Goal: Task Accomplishment & Management: Use online tool/utility

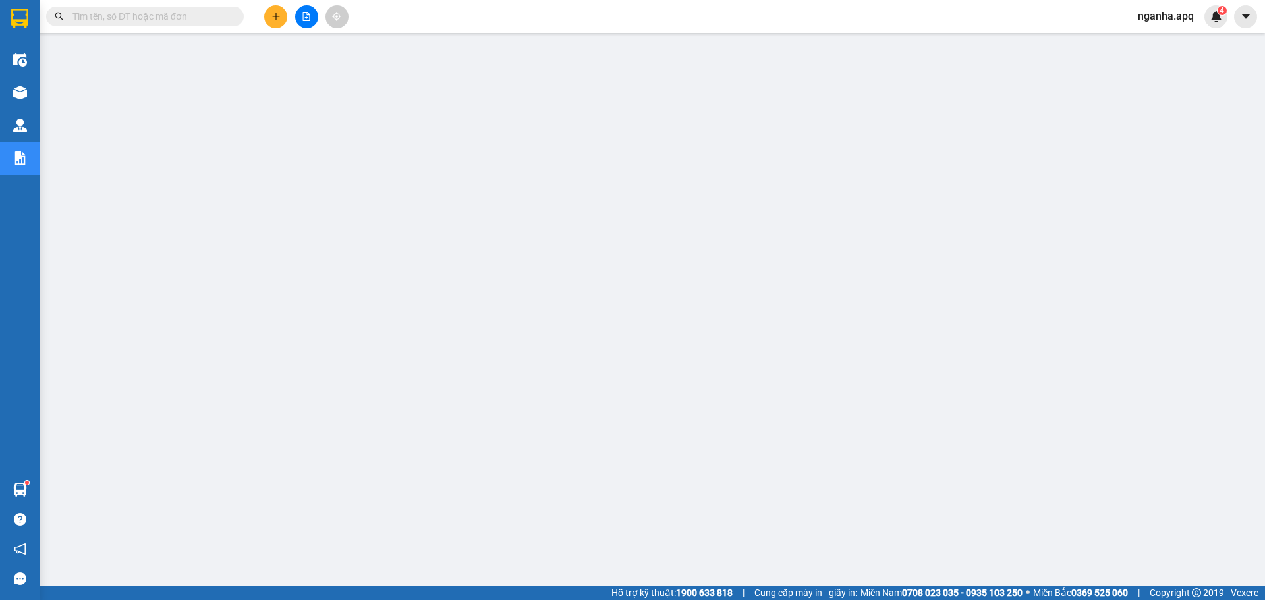
click at [1152, 7] on div "nganha.apq 4" at bounding box center [1177, 16] width 100 height 23
click at [1165, 12] on span "nganha.apq" at bounding box center [1165, 16] width 77 height 16
click at [1169, 33] on li "Đăng xuất" at bounding box center [1168, 40] width 84 height 21
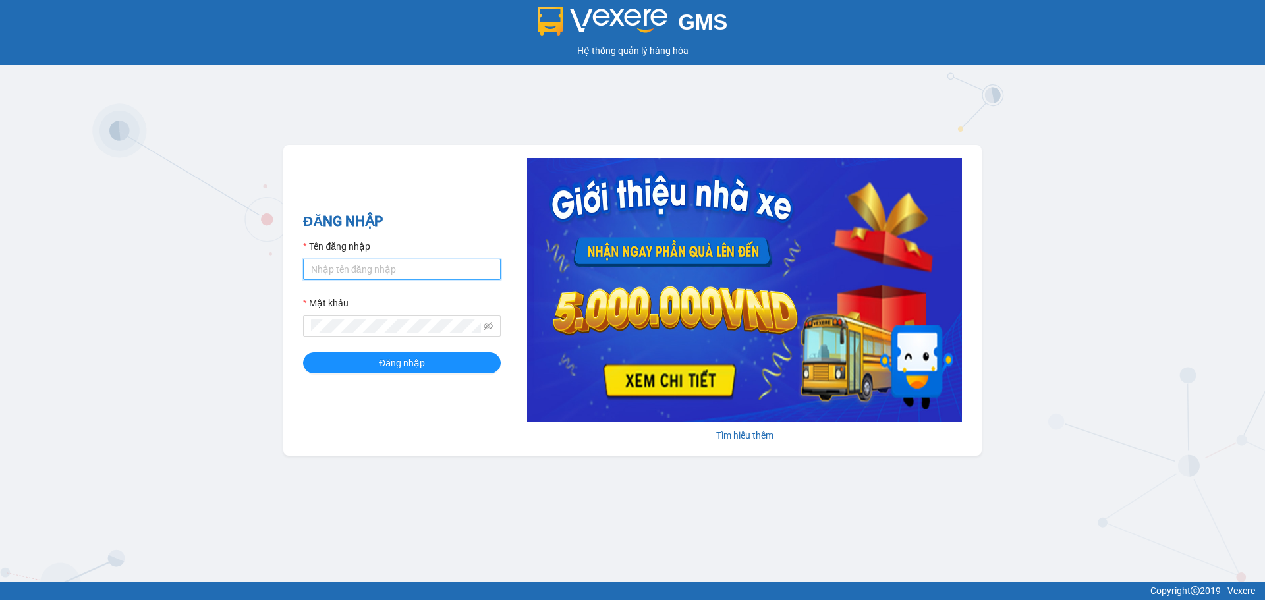
type input "tuananh.apq"
click at [397, 312] on div "Mật khẩu" at bounding box center [402, 306] width 198 height 20
click at [303, 352] on button "Đăng nhập" at bounding box center [402, 362] width 198 height 21
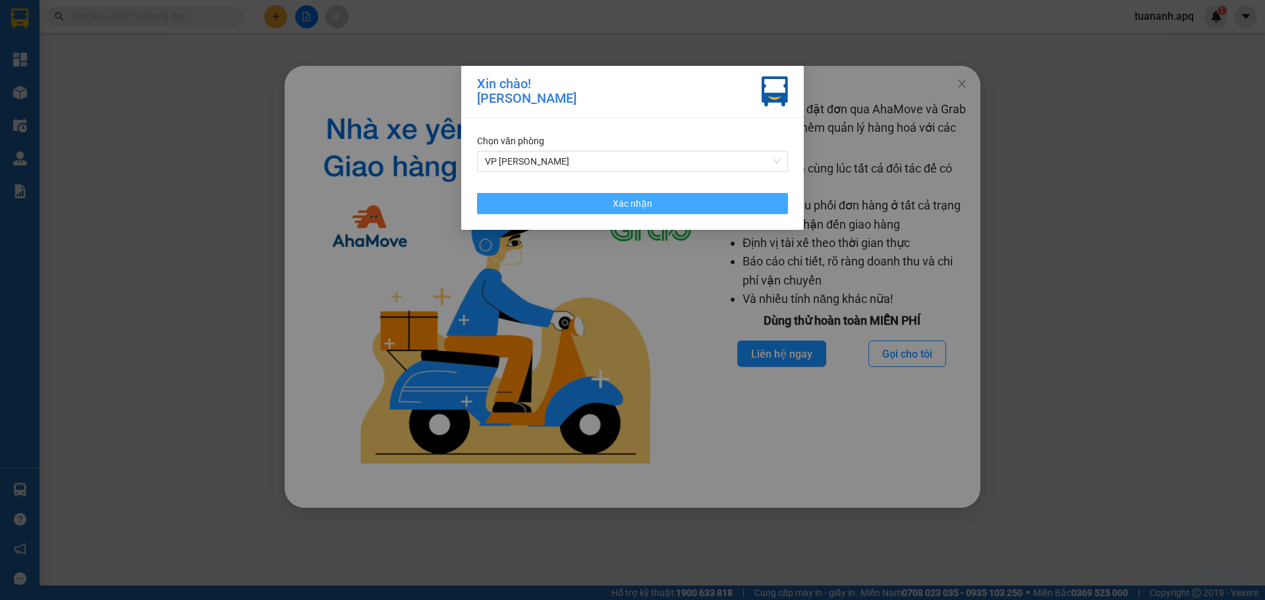
click at [706, 207] on button "Xác nhận" at bounding box center [632, 203] width 311 height 21
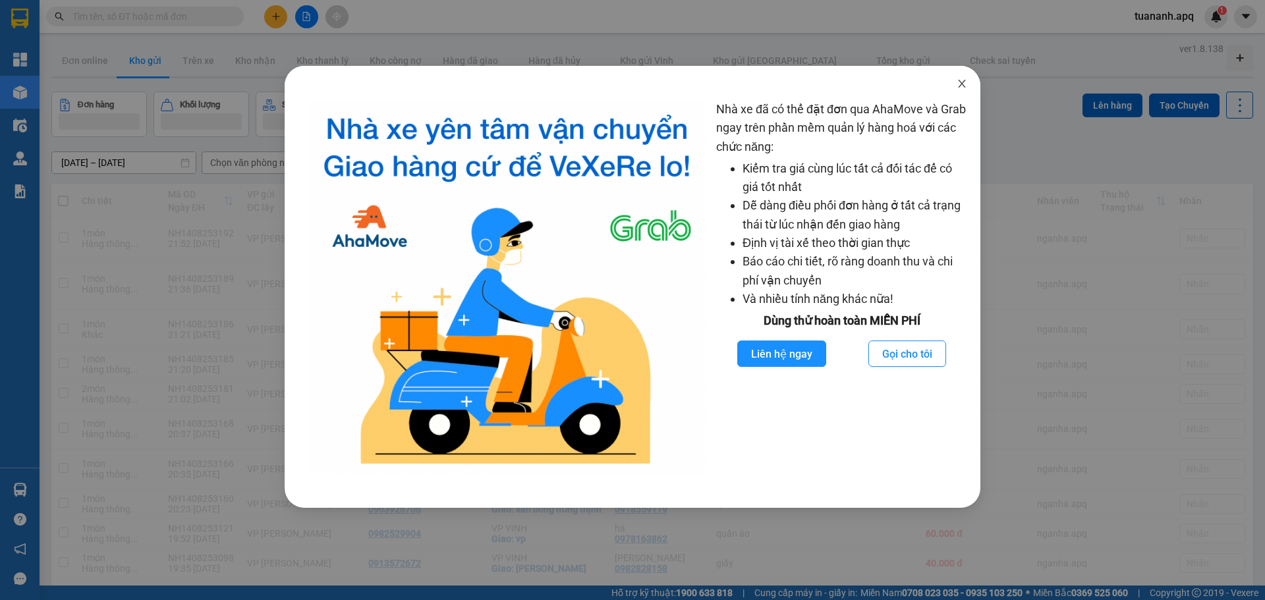
click at [964, 92] on span "Close" at bounding box center [961, 84] width 37 height 37
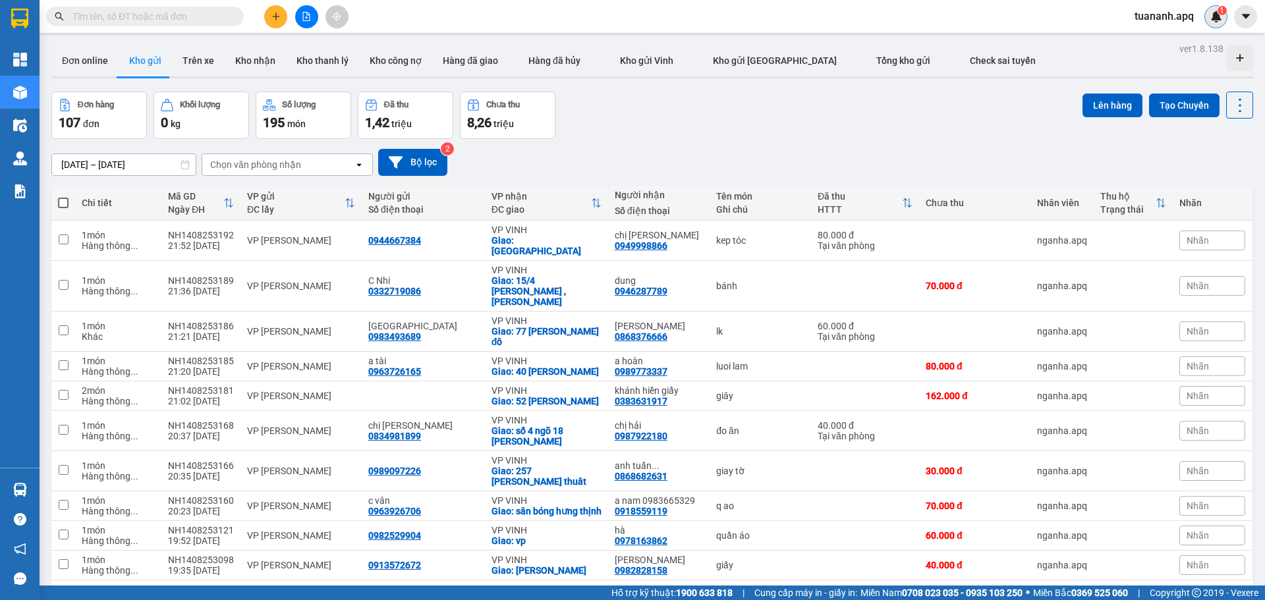
click at [1215, 22] on div "1" at bounding box center [1215, 16] width 23 height 23
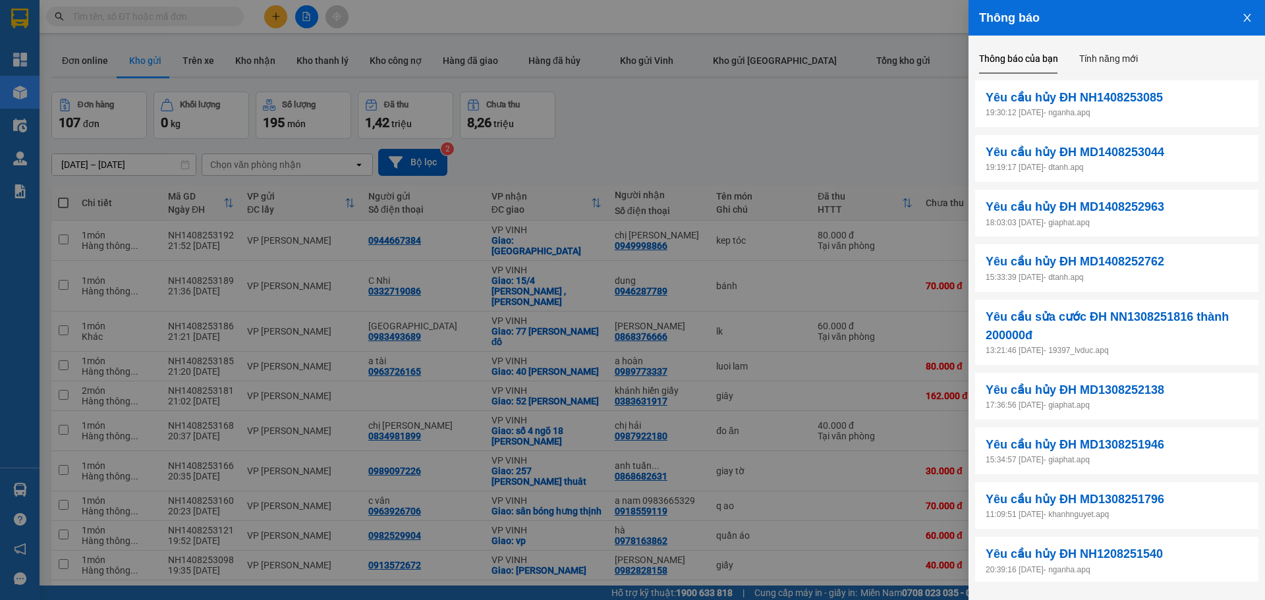
click at [918, 113] on div at bounding box center [632, 300] width 1265 height 600
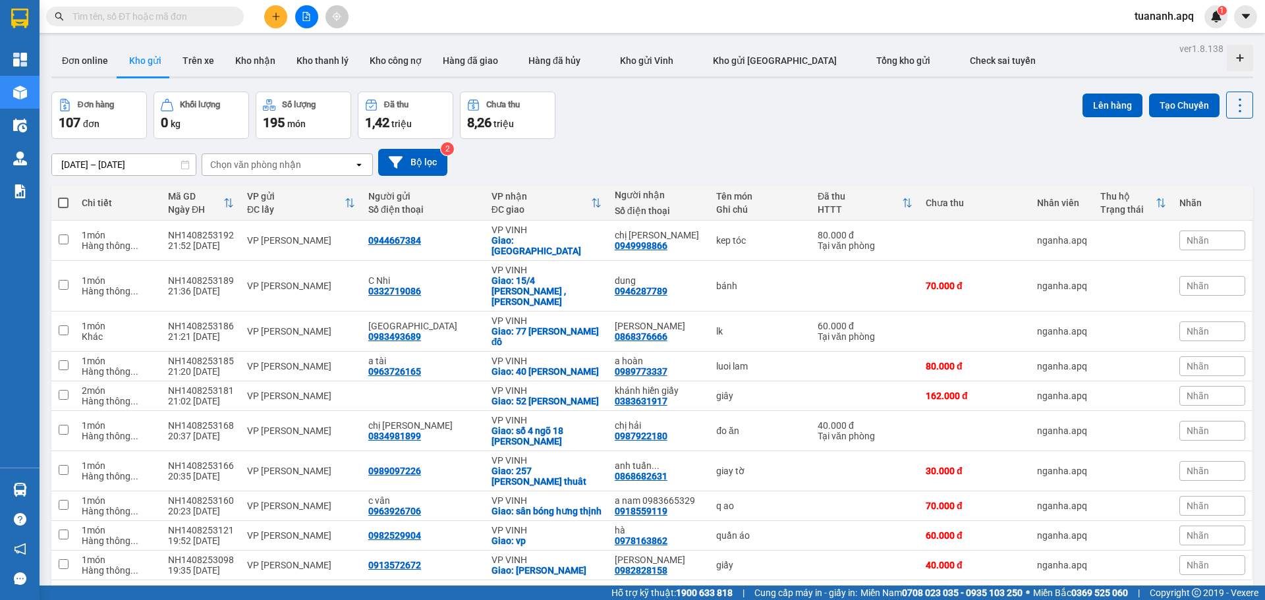
drag, startPoint x: 1181, startPoint y: 581, endPoint x: 1184, endPoint y: 573, distance: 8.3
click at [1182, 595] on div "10 / trang" at bounding box center [1197, 601] width 41 height 13
click at [1188, 559] on div "100 / trang" at bounding box center [1198, 552] width 79 height 24
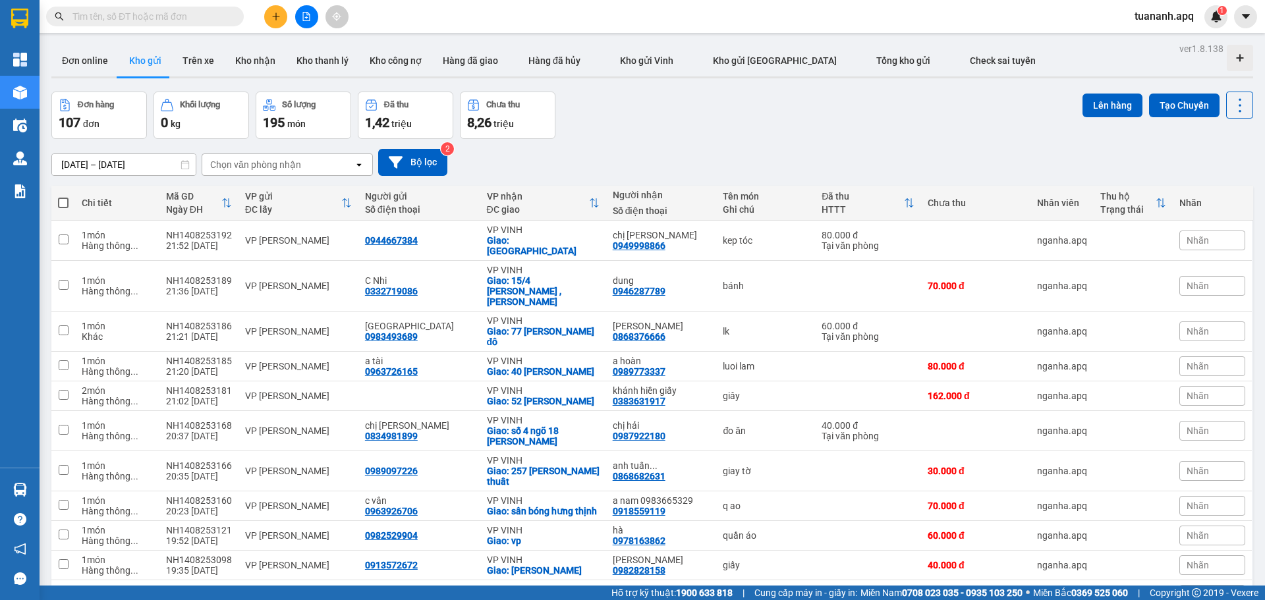
click at [316, 171] on div "Chọn văn phòng nhận" at bounding box center [278, 164] width 152 height 21
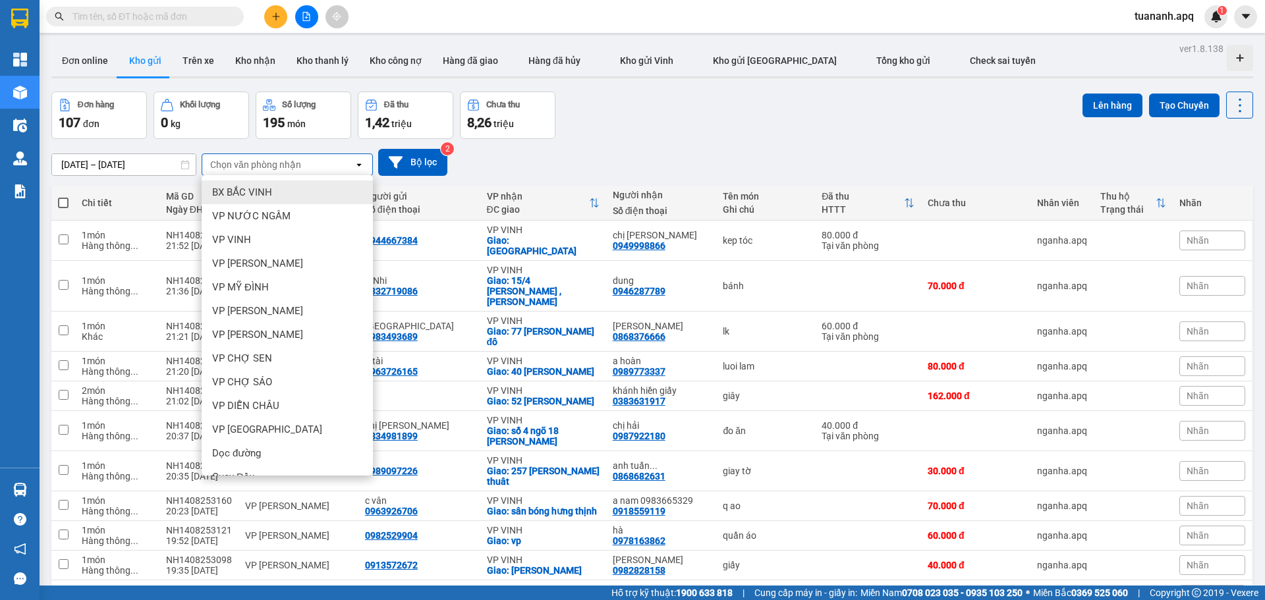
click at [288, 195] on div "BX BẮC VINH" at bounding box center [287, 193] width 171 height 24
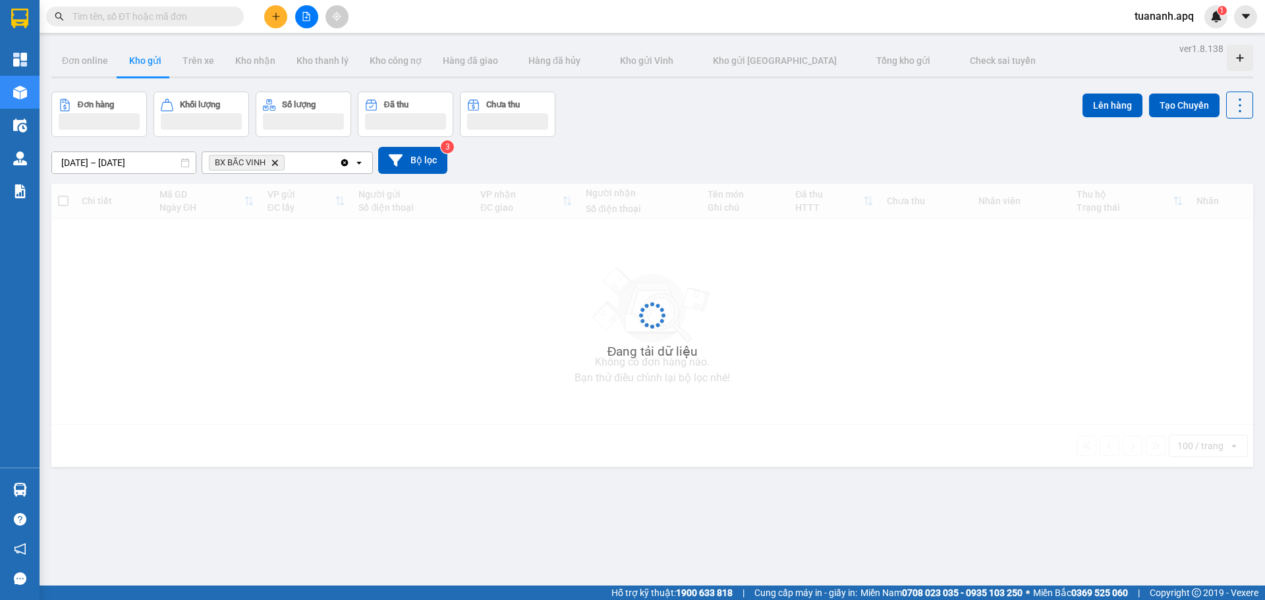
click at [298, 166] on div "BX BẮC VINH Delete" at bounding box center [270, 162] width 137 height 21
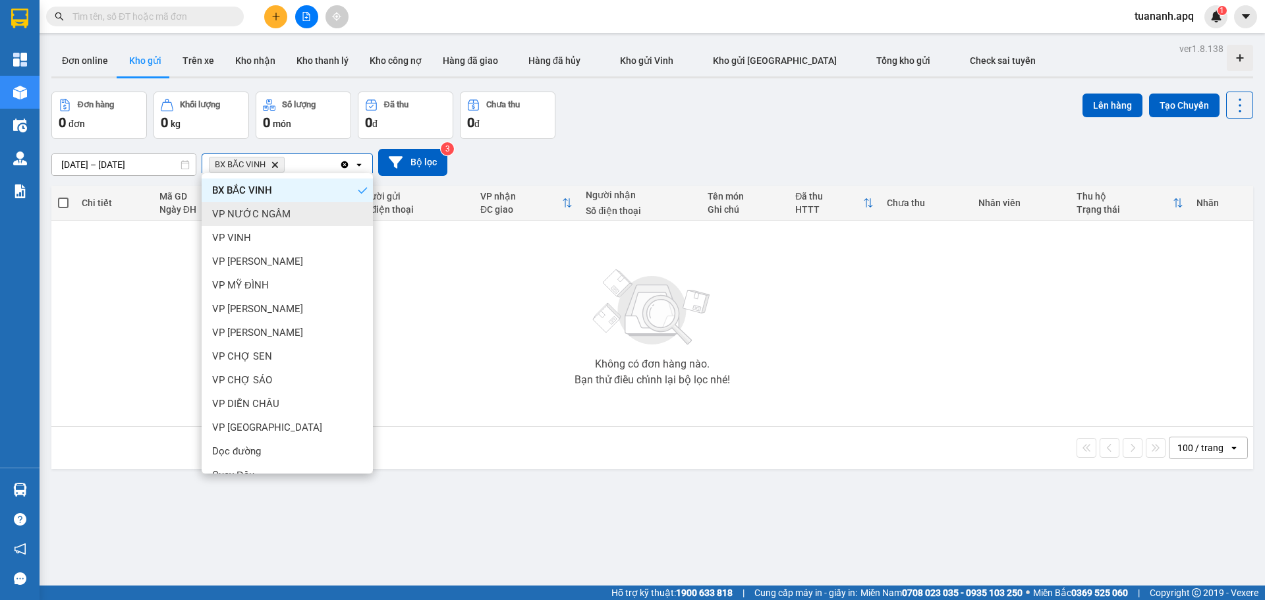
click at [267, 242] on div "VP VINH" at bounding box center [287, 238] width 171 height 24
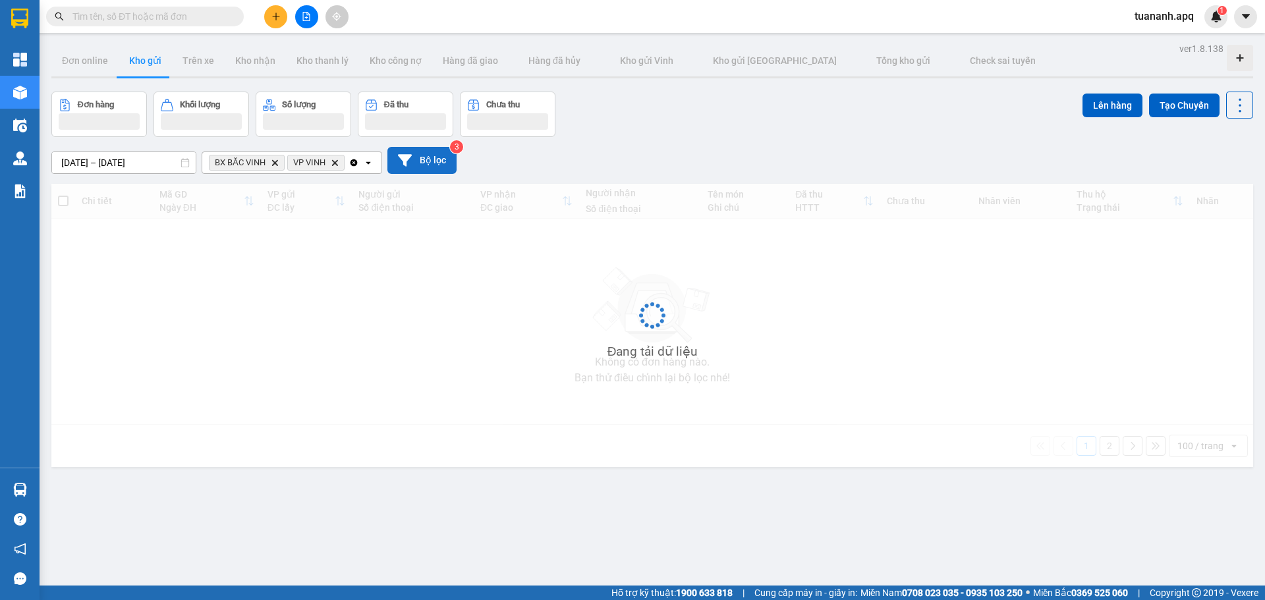
click at [416, 165] on button "Bộ lọc" at bounding box center [421, 160] width 69 height 27
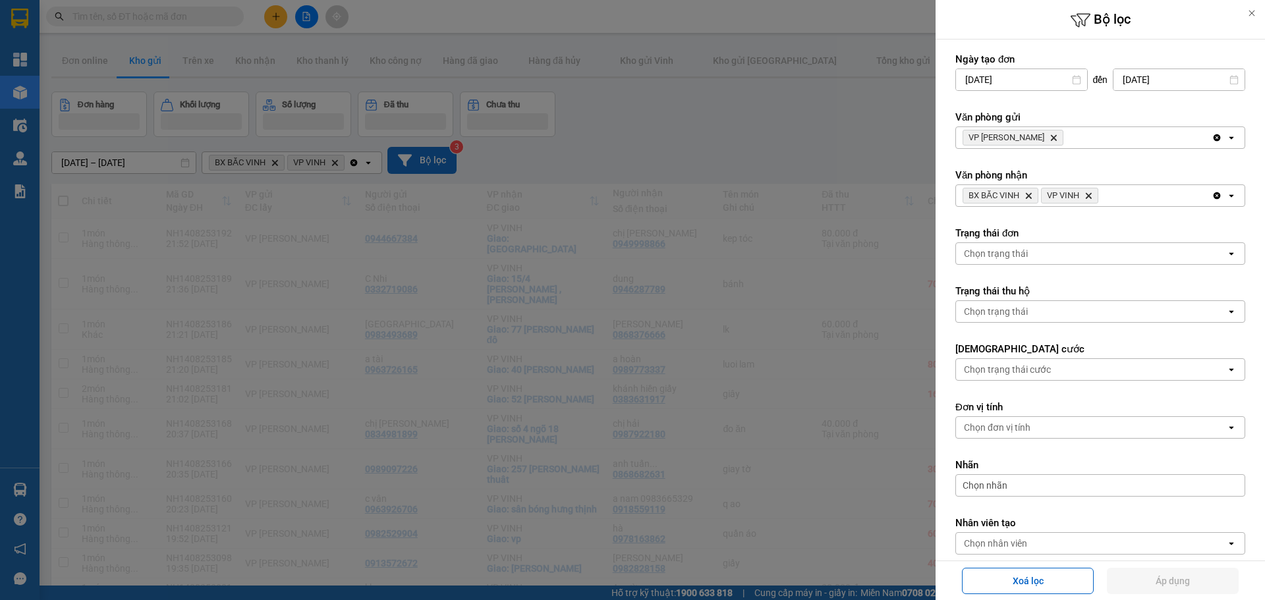
type input "[DATE]"
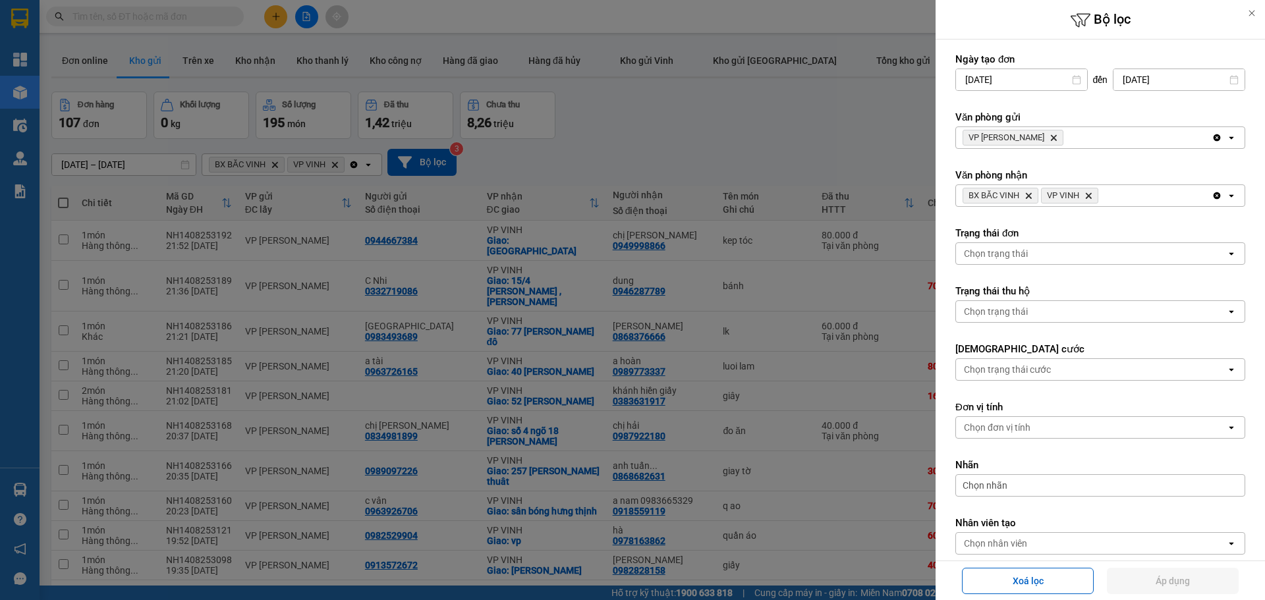
click at [1088, 130] on div "VP NGỌC HỒI Delete" at bounding box center [1084, 137] width 256 height 21
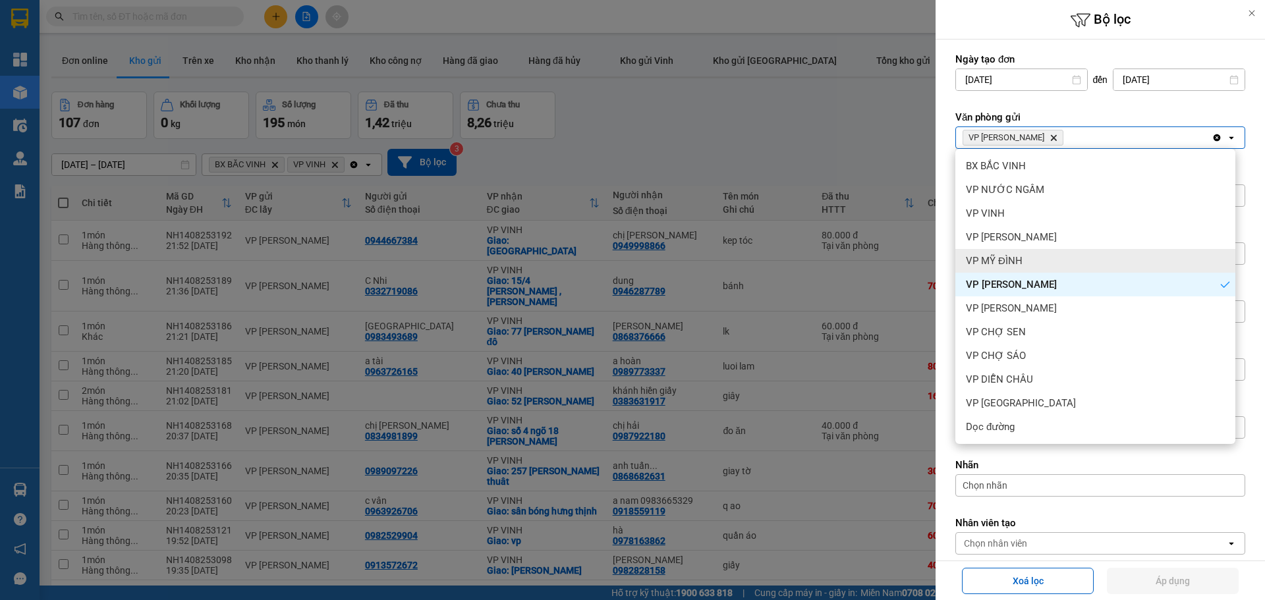
click at [1038, 250] on div "VP MỸ ĐÌNH" at bounding box center [1095, 261] width 280 height 24
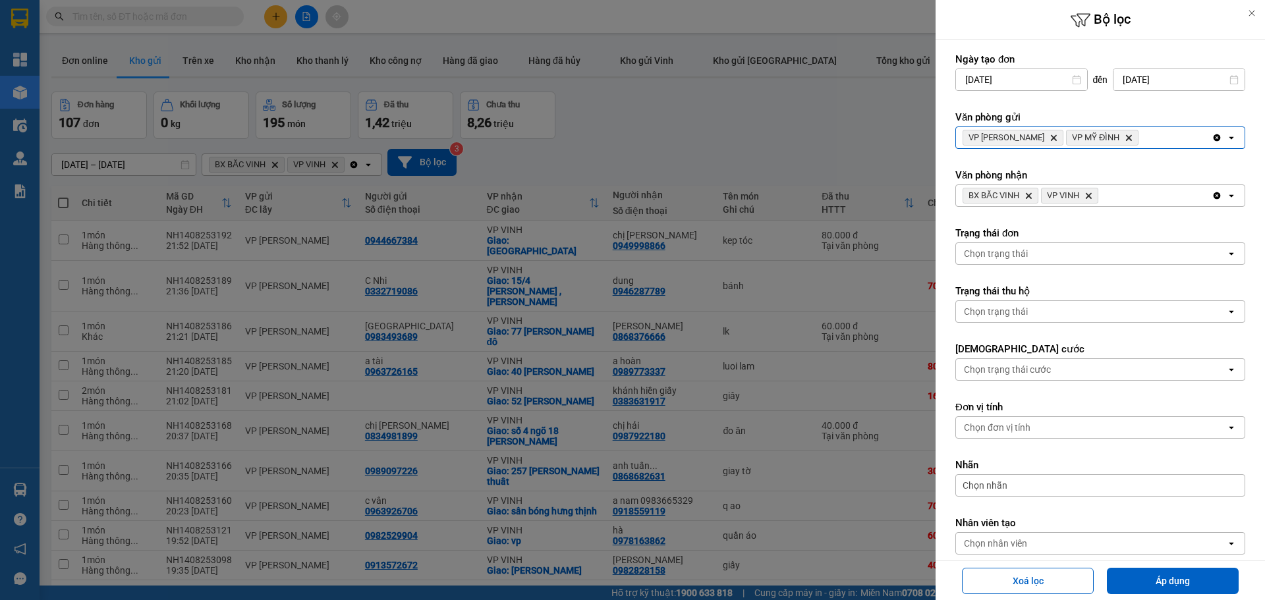
click at [1149, 131] on div "VP NGỌC HỒI Delete VP MỸ ĐÌNH Delete" at bounding box center [1084, 137] width 256 height 21
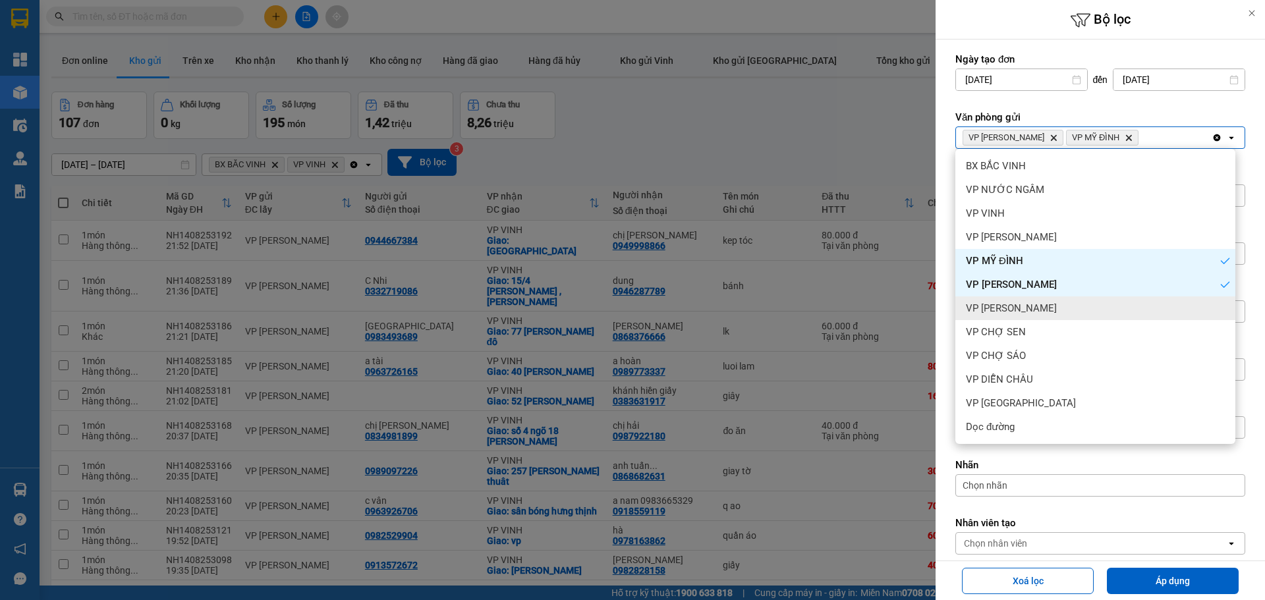
click at [1050, 306] on div "VP [PERSON_NAME]" at bounding box center [1095, 308] width 280 height 24
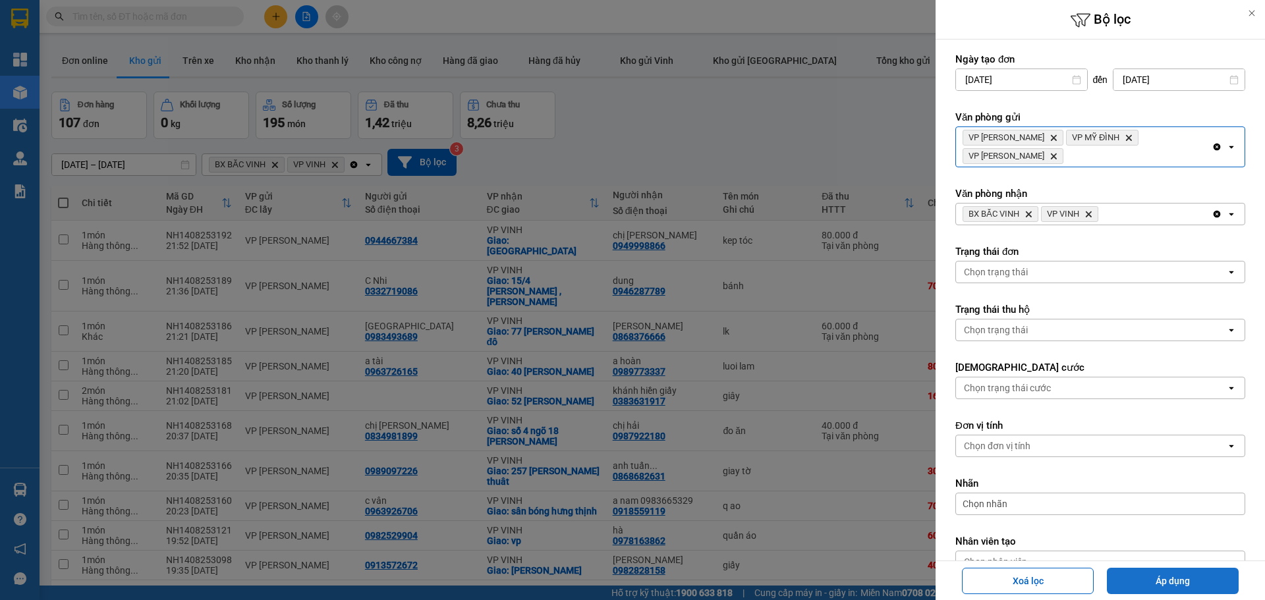
drag, startPoint x: 1141, startPoint y: 574, endPoint x: 1143, endPoint y: 503, distance: 71.2
click at [1141, 573] on button "Áp dụng" at bounding box center [1173, 581] width 132 height 26
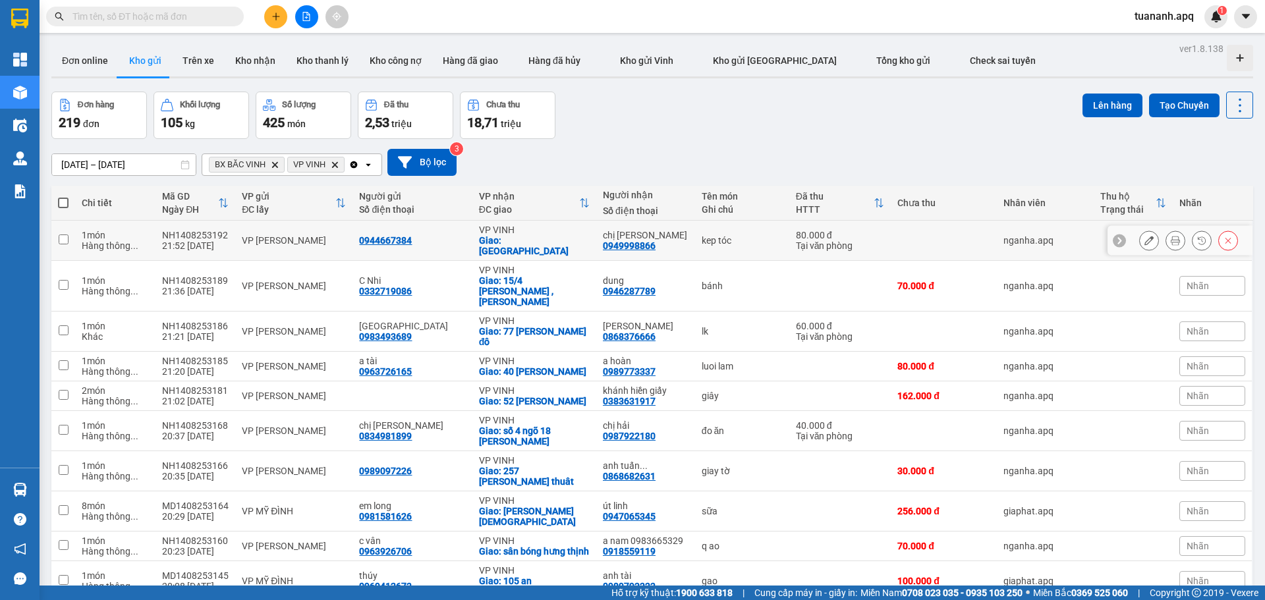
click at [362, 225] on td "0944667384" at bounding box center [411, 241] width 119 height 40
checkbox input "true"
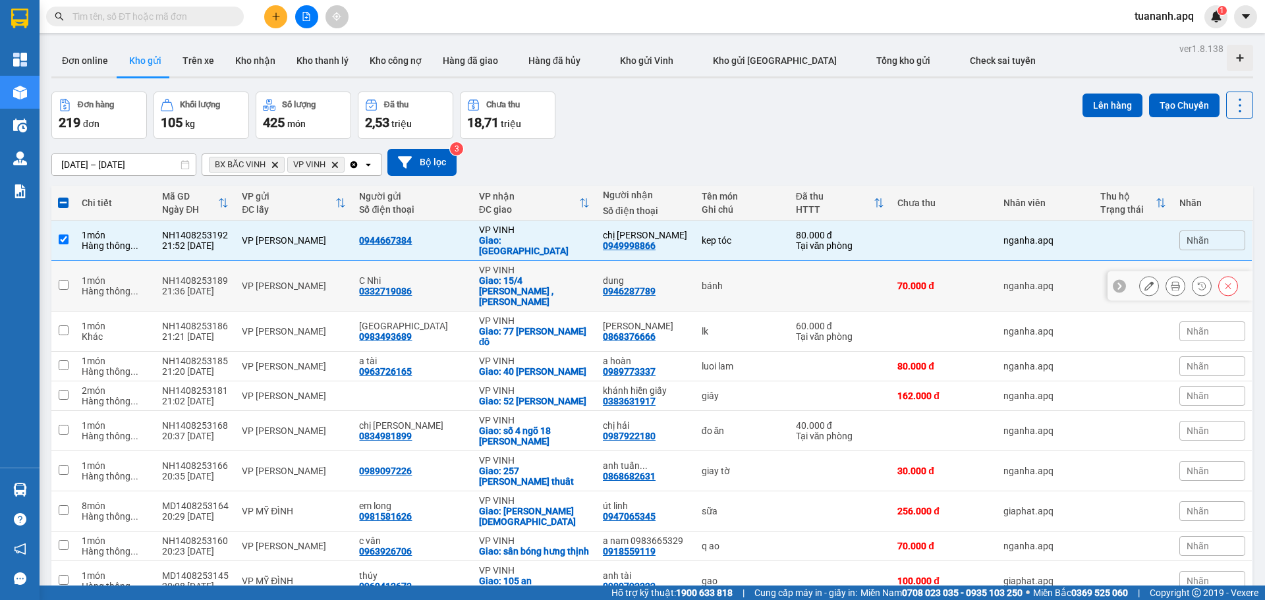
click at [352, 269] on td "VP [PERSON_NAME]" at bounding box center [293, 286] width 117 height 51
checkbox input "true"
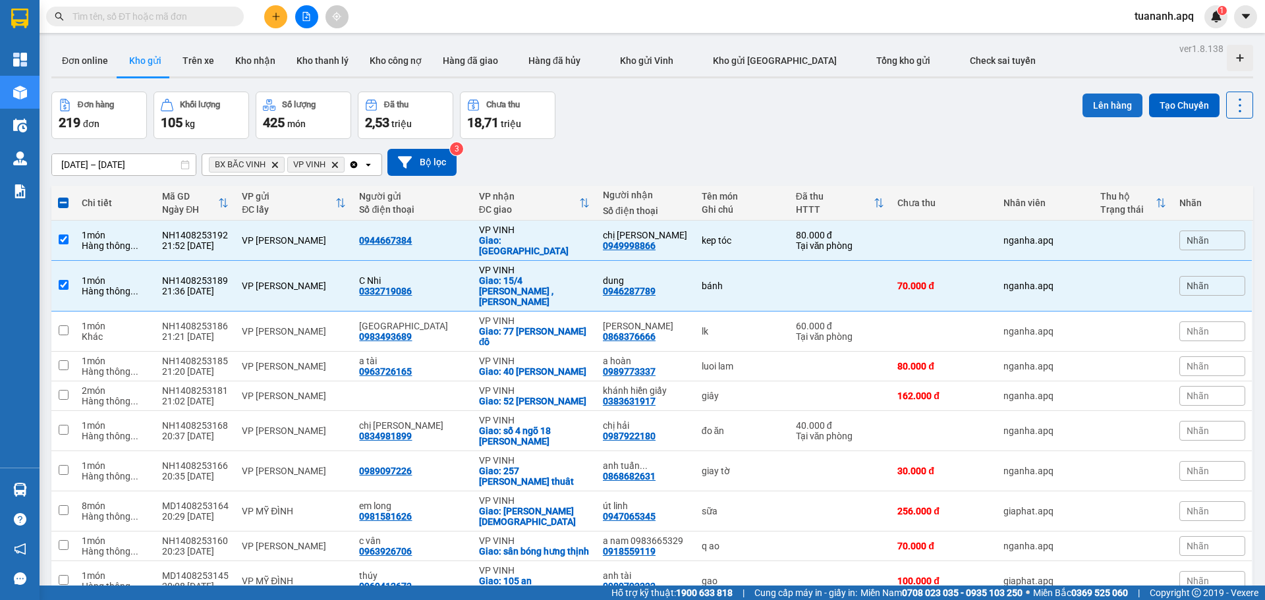
click at [1113, 111] on button "Lên hàng" at bounding box center [1112, 106] width 60 height 24
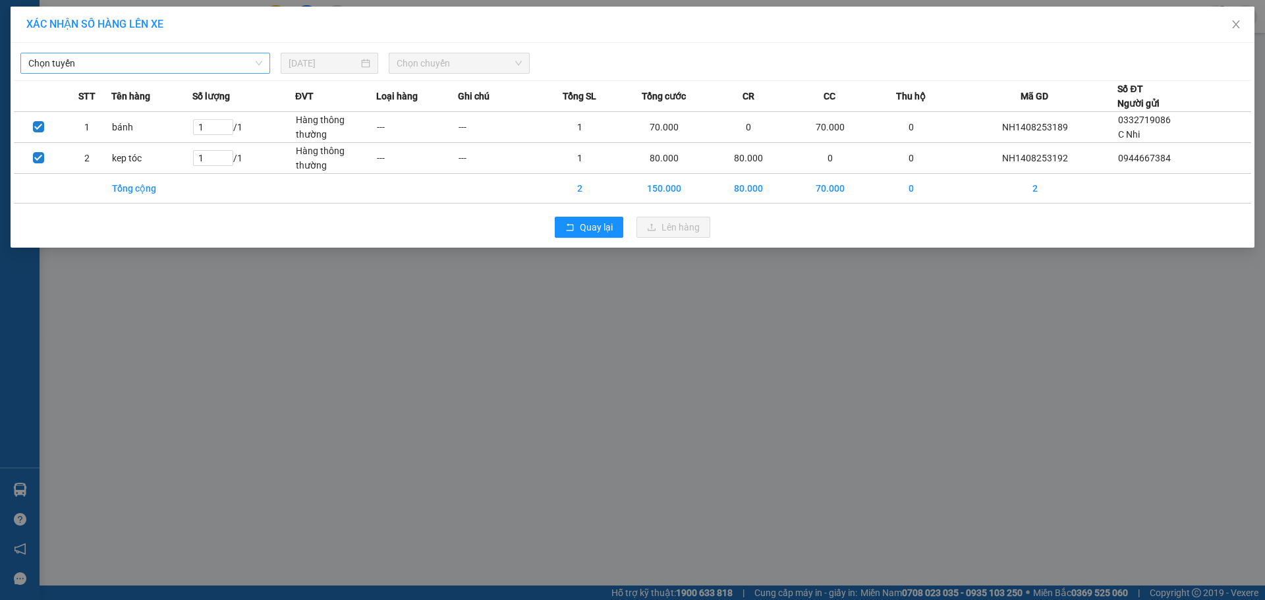
click at [229, 64] on span "Chọn tuyến" at bounding box center [145, 63] width 234 height 20
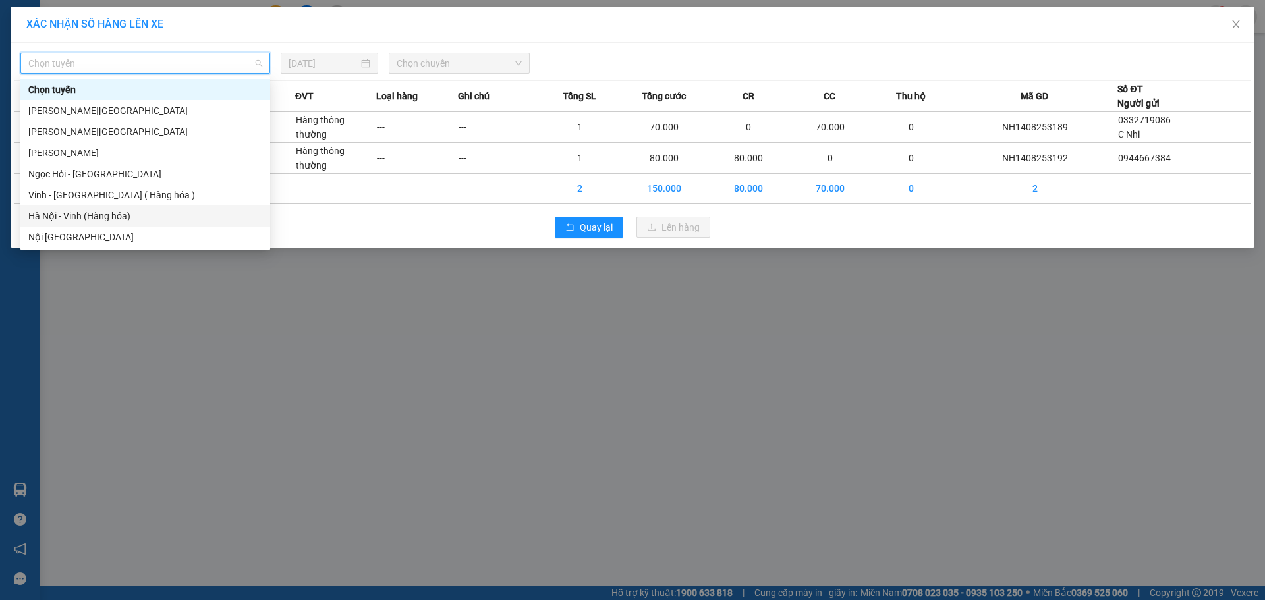
click at [155, 219] on div "Hà Nội - Vinh (Hàng hóa)" at bounding box center [145, 216] width 234 height 14
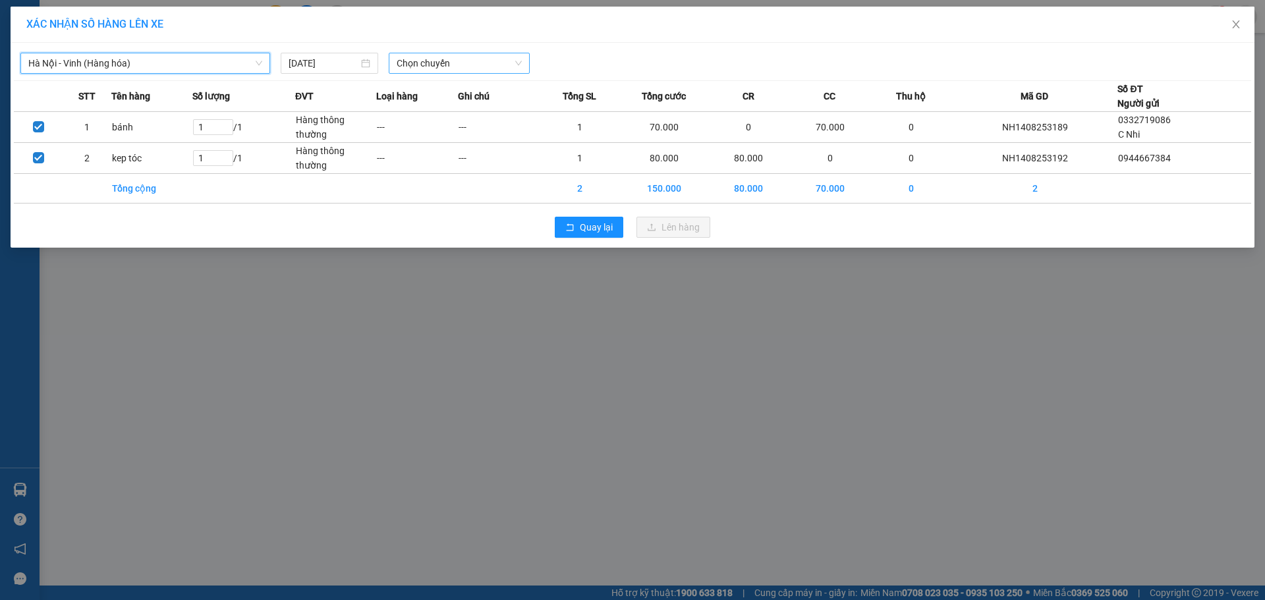
click at [470, 65] on span "Chọn chuyến" at bounding box center [459, 63] width 125 height 20
type input "2330"
click at [468, 104] on div "Thêm chuyến " 23:30 "" at bounding box center [459, 111] width 140 height 22
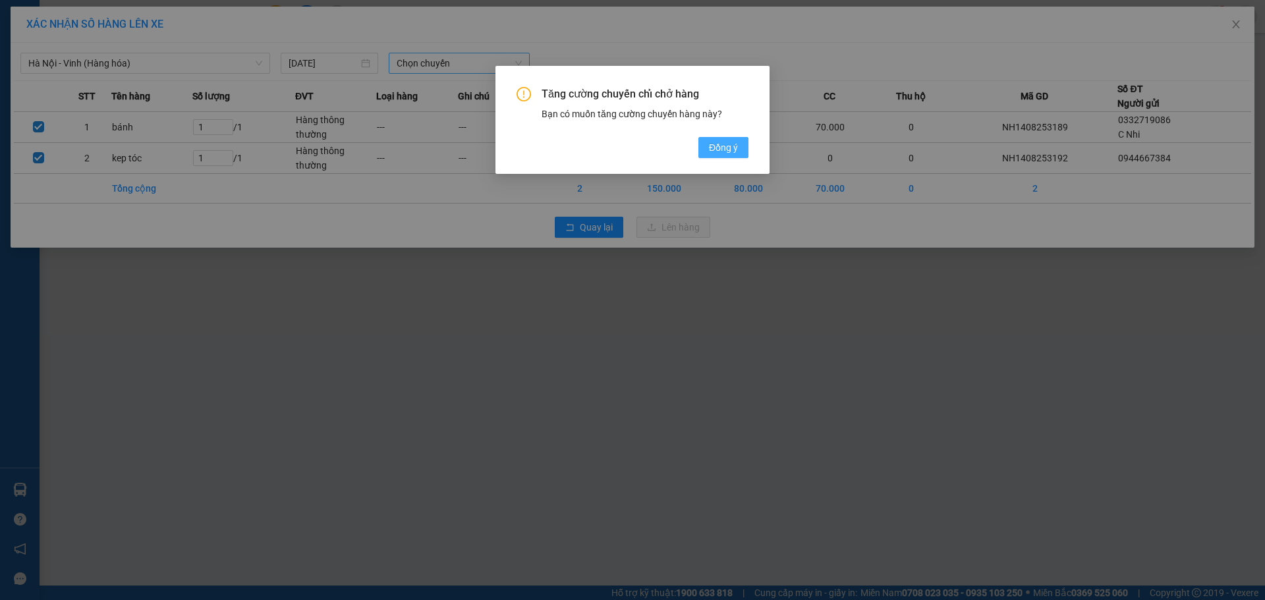
click at [719, 150] on span "Đồng ý" at bounding box center [723, 147] width 29 height 14
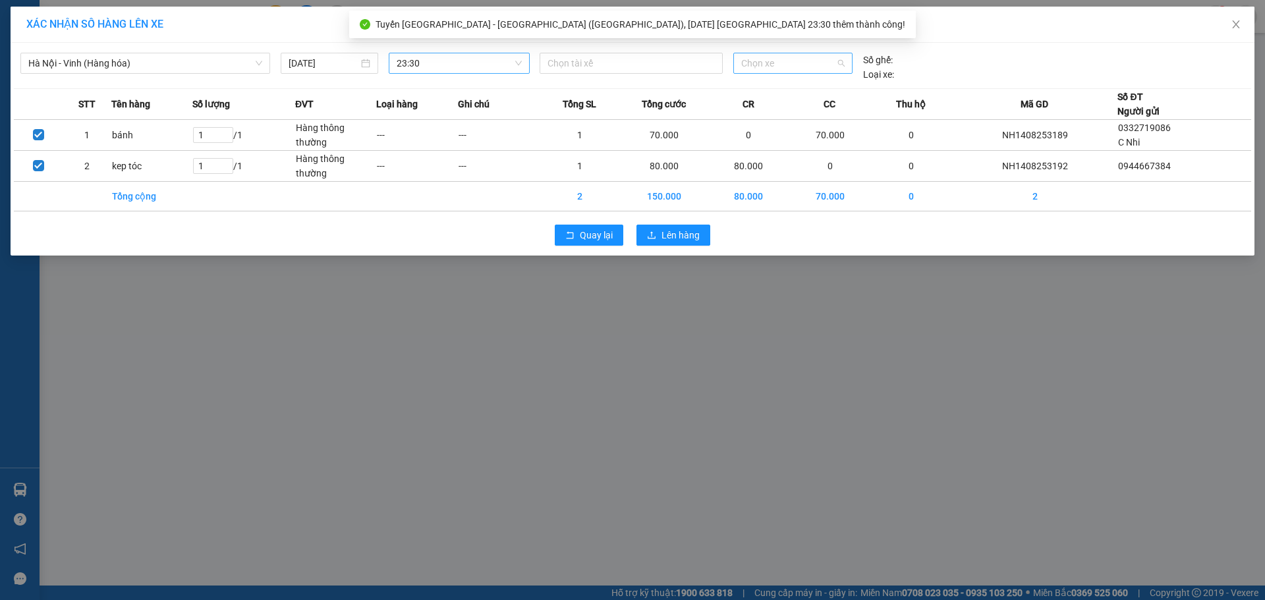
click at [770, 66] on span "Chọn xe" at bounding box center [792, 63] width 103 height 20
type input "1220"
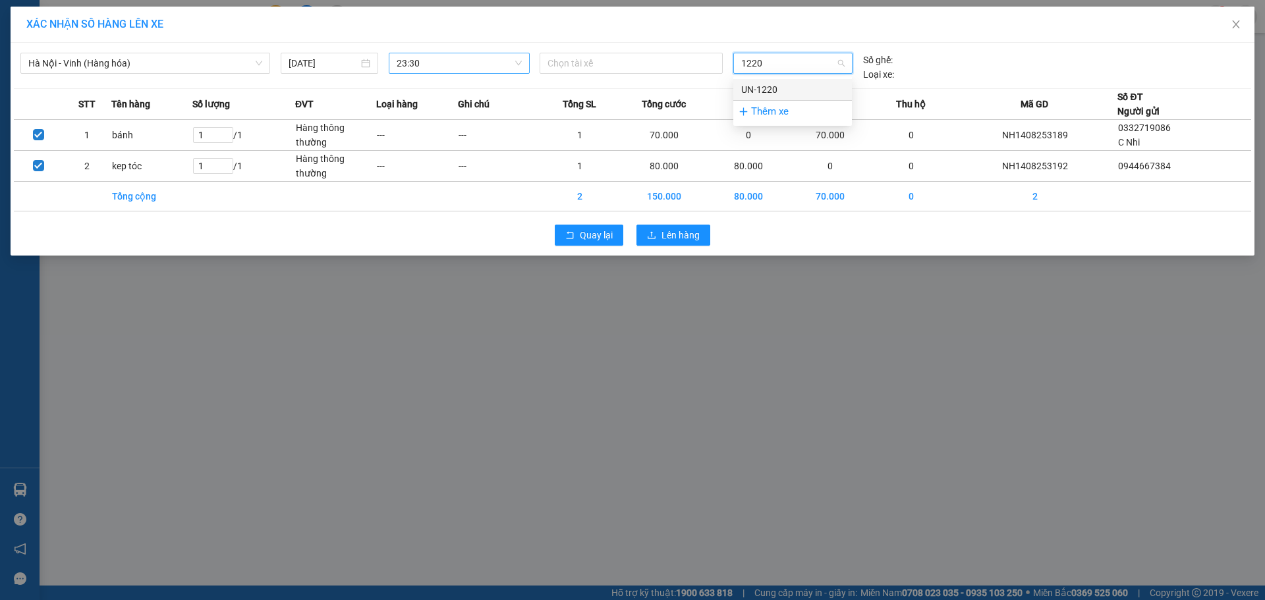
click at [771, 88] on div "UN-1220" at bounding box center [792, 89] width 103 height 14
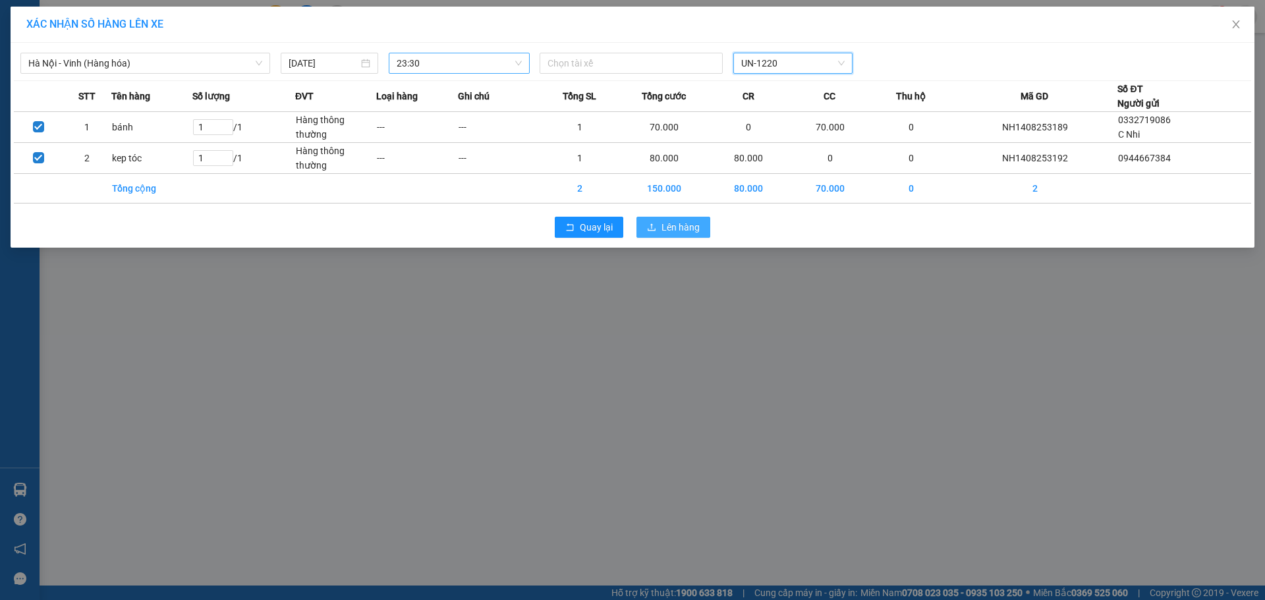
drag, startPoint x: 704, startPoint y: 229, endPoint x: 702, endPoint y: 222, distance: 7.4
click at [703, 228] on button "Lên hàng" at bounding box center [673, 227] width 74 height 21
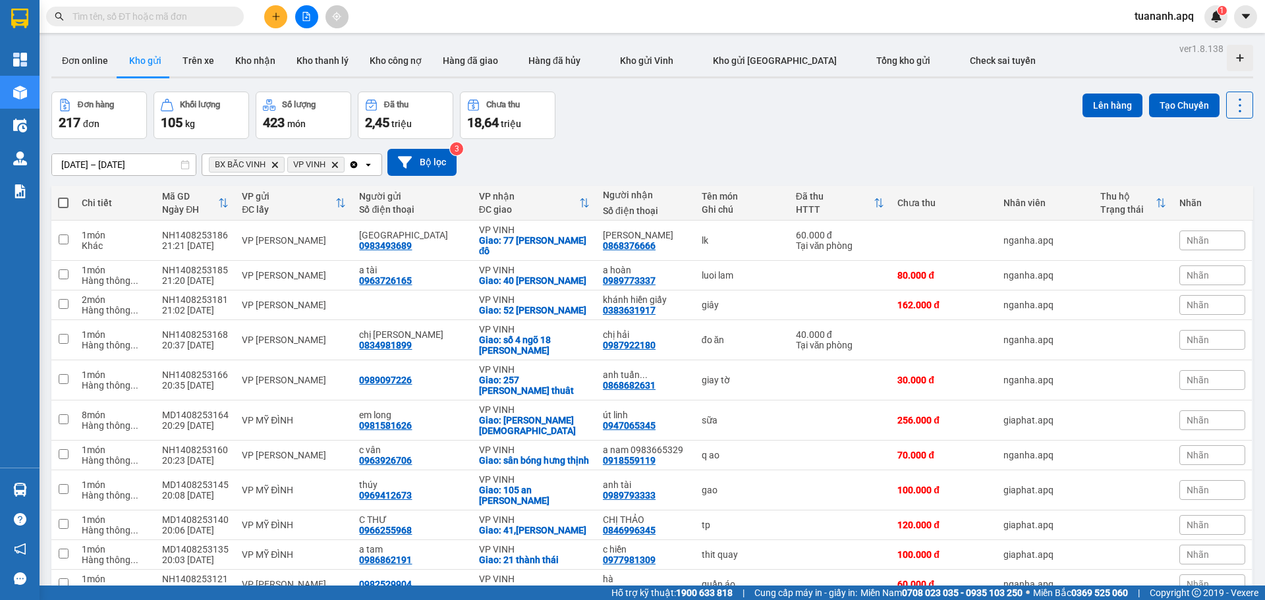
click at [65, 203] on span at bounding box center [63, 203] width 11 height 11
click at [63, 196] on input "checkbox" at bounding box center [63, 196] width 0 height 0
checkbox input "true"
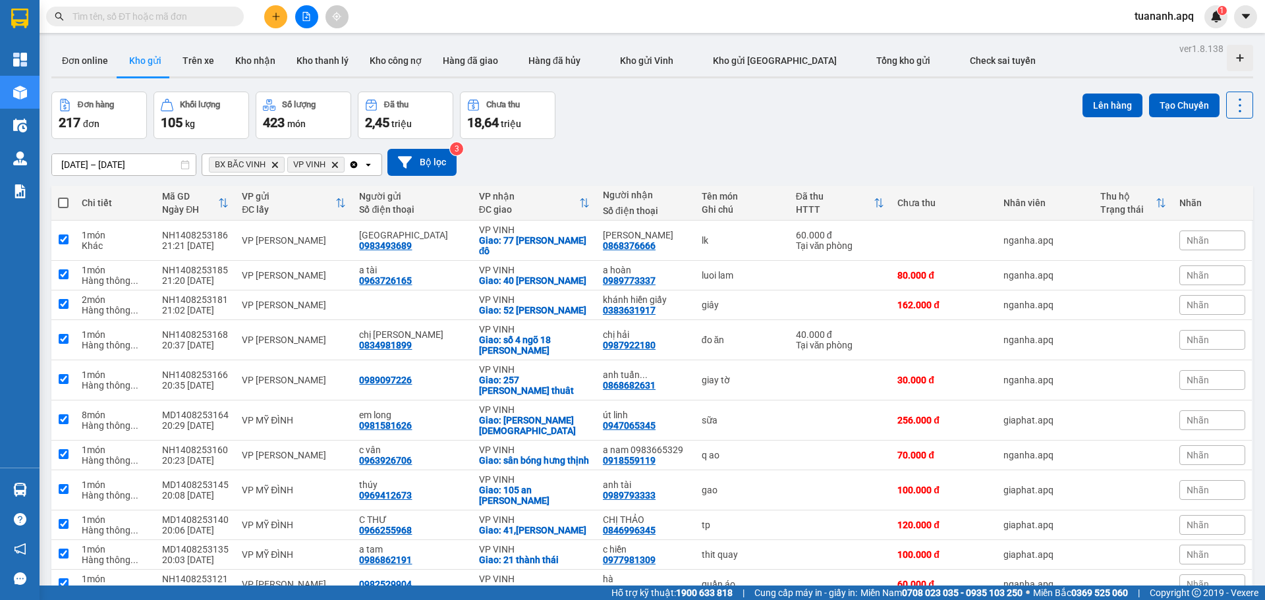
checkbox input "true"
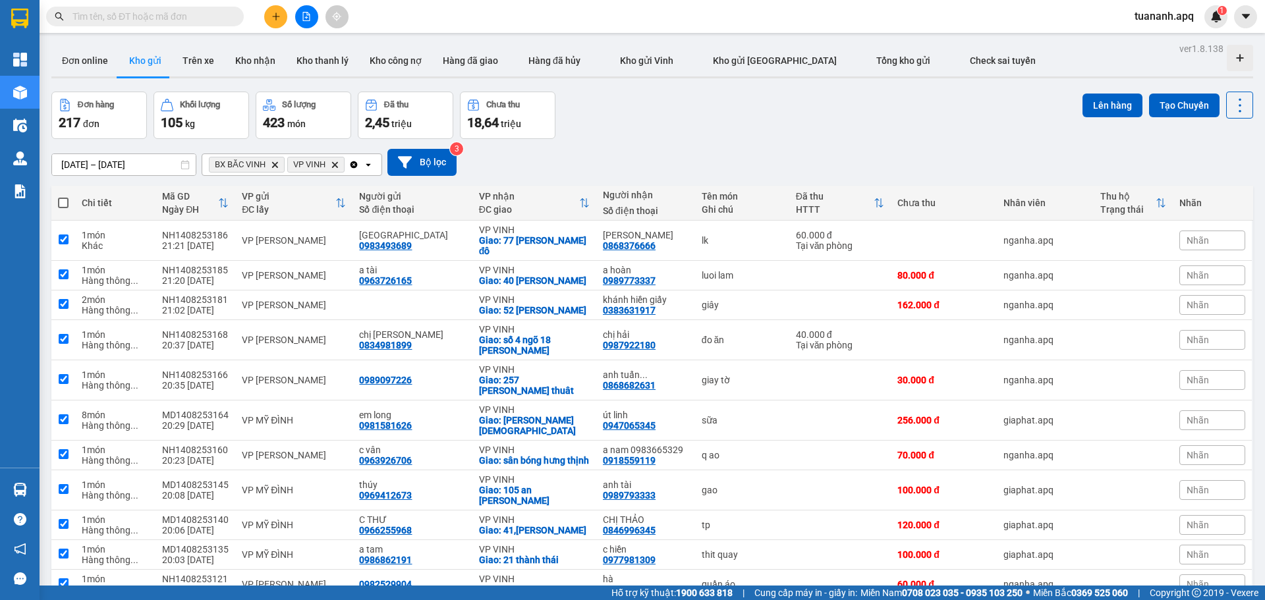
checkbox input "true"
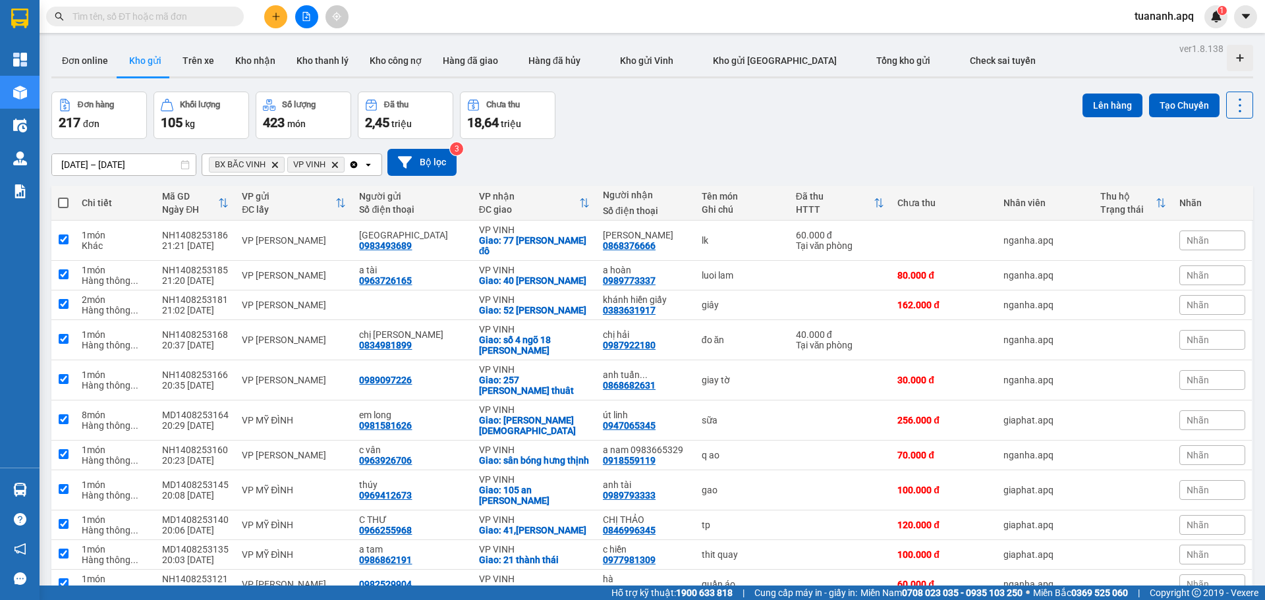
checkbox input "true"
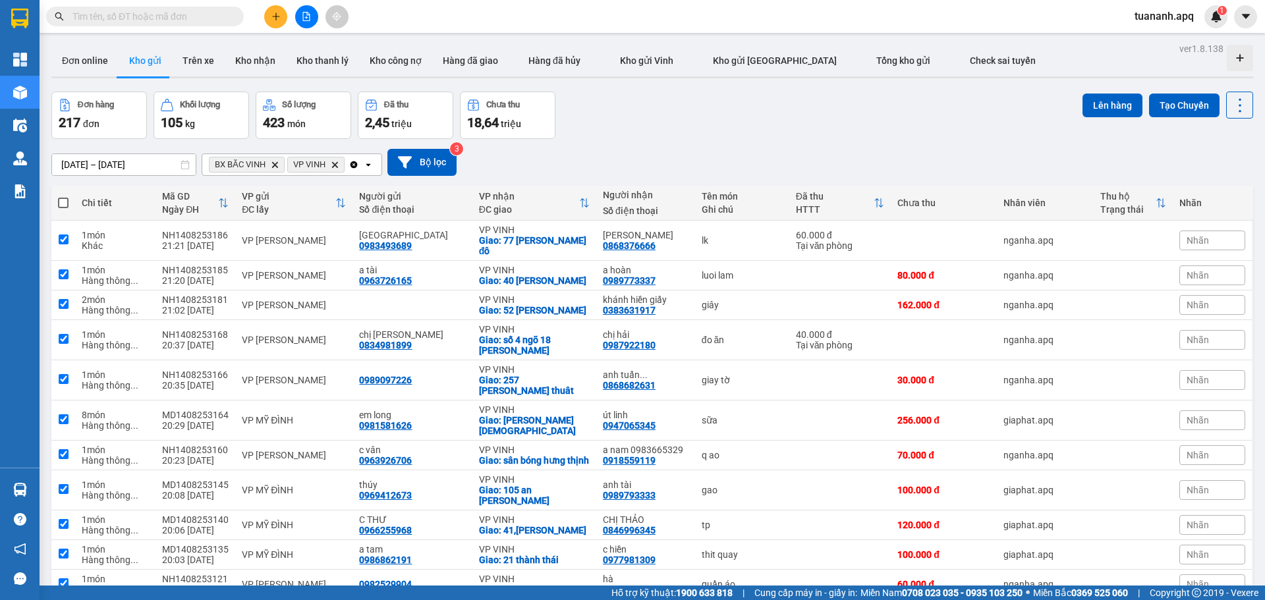
checkbox input "true"
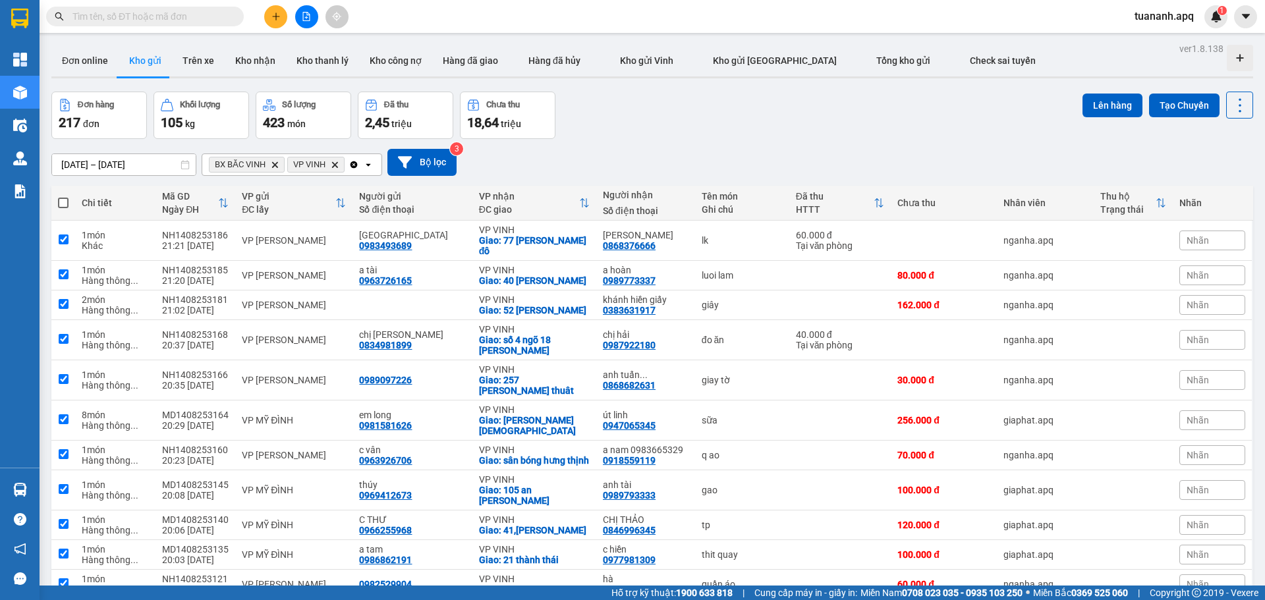
checkbox input "true"
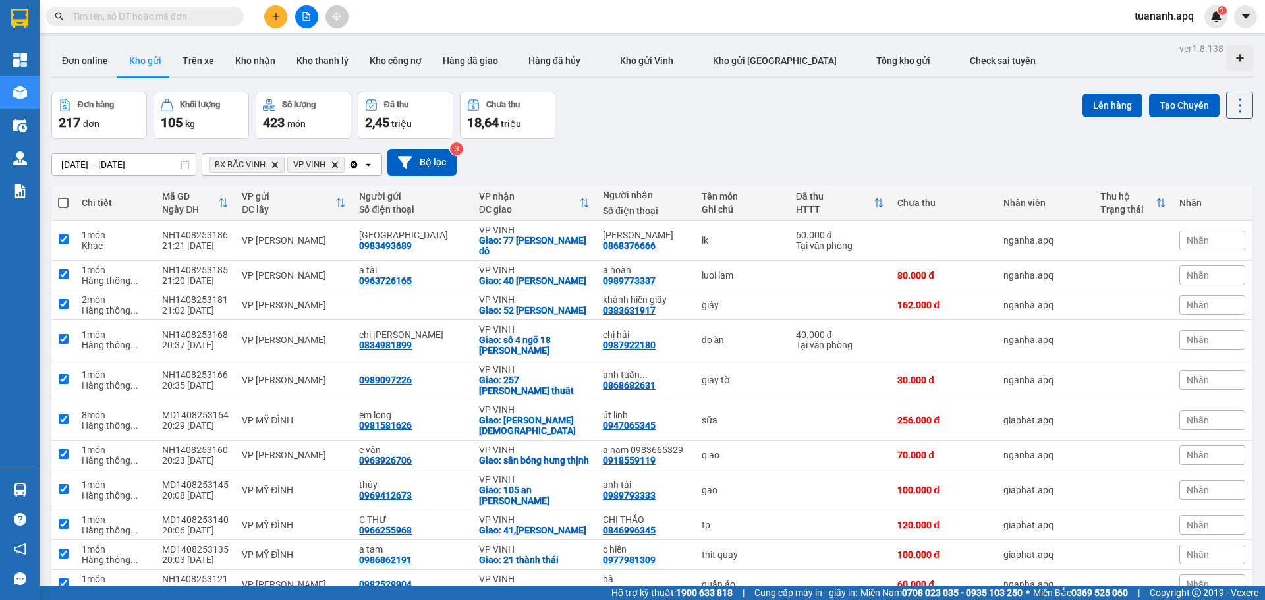
checkbox input "true"
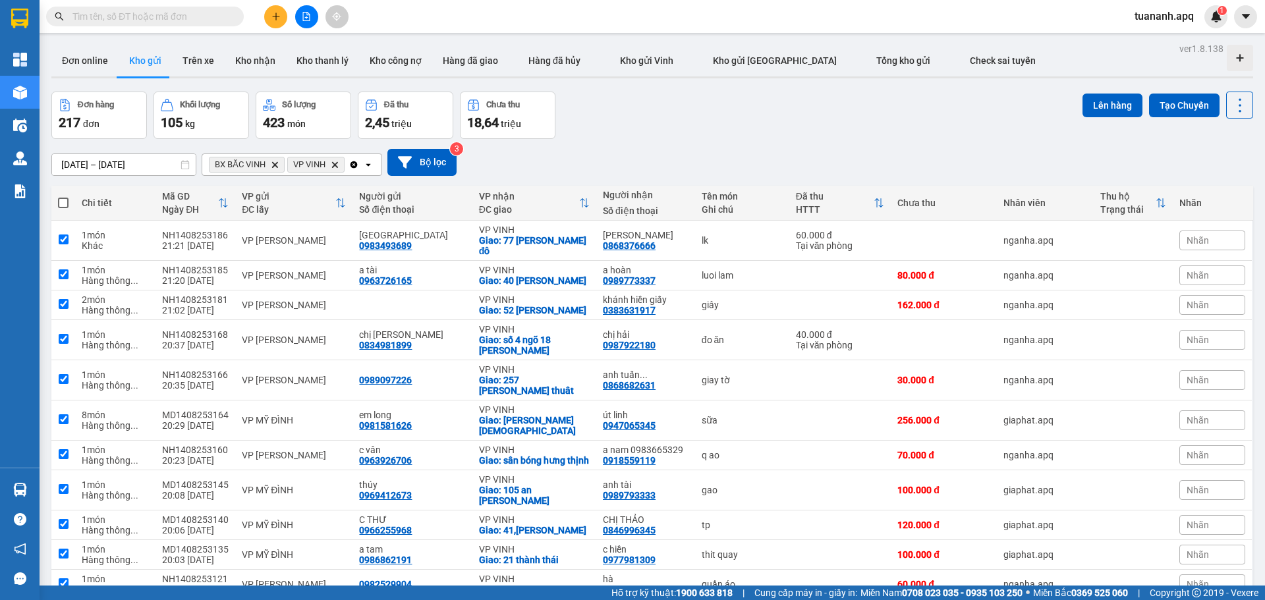
checkbox input "true"
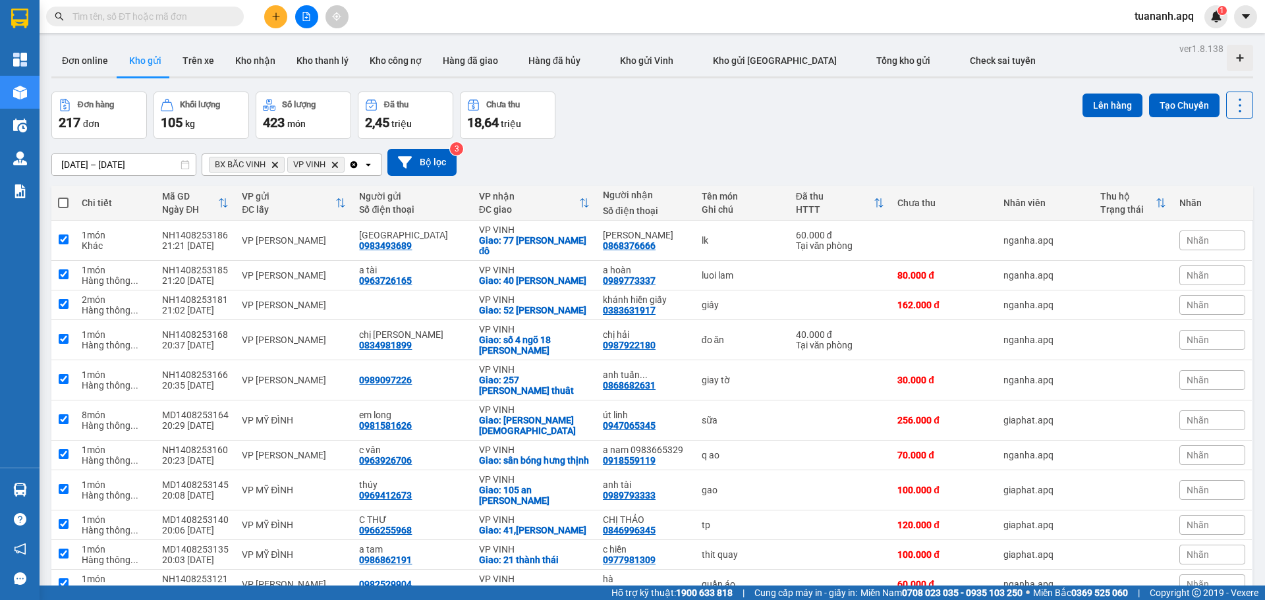
checkbox input "true"
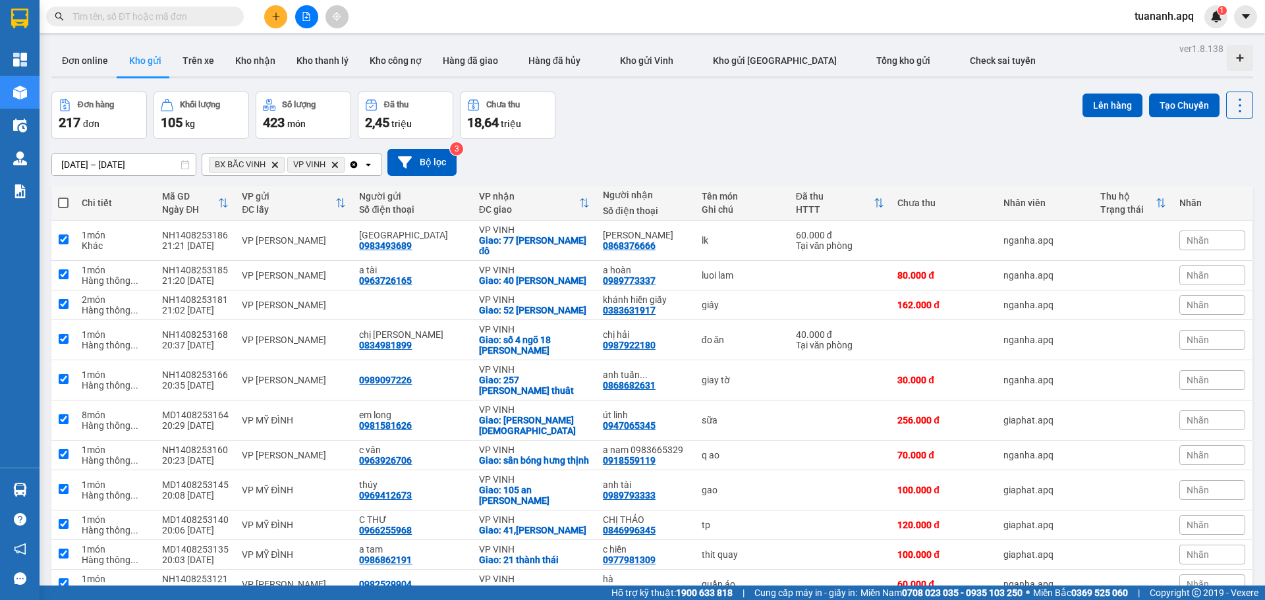
checkbox input "true"
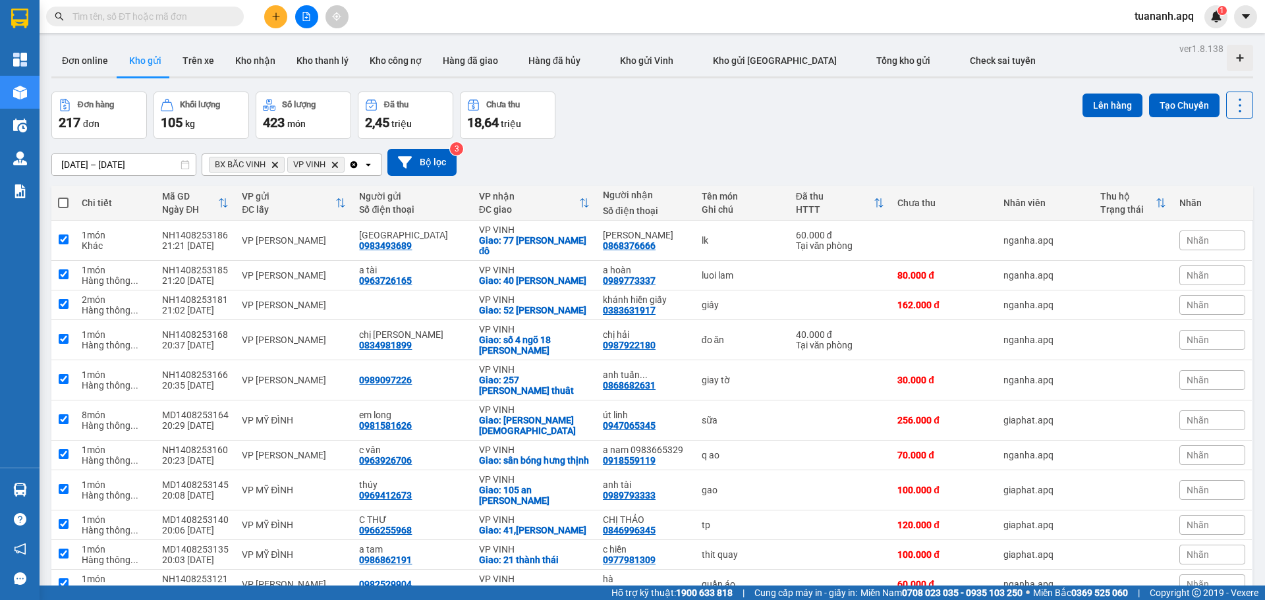
checkbox input "true"
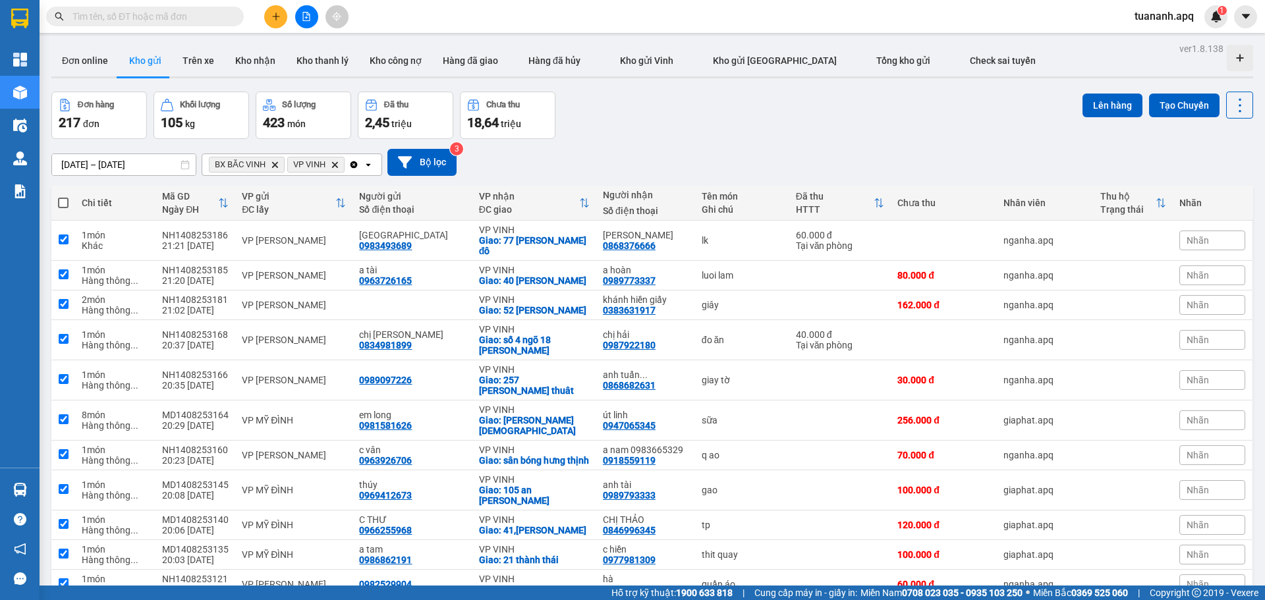
checkbox input "true"
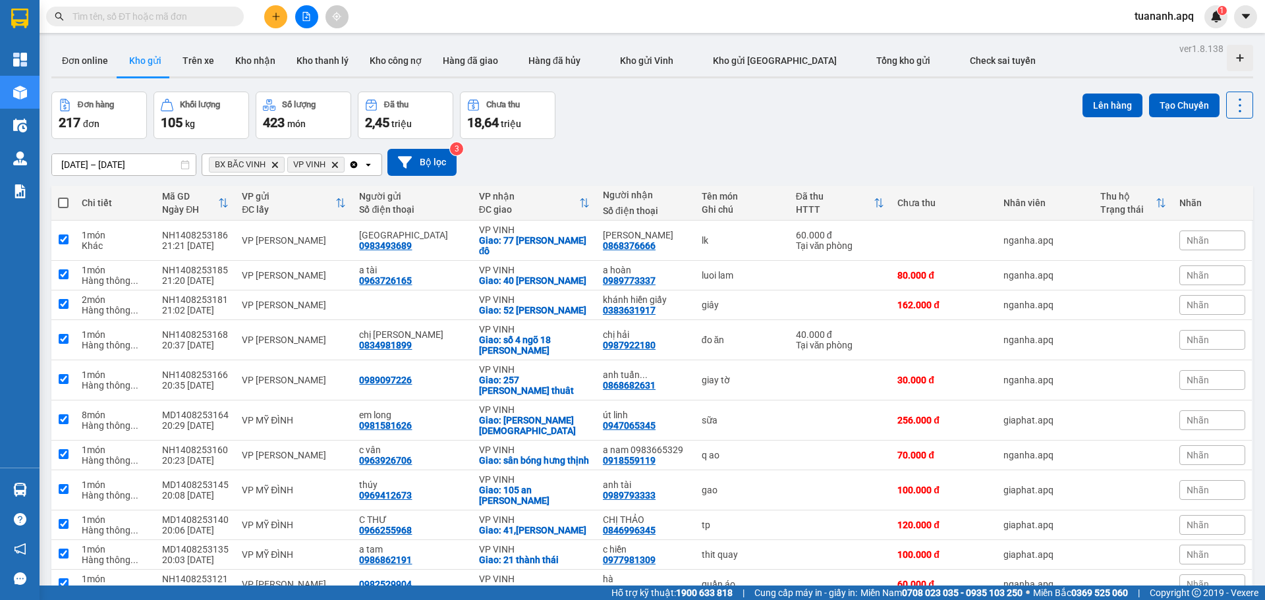
checkbox input "true"
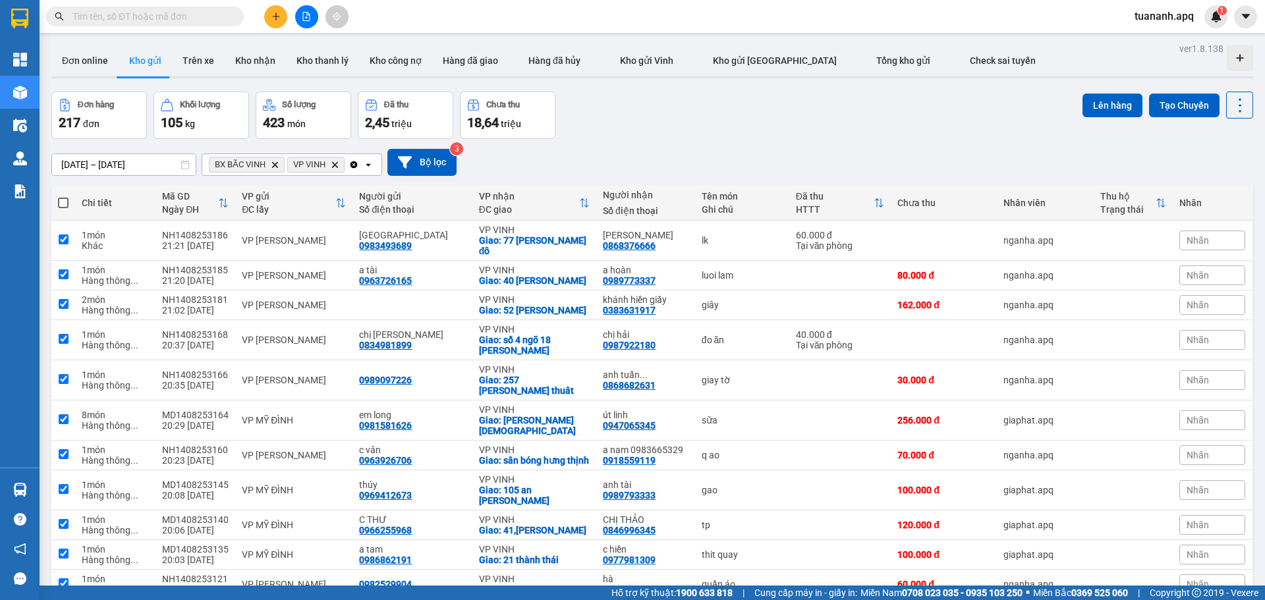
checkbox input "true"
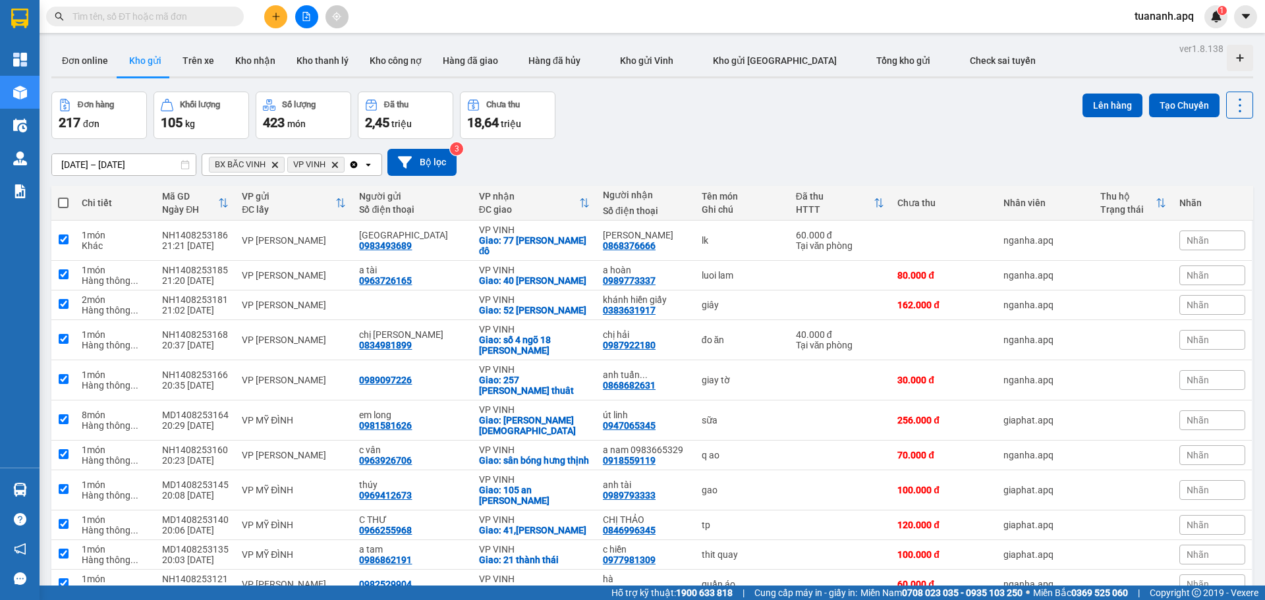
checkbox input "true"
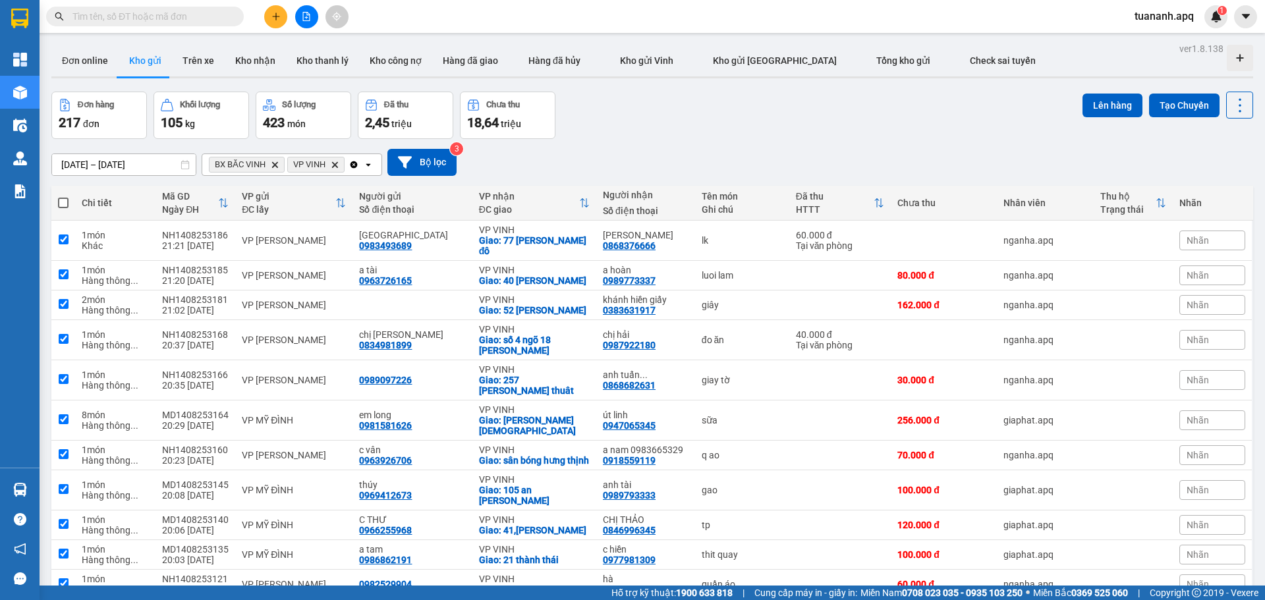
checkbox input "true"
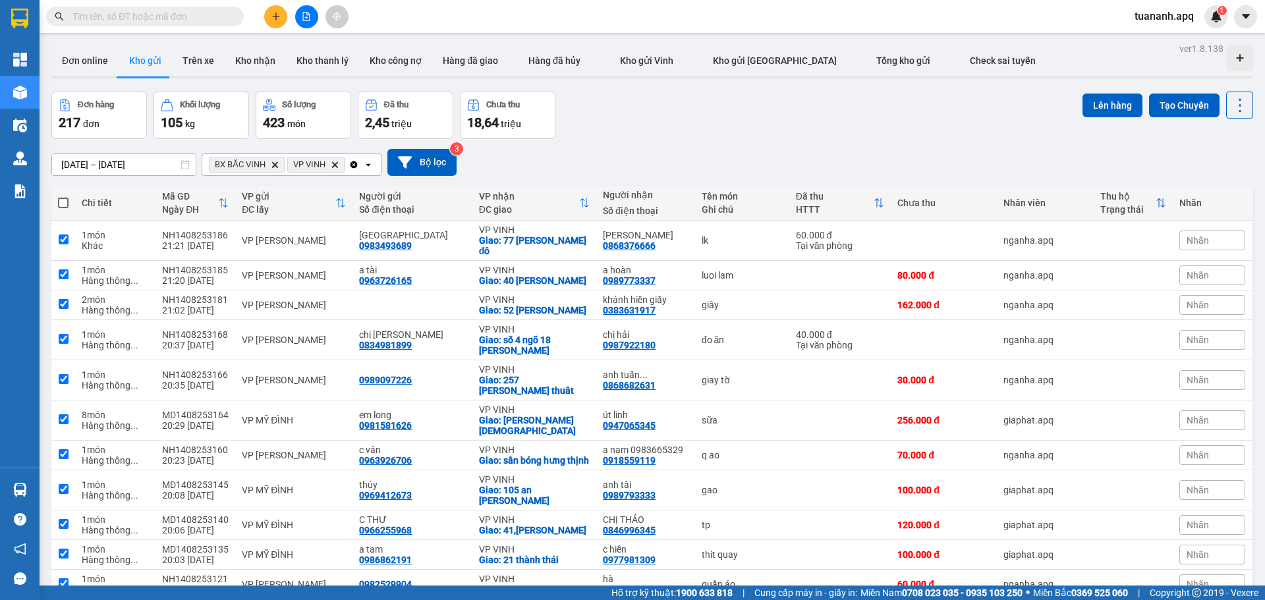
checkbox input "true"
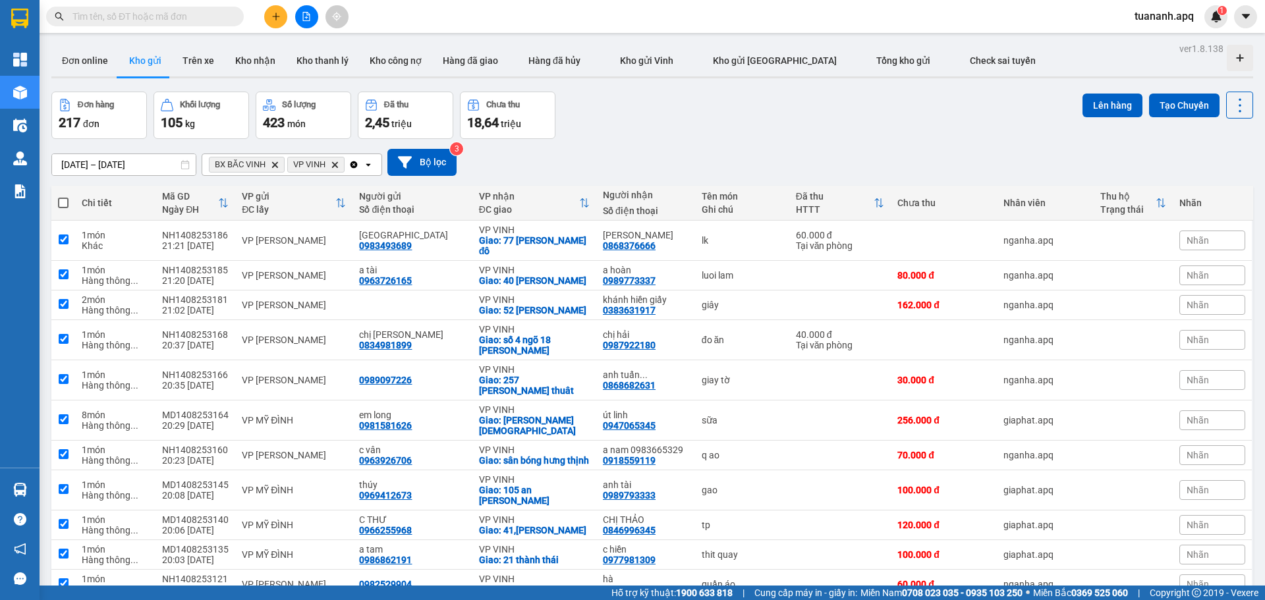
checkbox input "true"
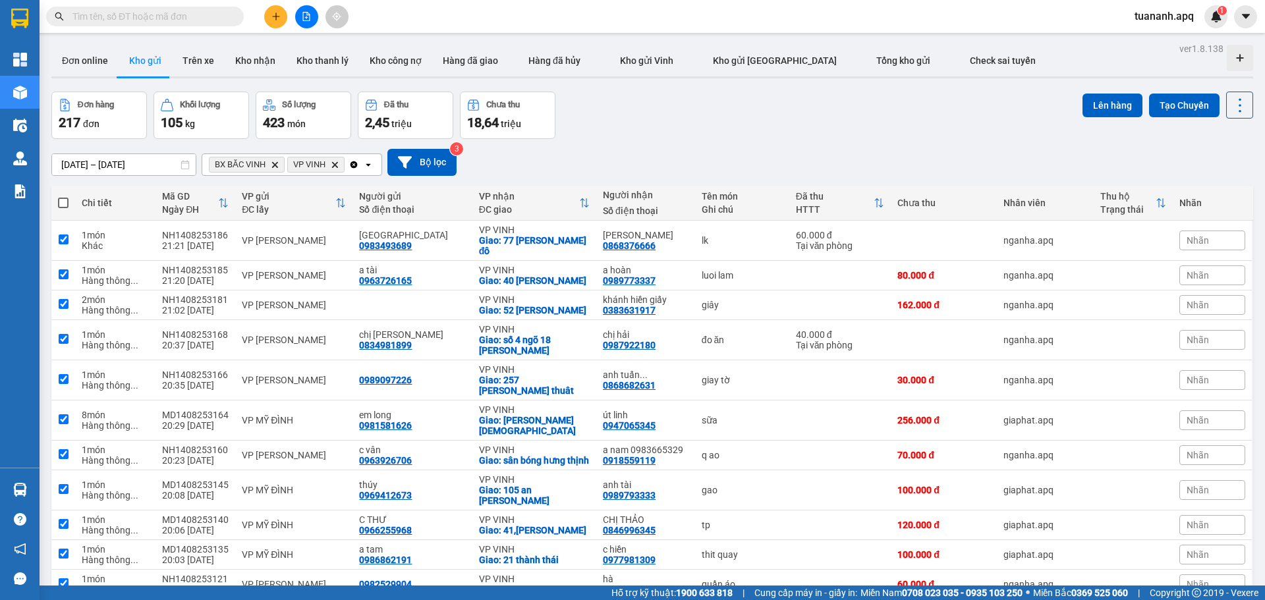
checkbox input "true"
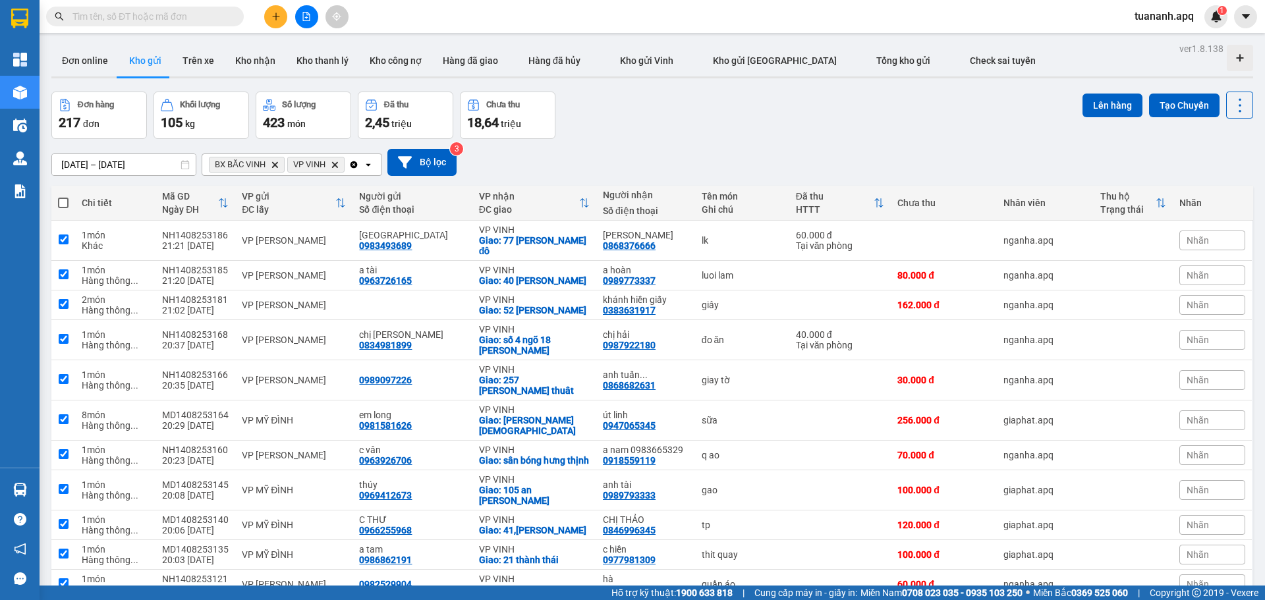
checkbox input "true"
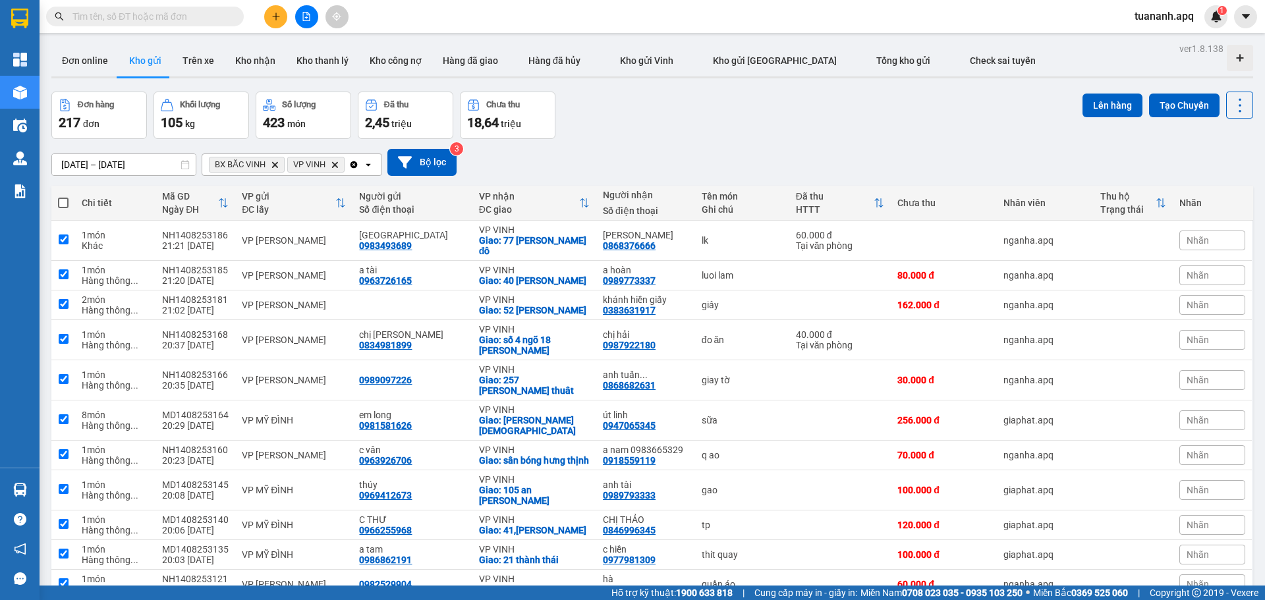
checkbox input "true"
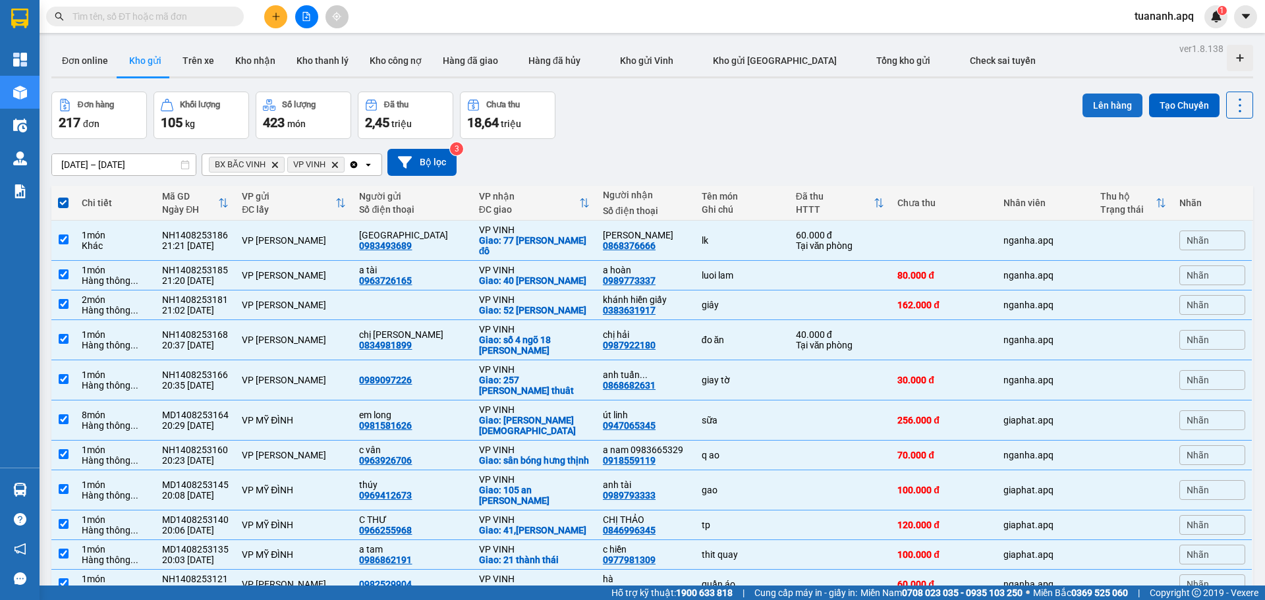
click at [1115, 103] on button "Lên hàng" at bounding box center [1112, 106] width 60 height 24
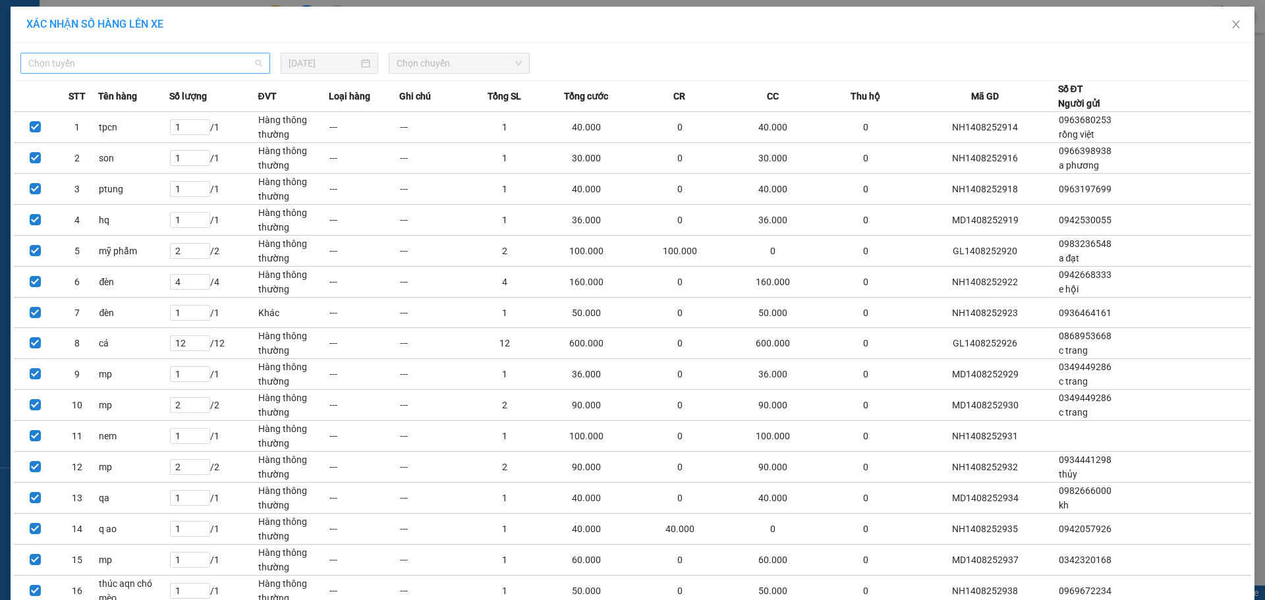
click at [210, 66] on span "Chọn tuyến" at bounding box center [145, 63] width 234 height 20
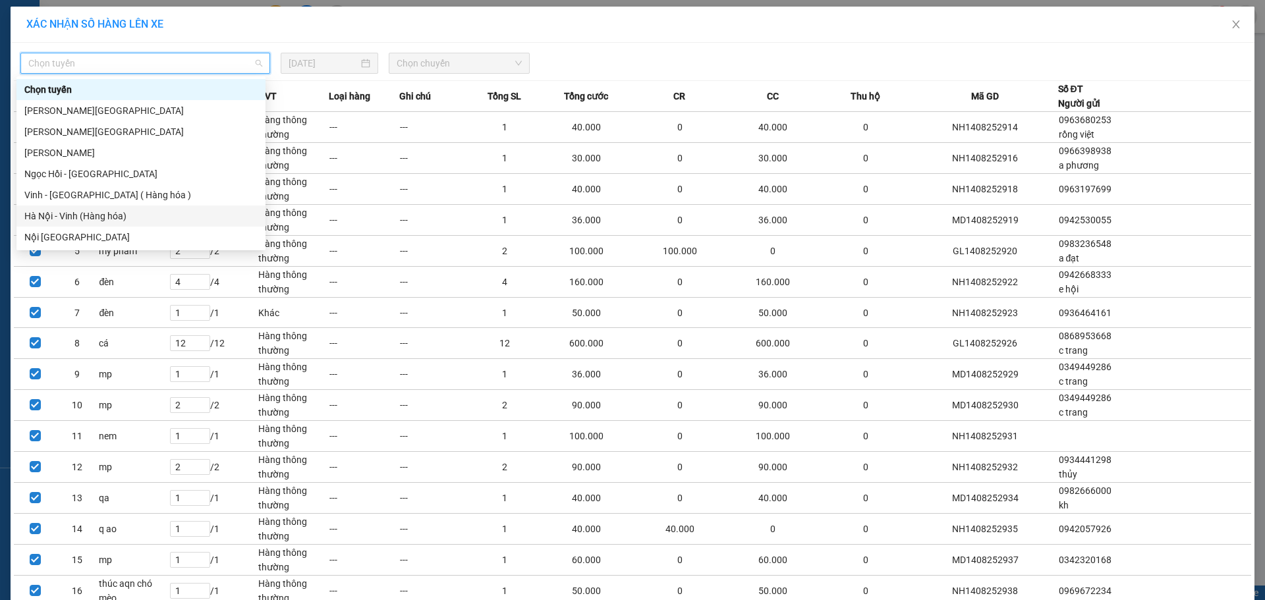
click at [155, 217] on div "Hà Nội - Vinh (Hàng hóa)" at bounding box center [140, 216] width 233 height 14
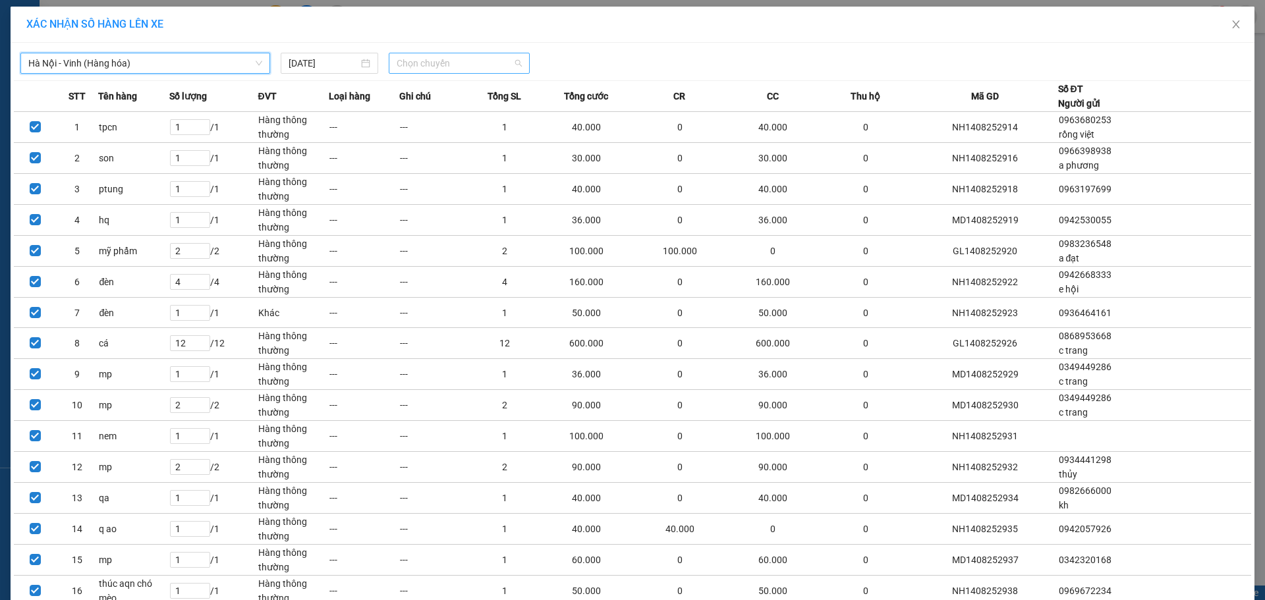
click at [457, 61] on span "Chọn chuyến" at bounding box center [459, 63] width 125 height 20
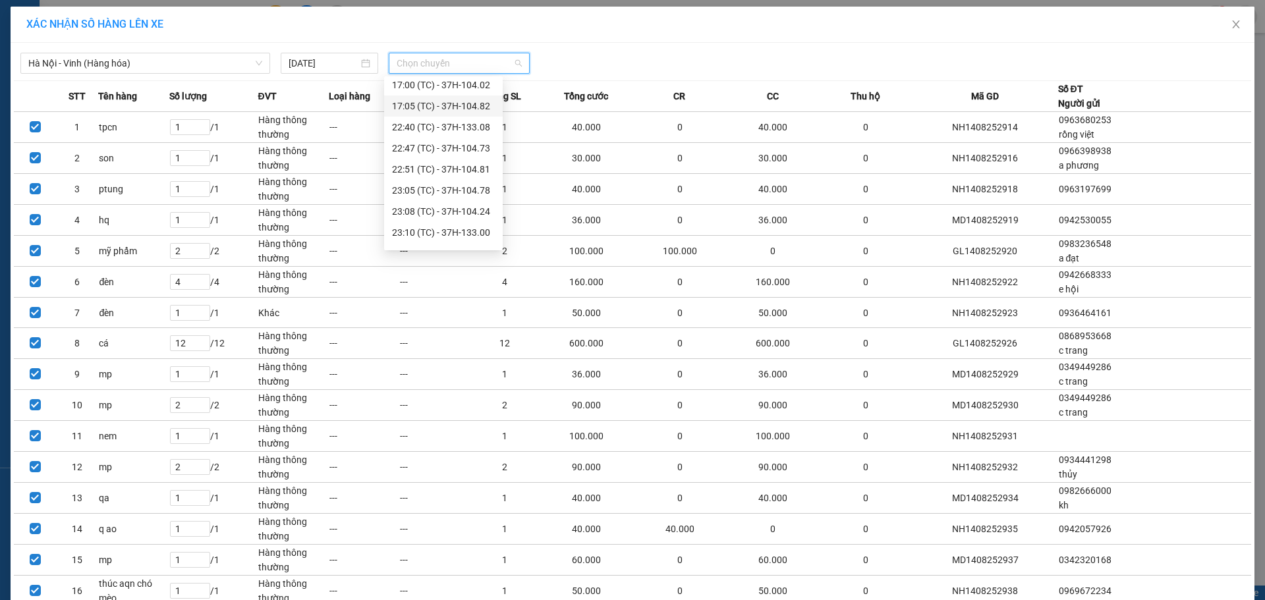
scroll to position [211, 0]
click at [464, 233] on div "23:30 (TC) - UN-1220" at bounding box center [443, 237] width 103 height 14
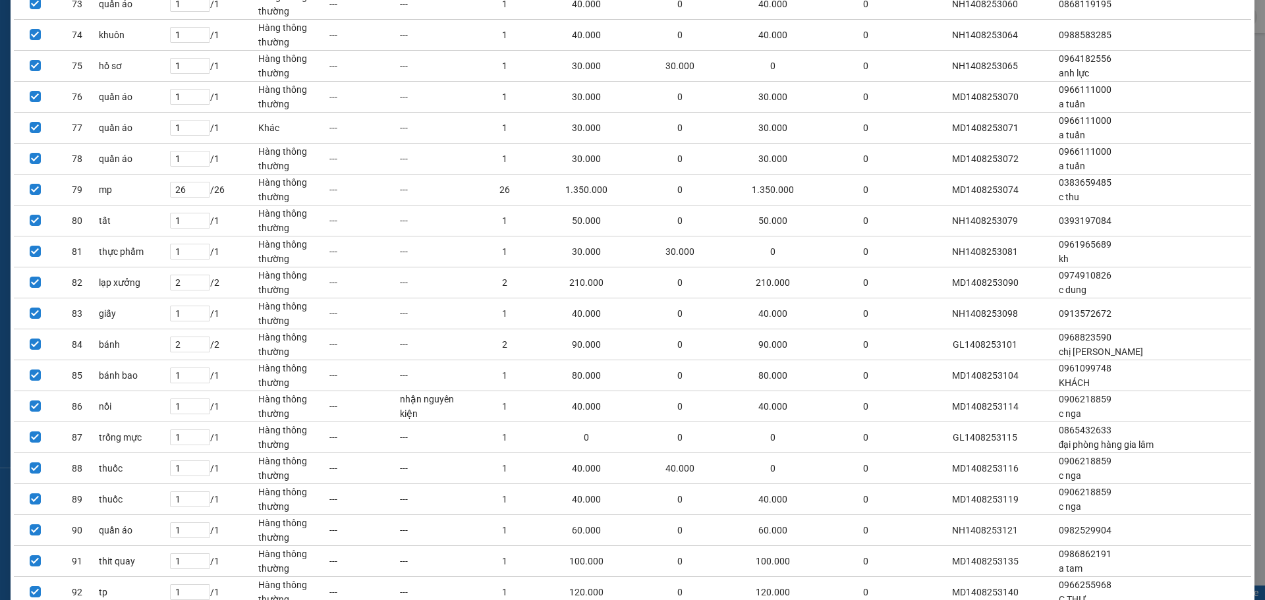
scroll to position [2705, 0]
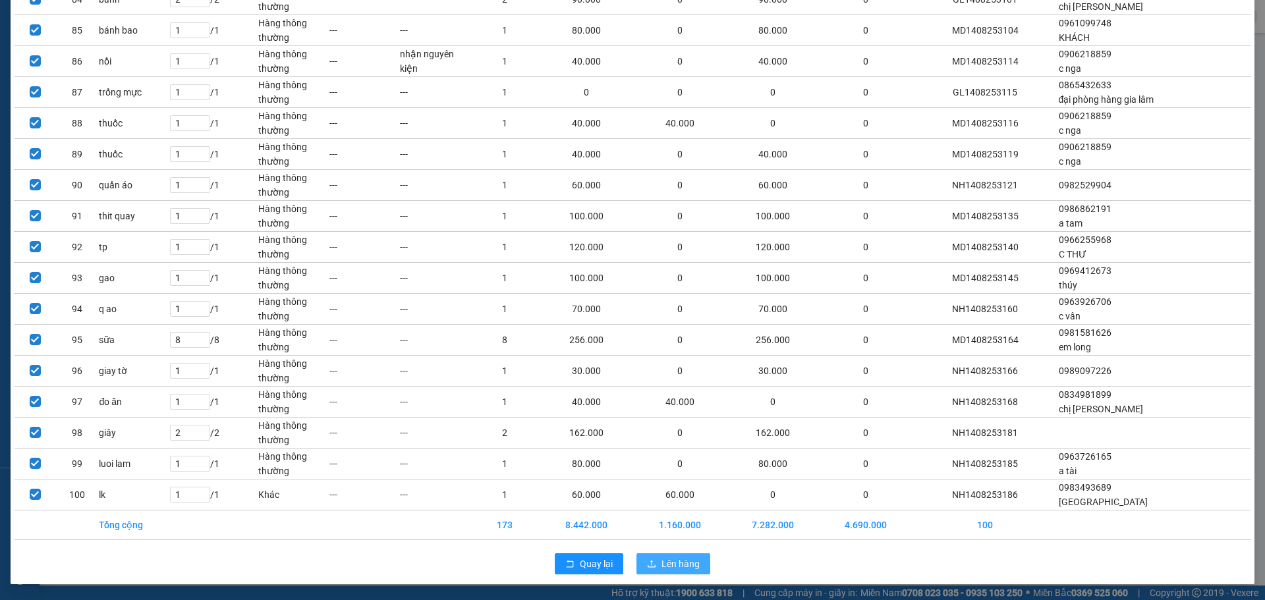
click at [684, 558] on span "Lên hàng" at bounding box center [680, 564] width 38 height 14
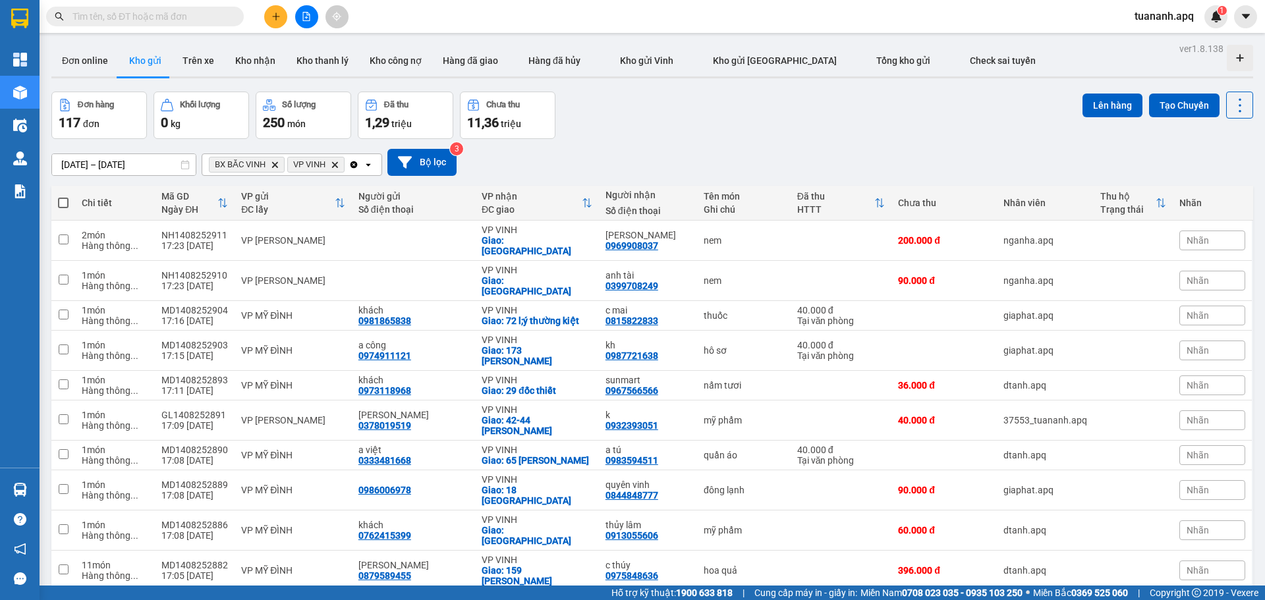
click at [650, 128] on div "Đơn hàng 117 đơn Khối lượng 0 kg Số lượng 250 món Đã thu 1,29 triệu Chưa thu 11…" at bounding box center [652, 115] width 1202 height 47
click at [63, 204] on span at bounding box center [63, 203] width 11 height 11
click at [63, 196] on input "checkbox" at bounding box center [63, 196] width 0 height 0
checkbox input "true"
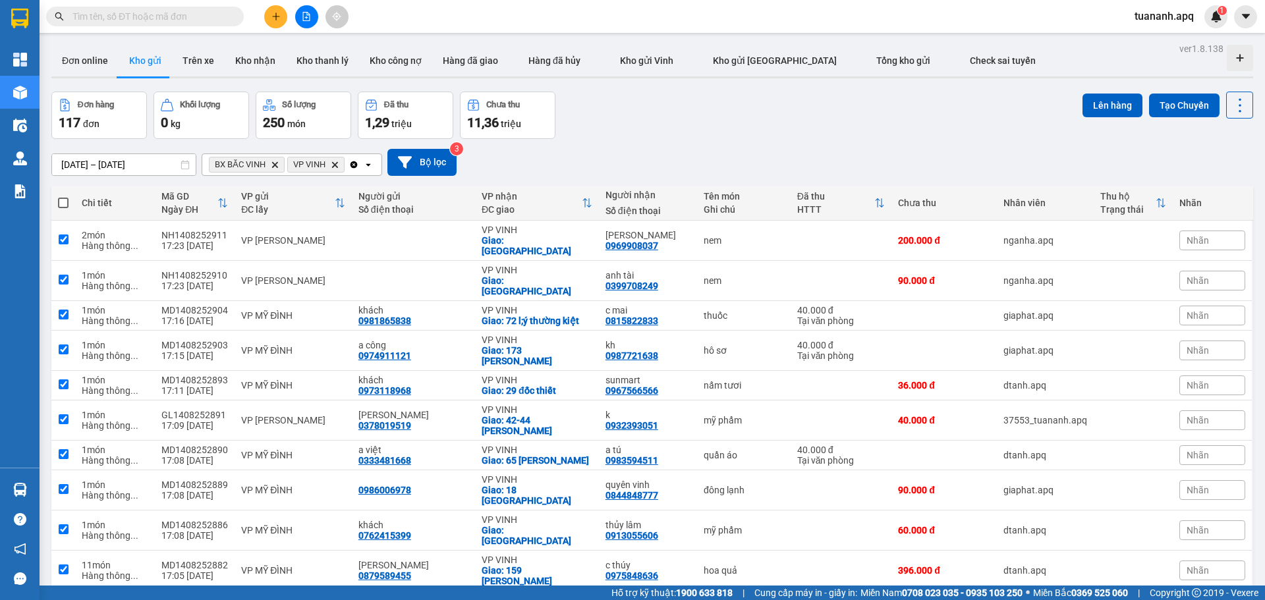
checkbox input "true"
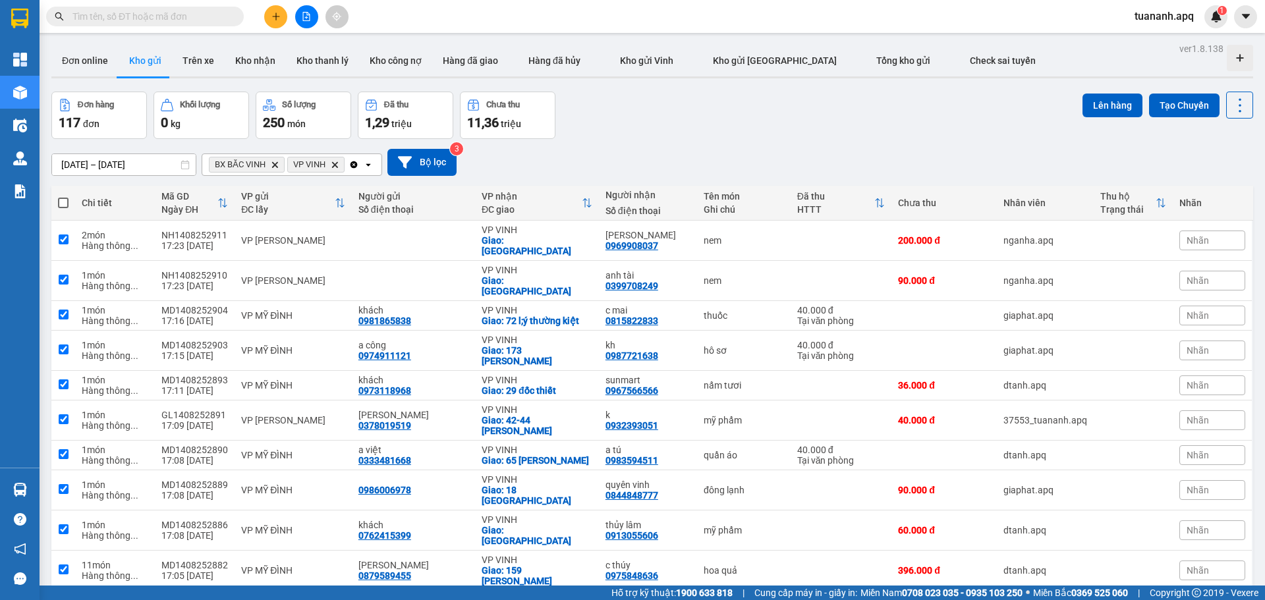
checkbox input "true"
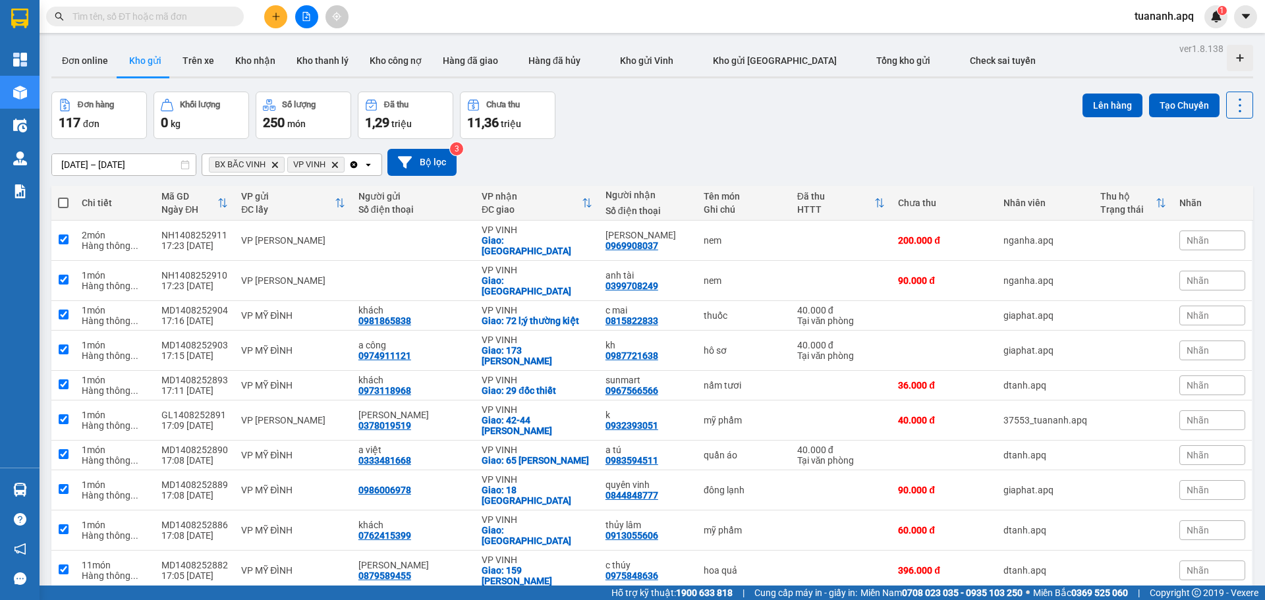
checkbox input "true"
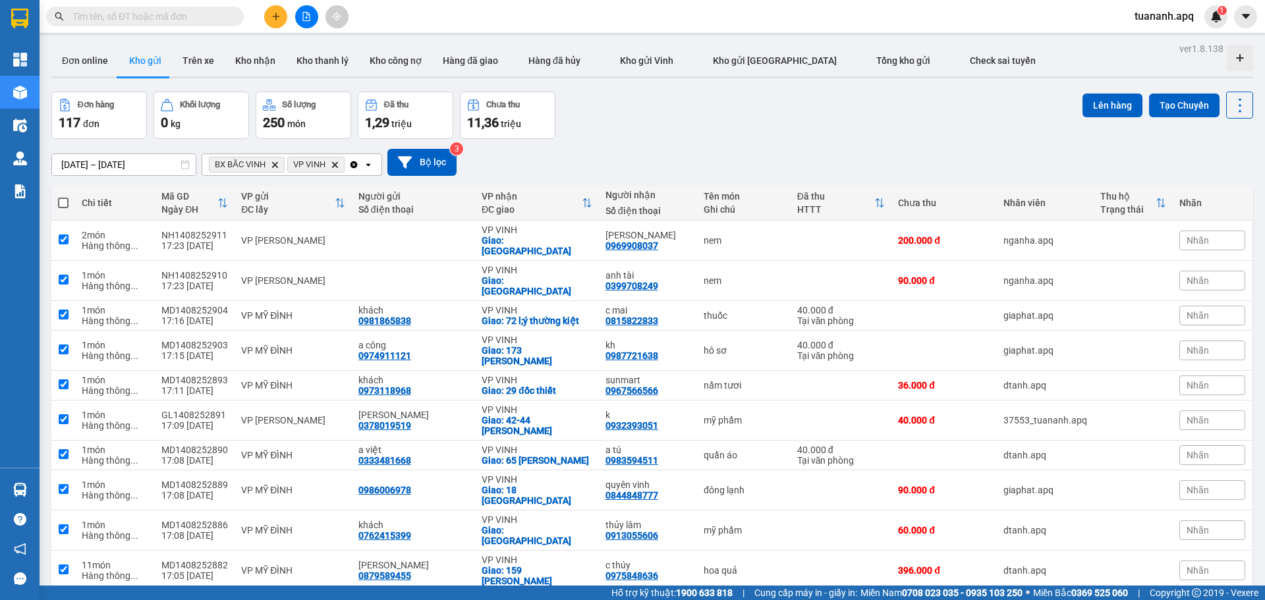
checkbox input "true"
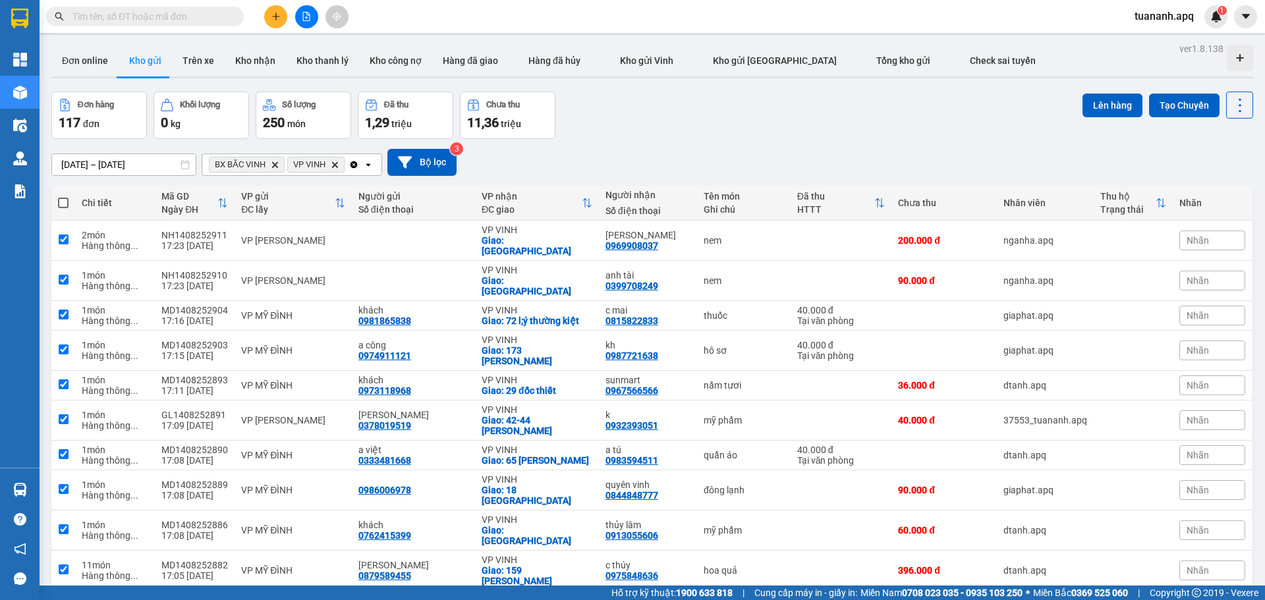
checkbox input "true"
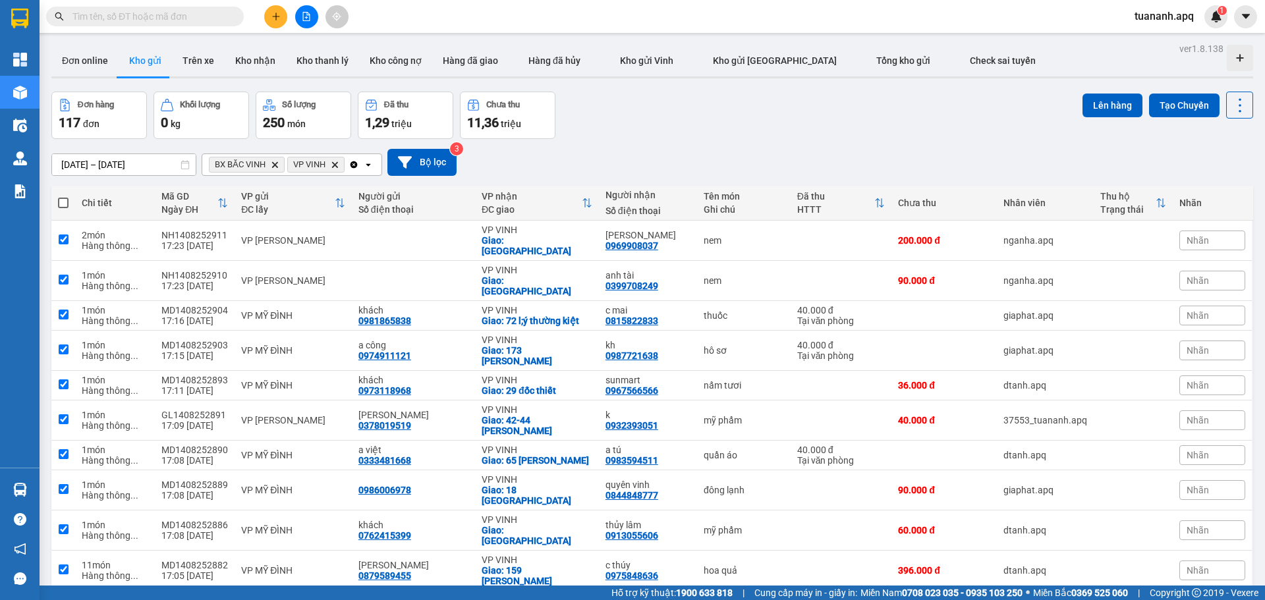
checkbox input "true"
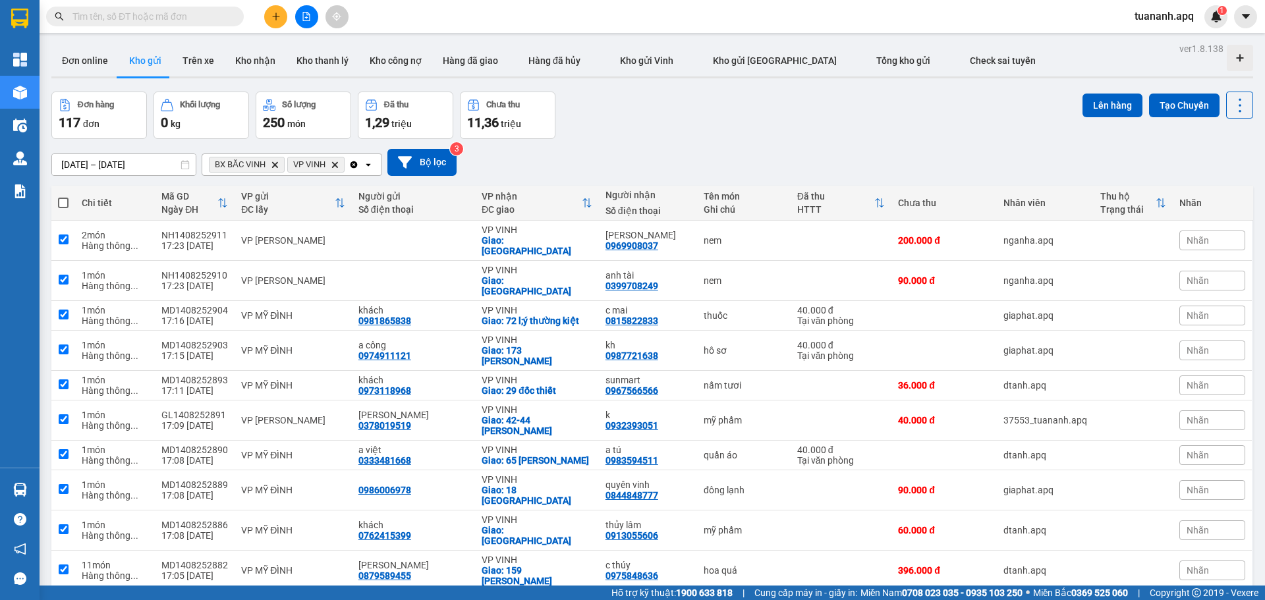
checkbox input "true"
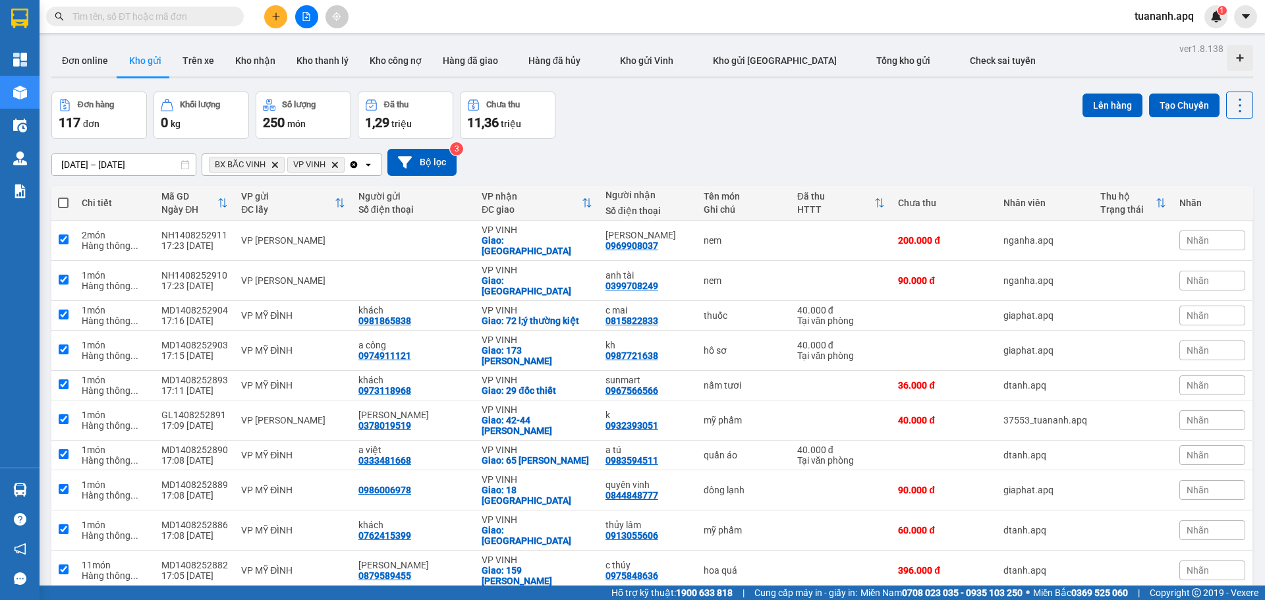
checkbox input "true"
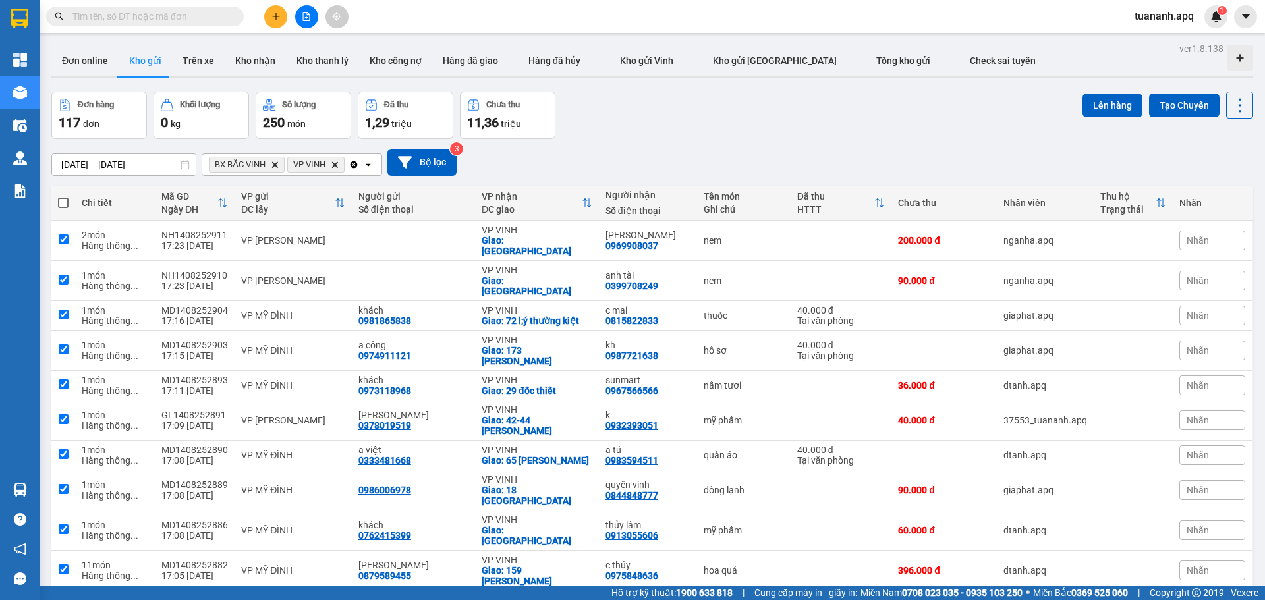
checkbox input "true"
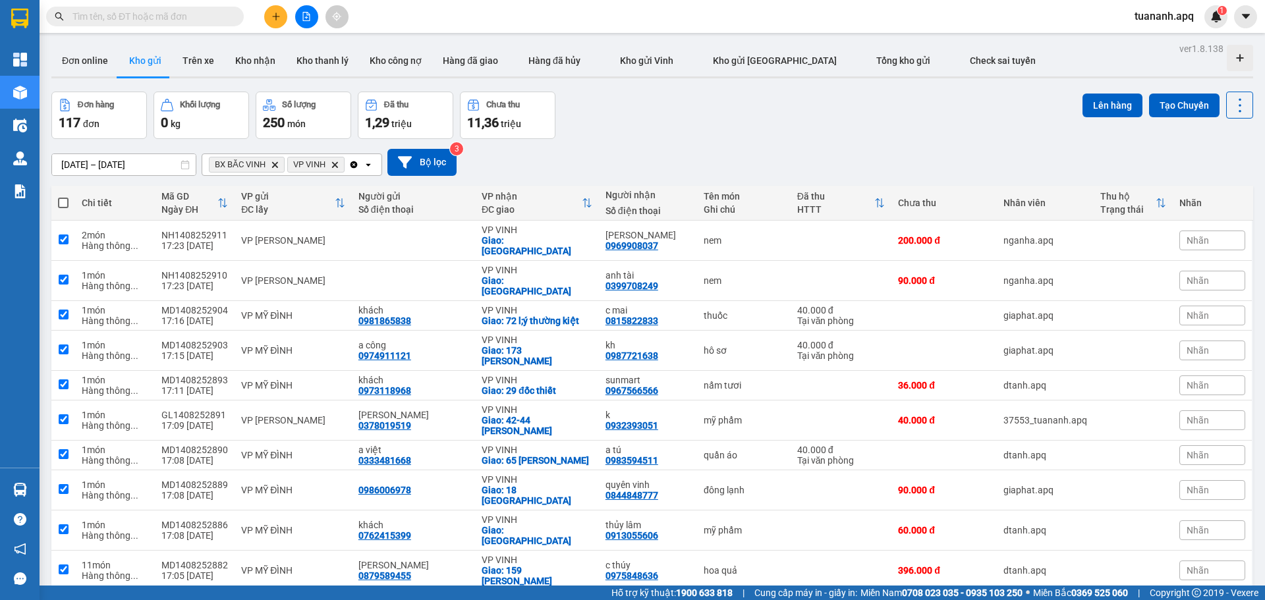
checkbox input "true"
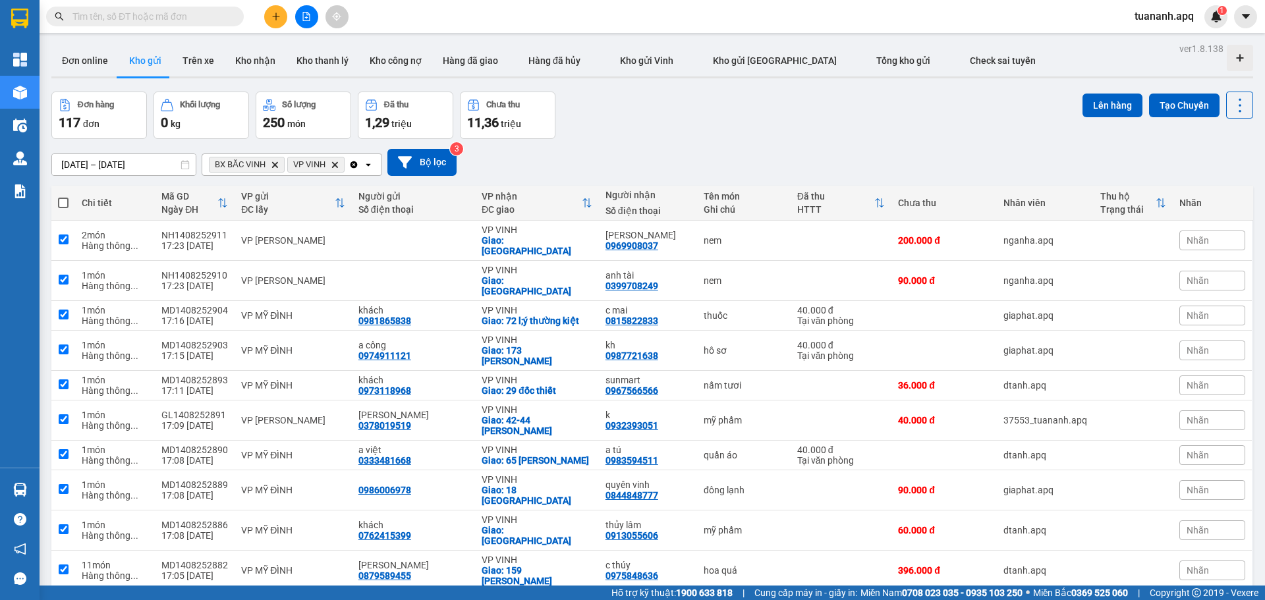
checkbox input "true"
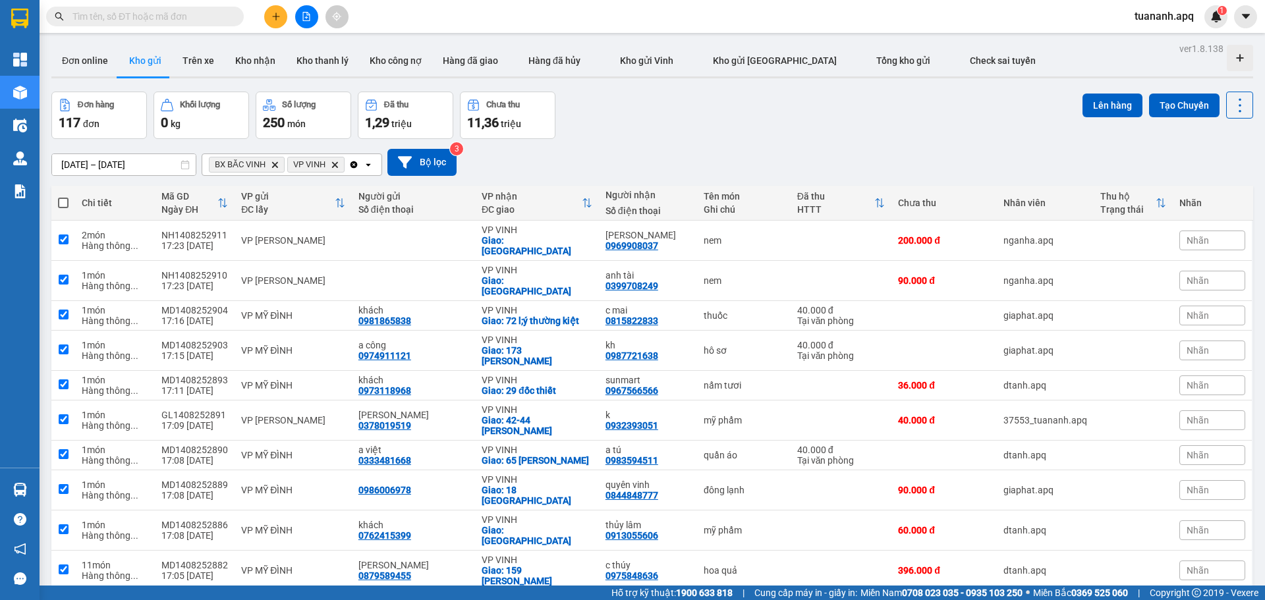
checkbox input "true"
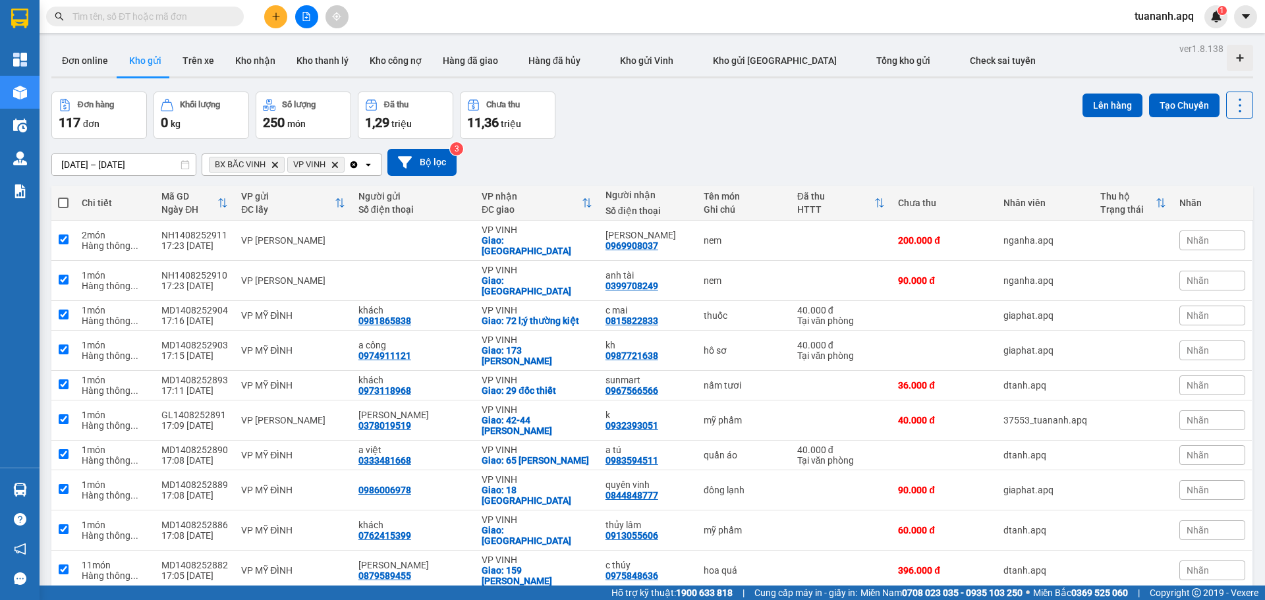
checkbox input "true"
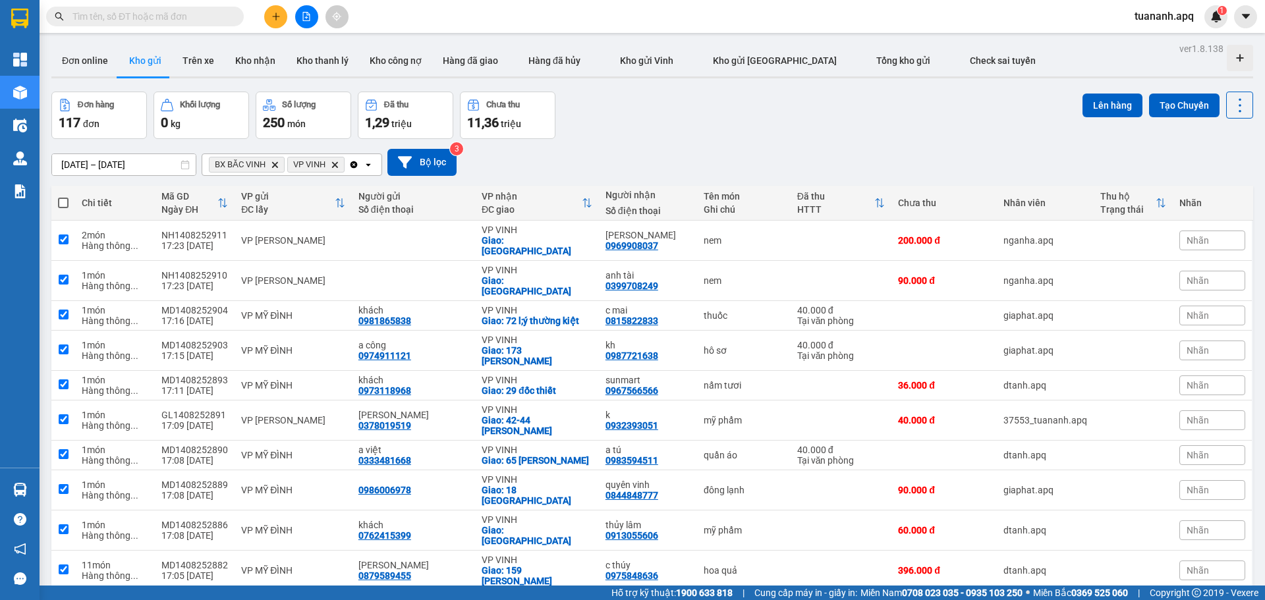
checkbox input "true"
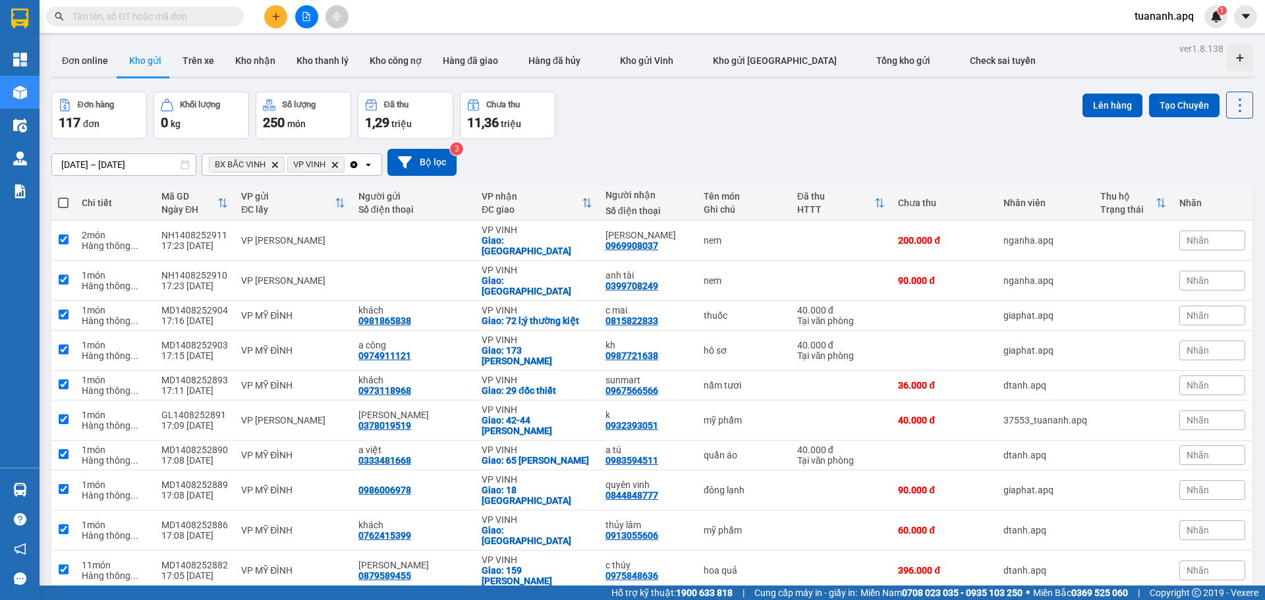
checkbox input "true"
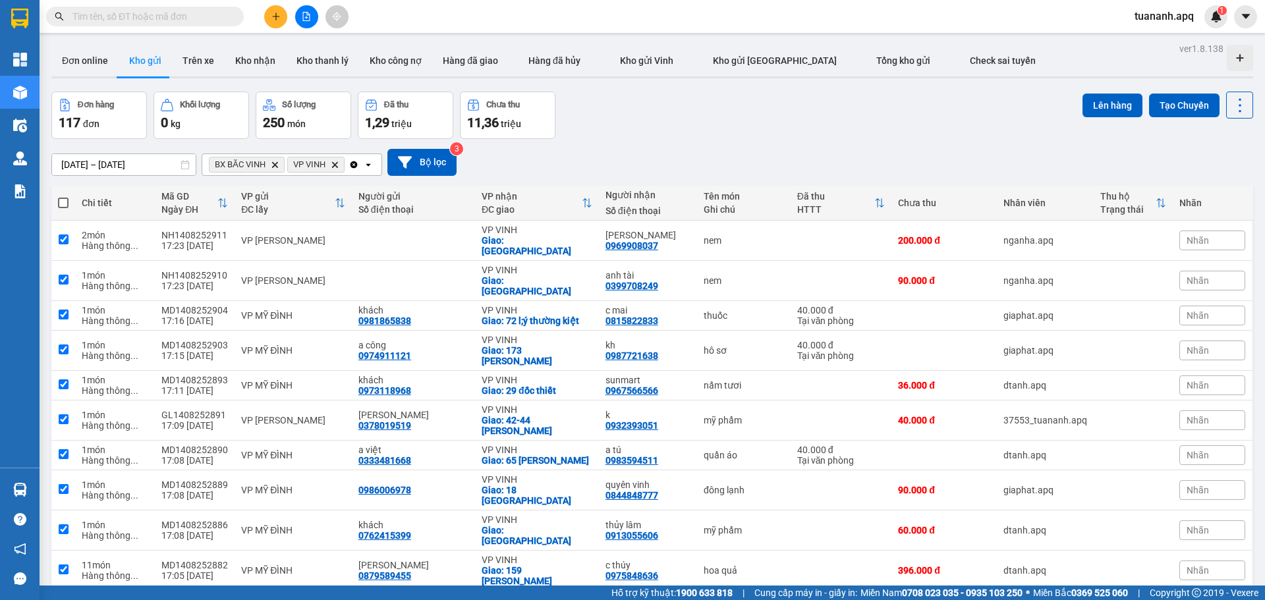
checkbox input "true"
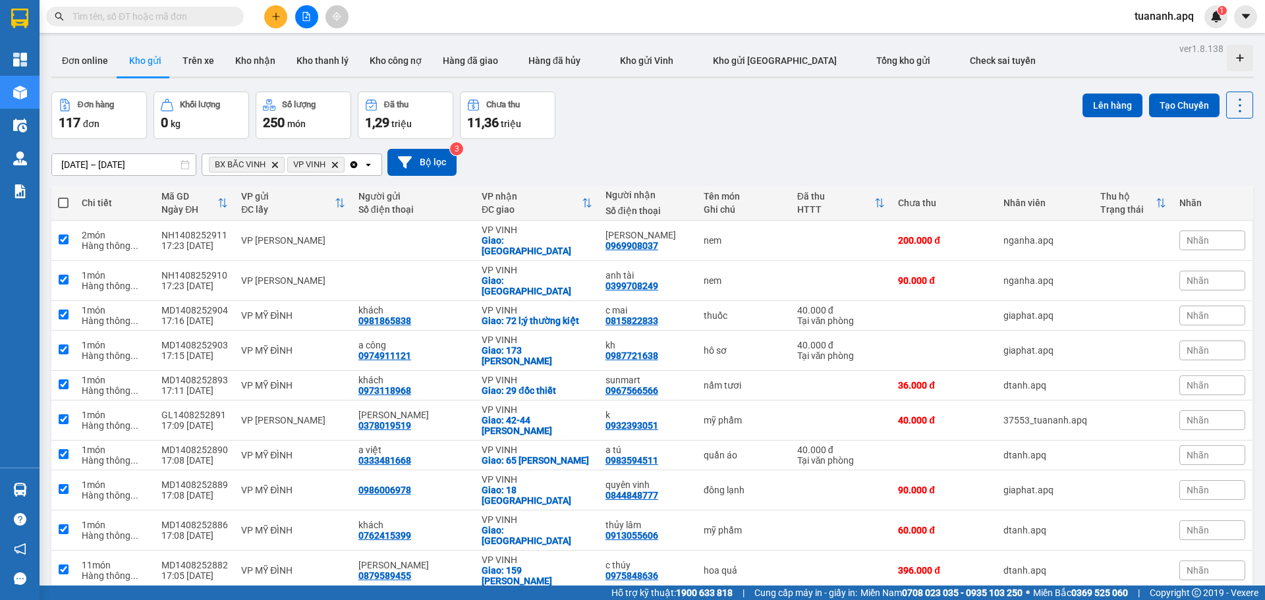
checkbox input "true"
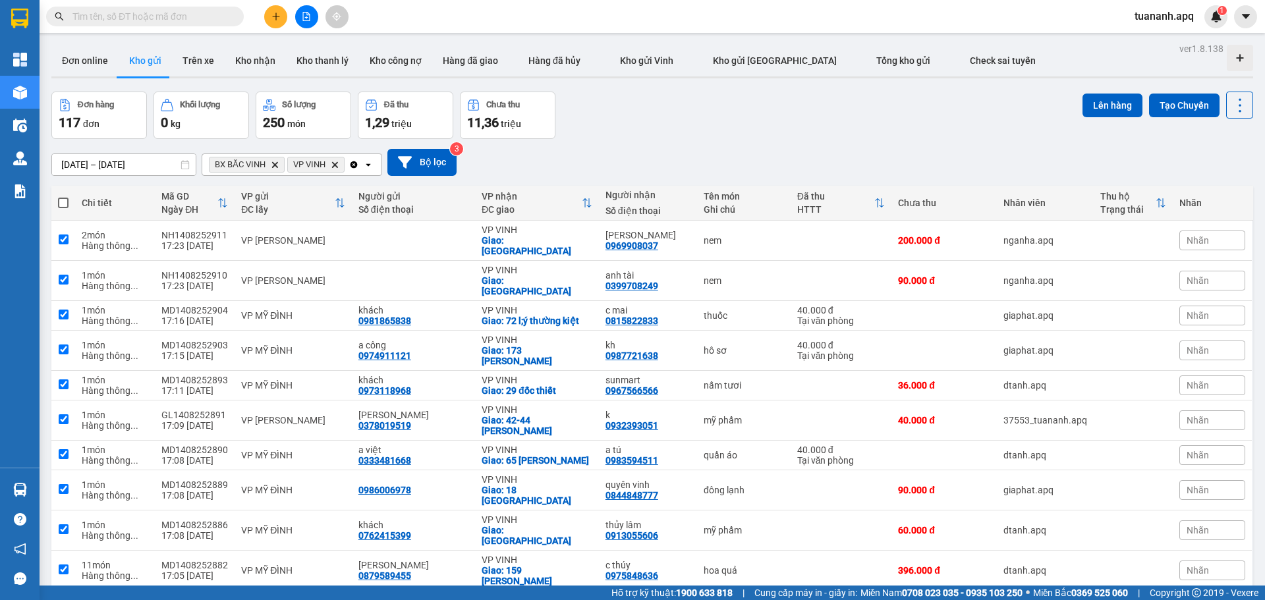
checkbox input "true"
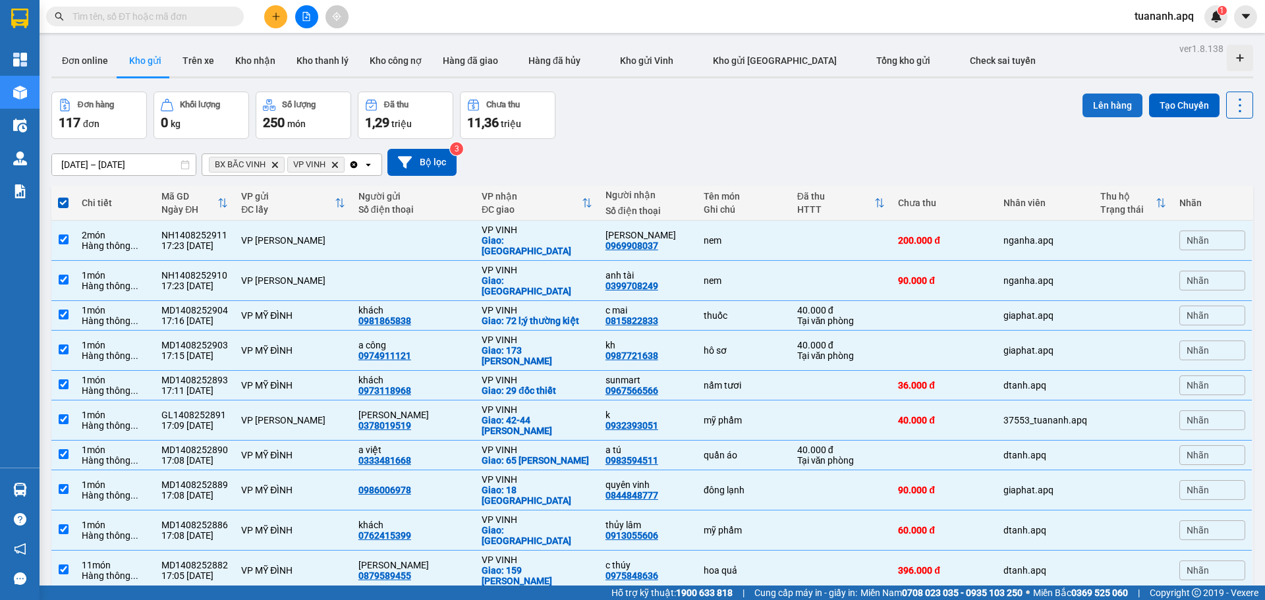
click at [1101, 104] on button "Lên hàng" at bounding box center [1112, 106] width 60 height 24
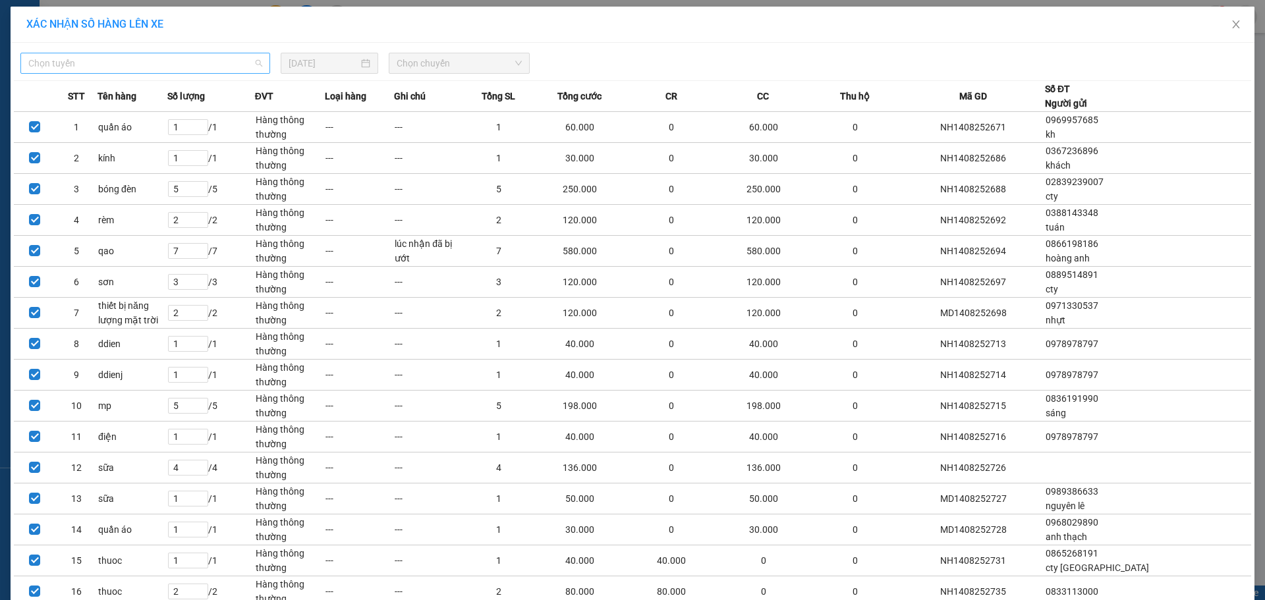
click at [198, 68] on span "Chọn tuyến" at bounding box center [145, 63] width 234 height 20
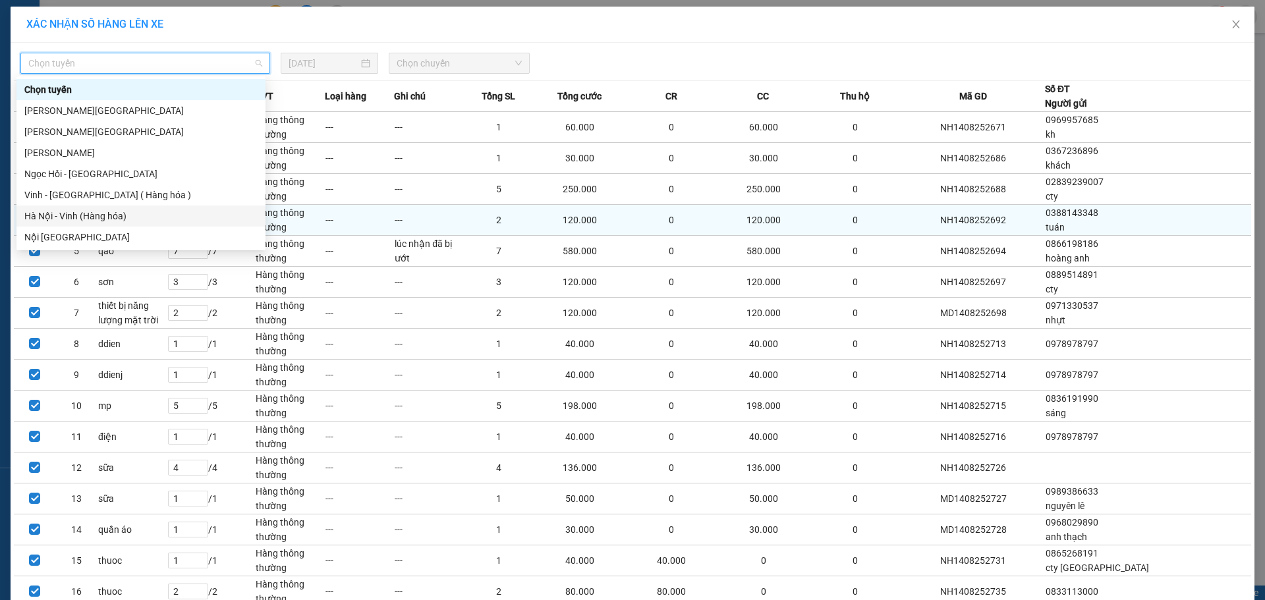
click at [136, 213] on div "Hà Nội - Vinh (Hàng hóa)" at bounding box center [140, 216] width 233 height 14
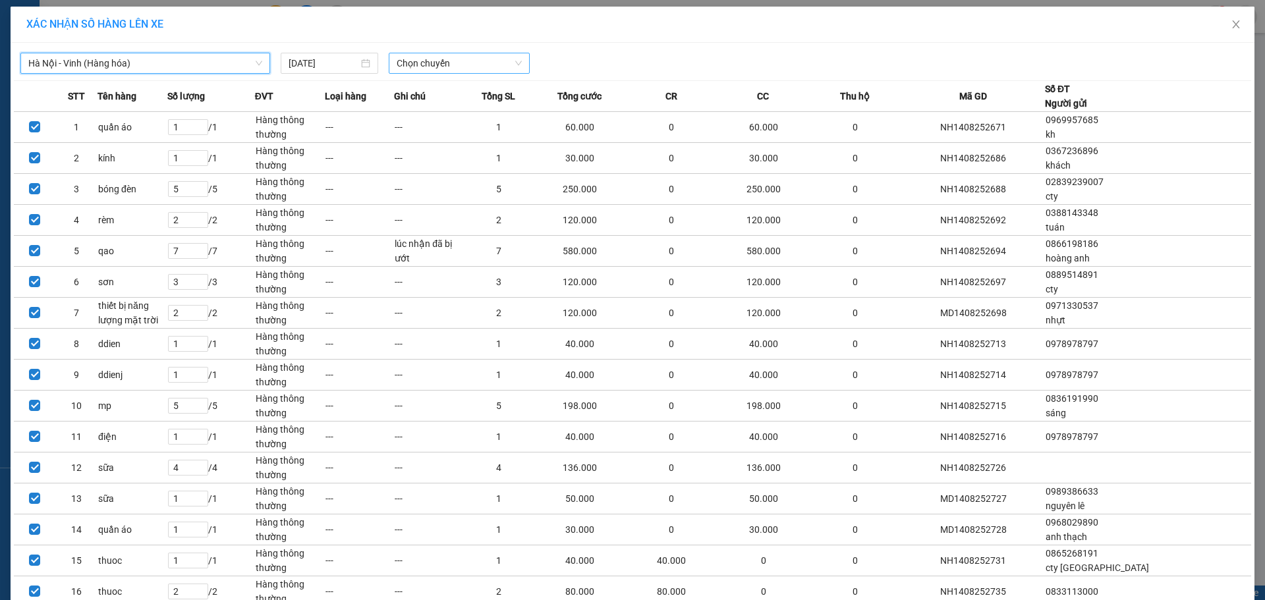
click at [462, 68] on span "Chọn chuyến" at bounding box center [459, 63] width 125 height 20
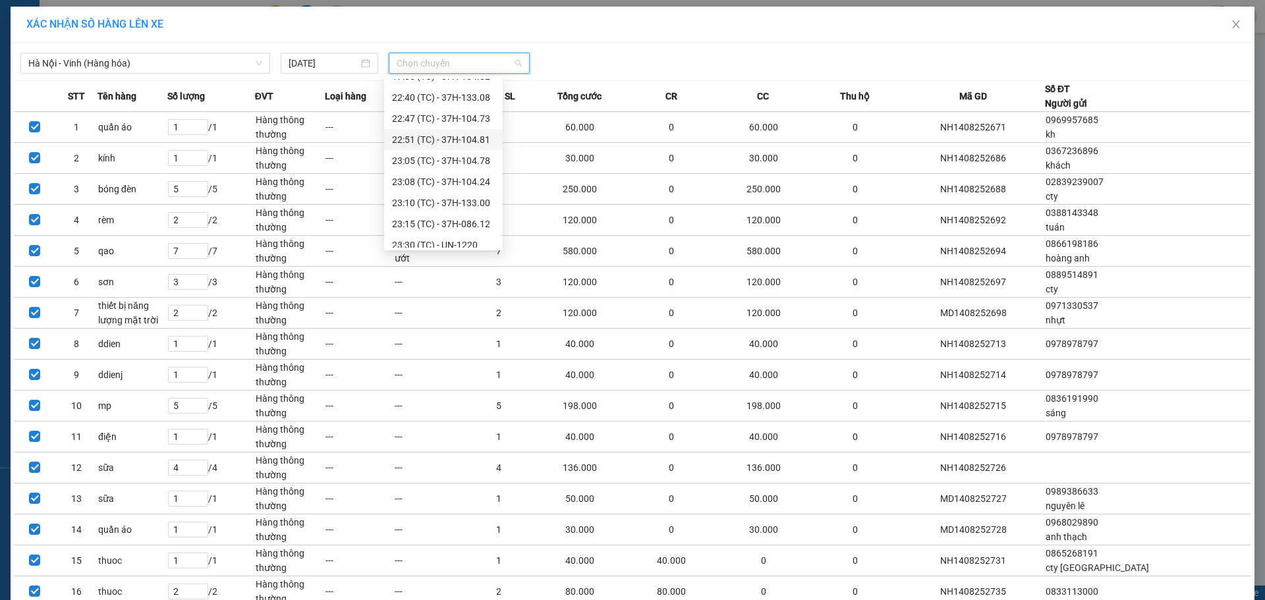
scroll to position [211, 0]
click at [480, 242] on div "23:30 (TC) - UN-1220" at bounding box center [443, 237] width 103 height 14
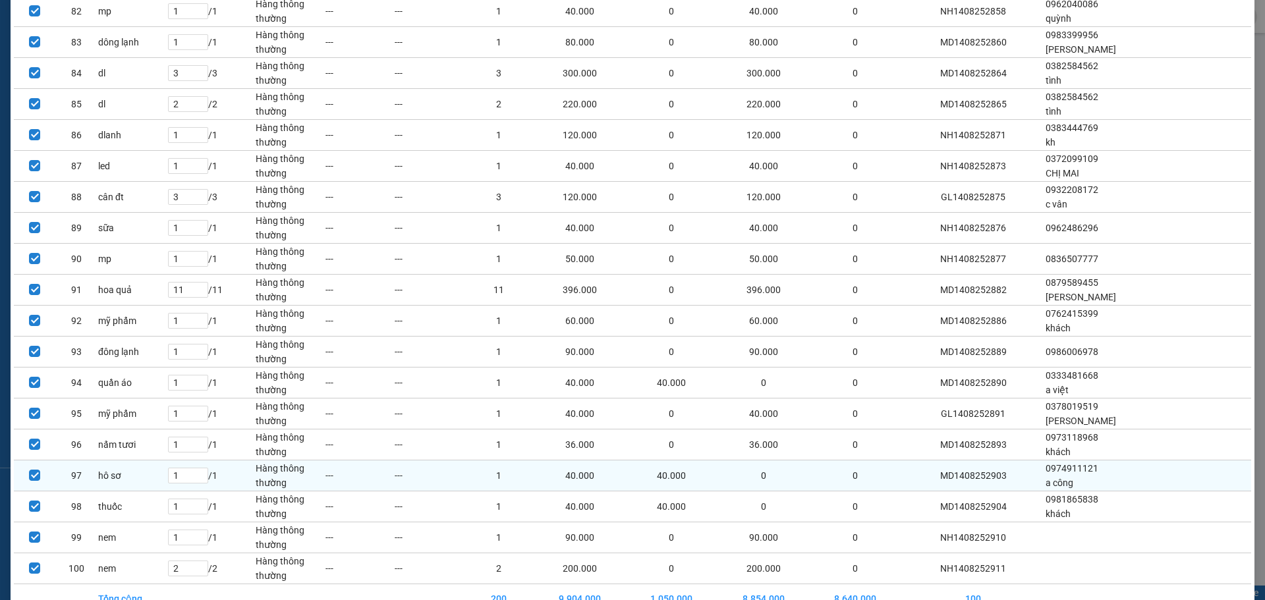
scroll to position [2706, 0]
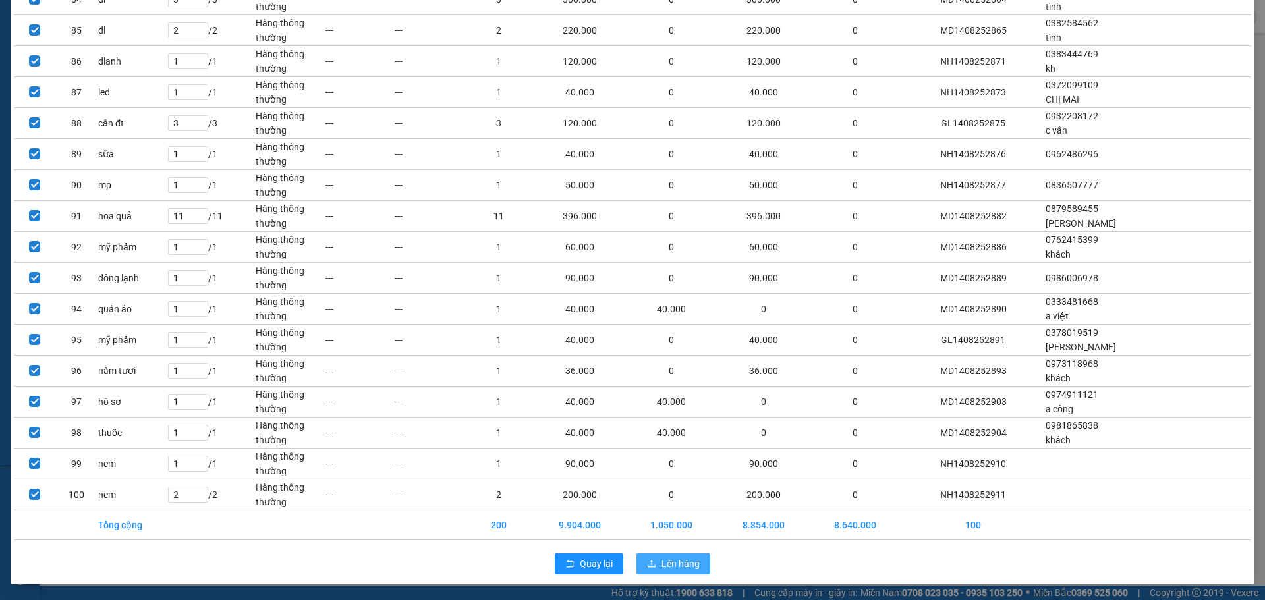
click at [679, 561] on span "Lên hàng" at bounding box center [680, 564] width 38 height 14
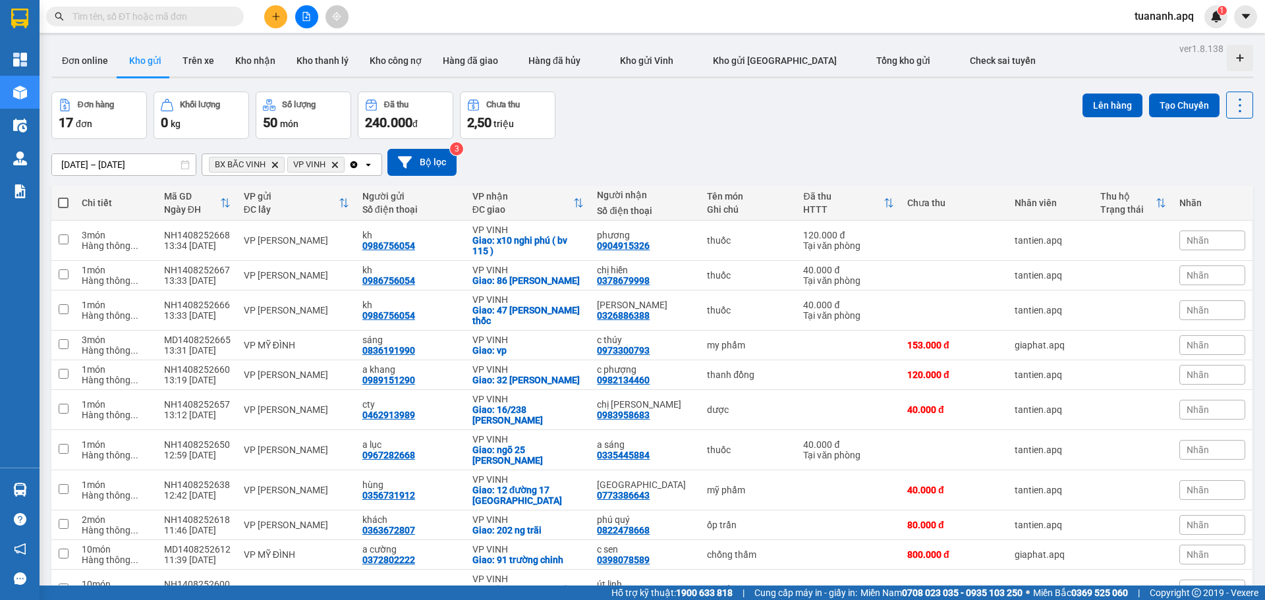
click at [65, 203] on span at bounding box center [63, 203] width 11 height 11
click at [63, 196] on input "checkbox" at bounding box center [63, 196] width 0 height 0
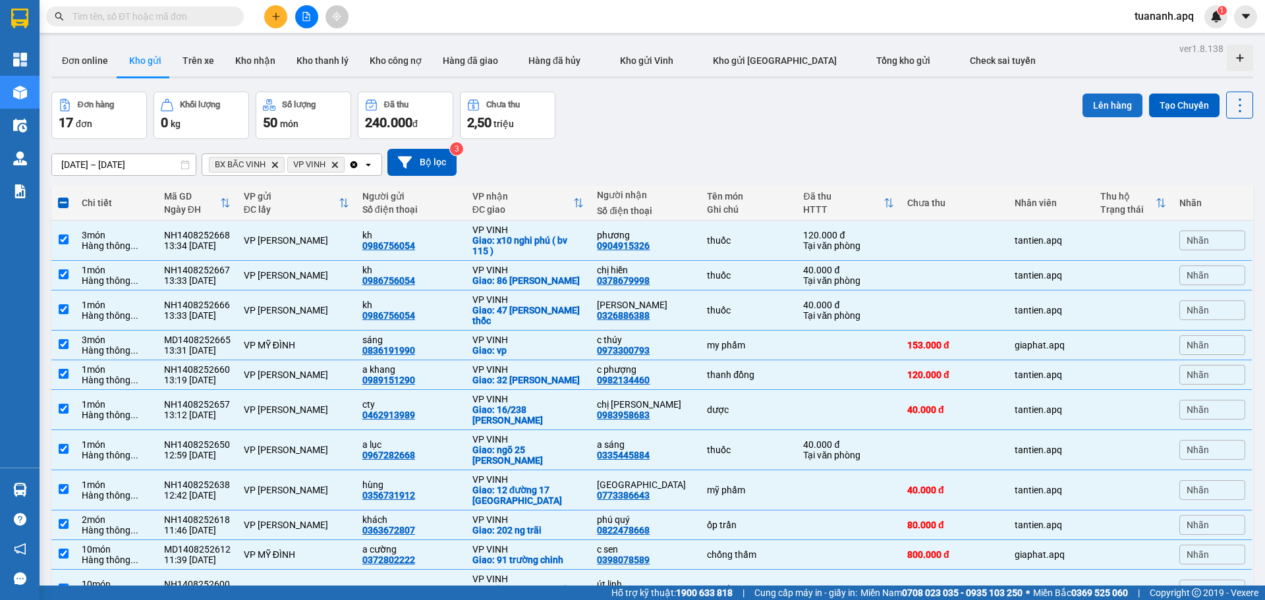
click at [1090, 111] on button "Lên hàng" at bounding box center [1112, 106] width 60 height 24
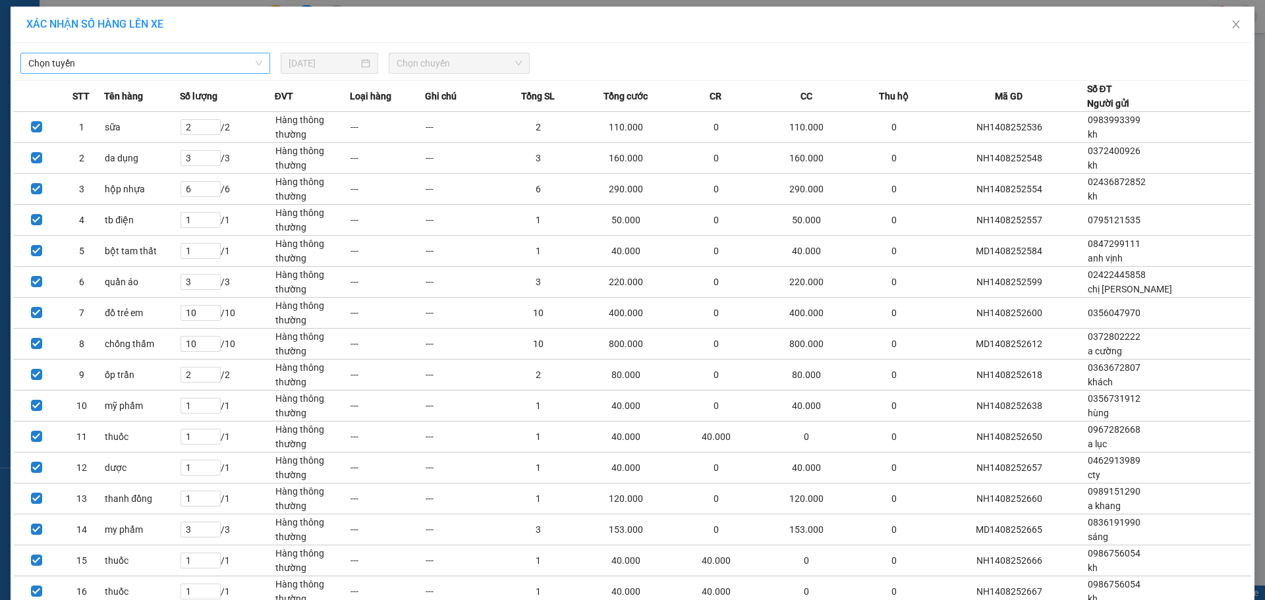
click at [194, 66] on span "Chọn tuyến" at bounding box center [145, 63] width 234 height 20
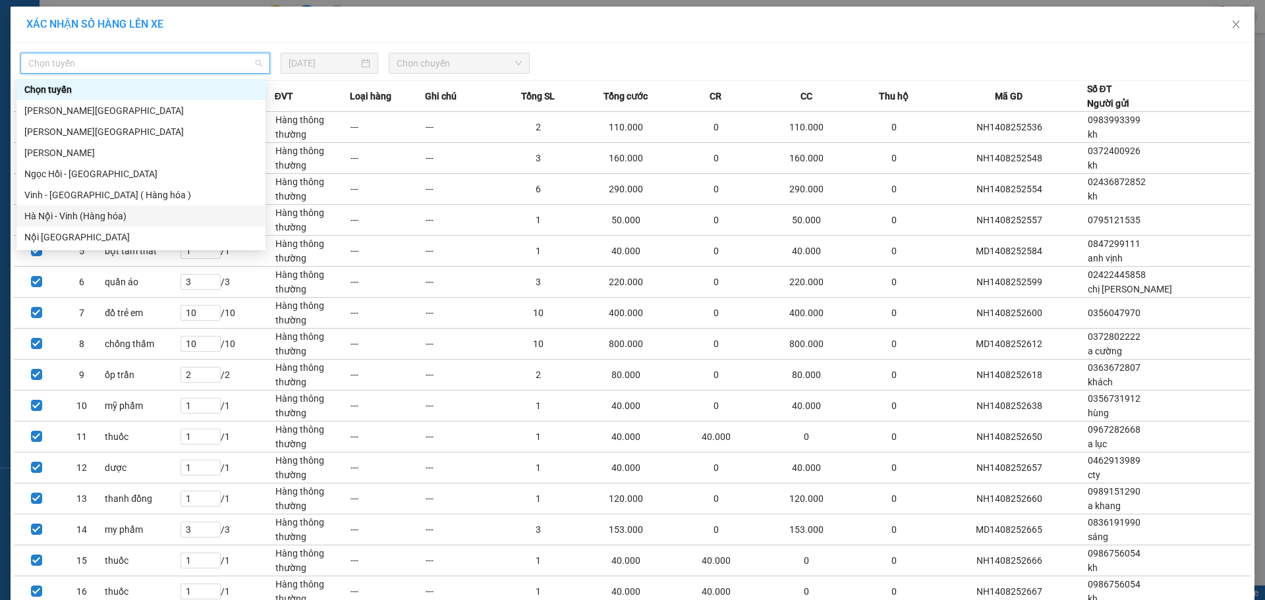
click at [156, 215] on div "Hà Nội - Vinh (Hàng hóa)" at bounding box center [140, 216] width 233 height 14
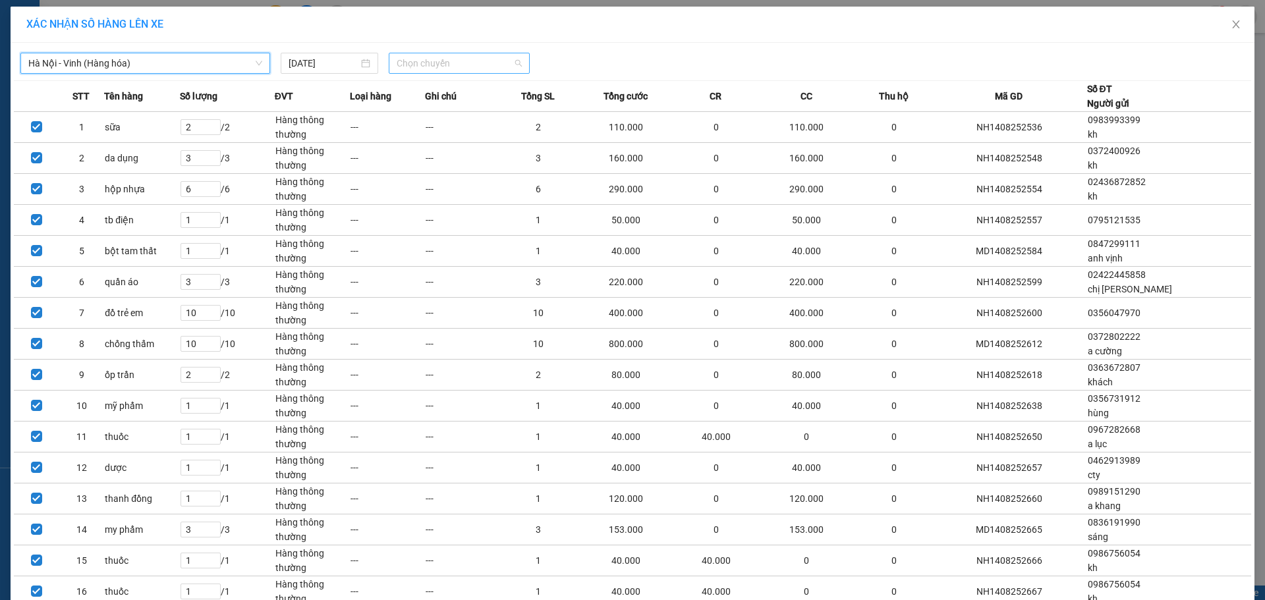
click at [466, 70] on span "Chọn chuyến" at bounding box center [459, 63] width 125 height 20
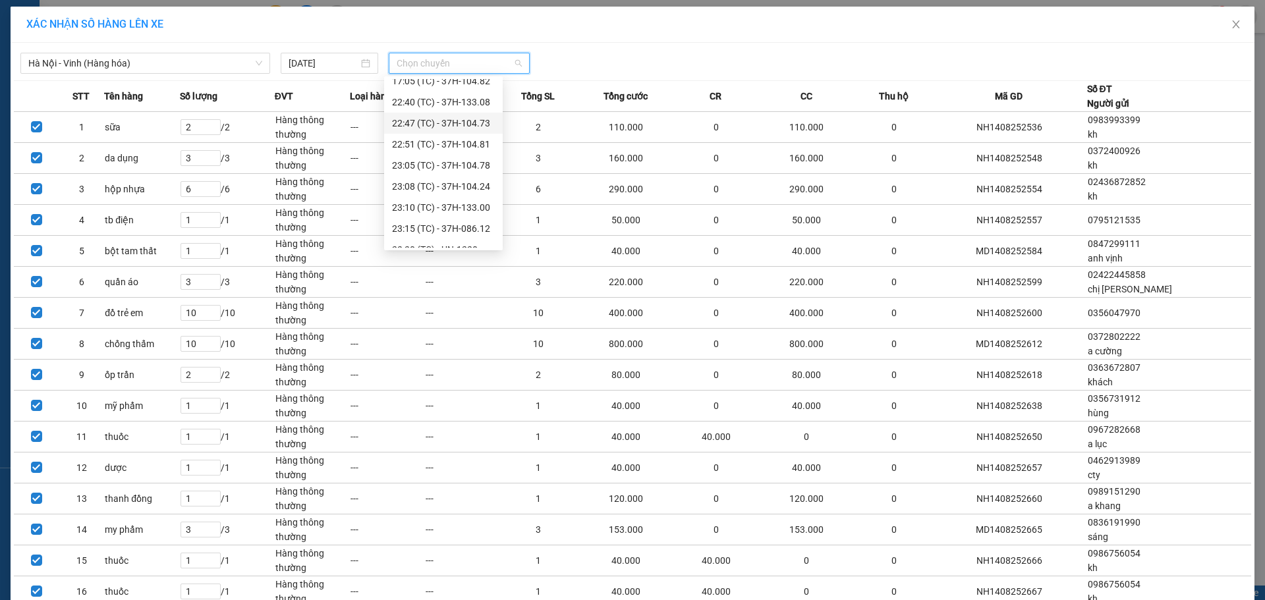
scroll to position [211, 0]
click at [463, 236] on div "23:30 (TC) - UN-1220" at bounding box center [443, 237] width 103 height 14
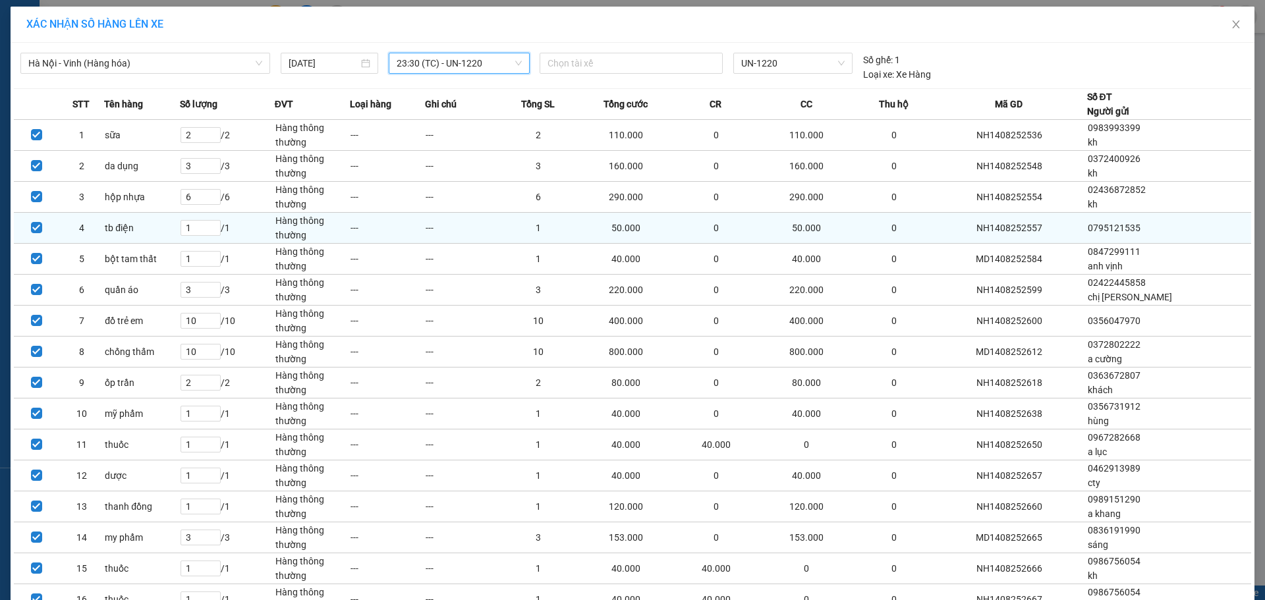
scroll to position [136, 0]
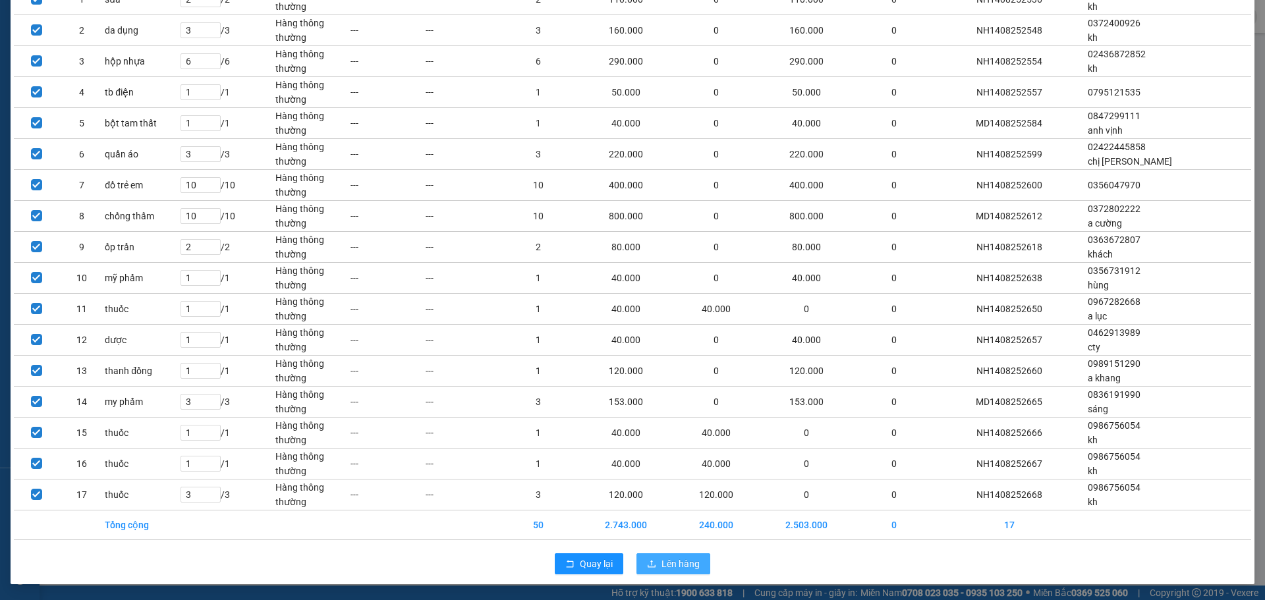
click at [696, 567] on button "Lên hàng" at bounding box center [673, 563] width 74 height 21
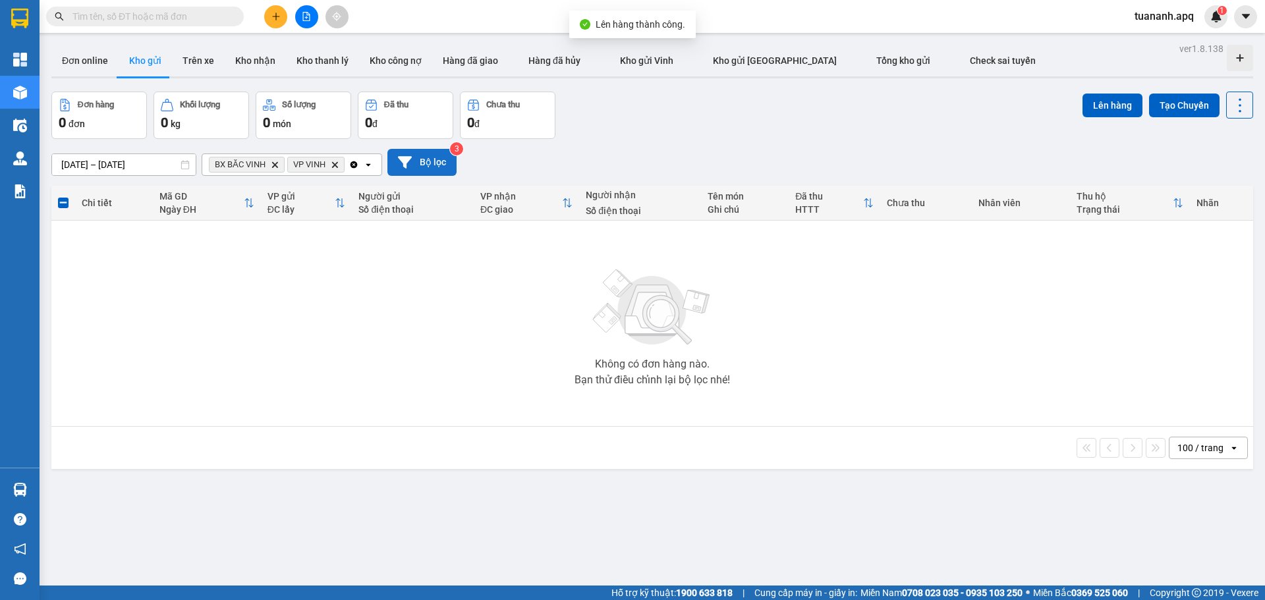
click at [433, 159] on button "Bộ lọc" at bounding box center [421, 162] width 69 height 27
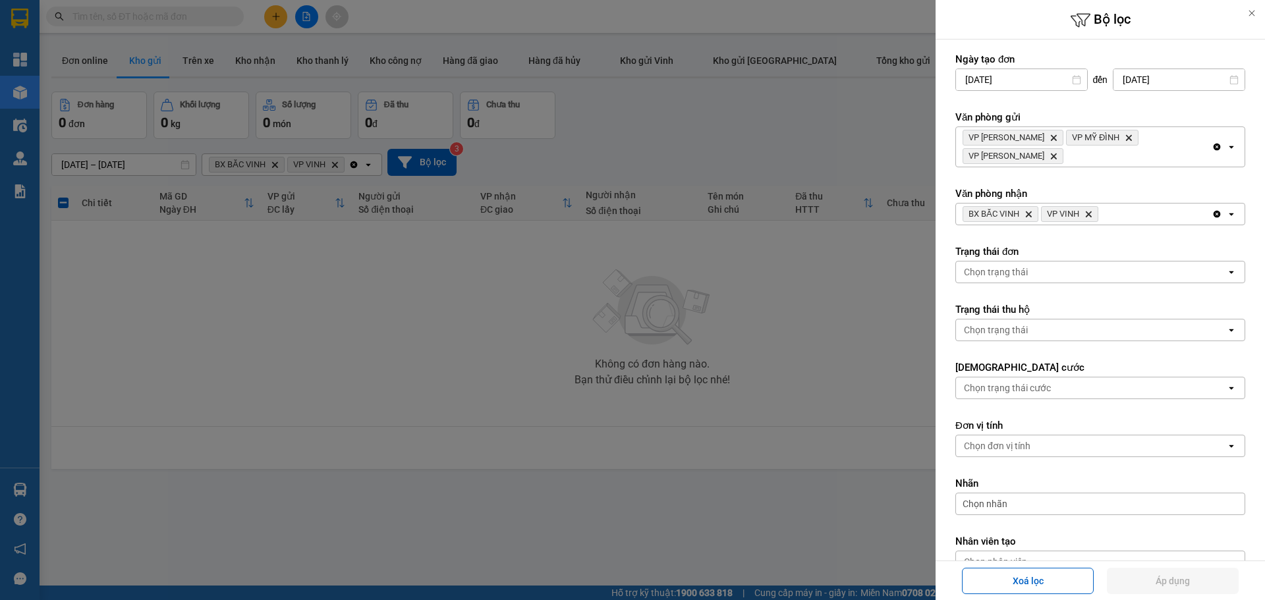
click at [1042, 138] on div "VP NGỌC HỒI Delete VP MỸ ĐÌNH Delete VP GIA [PERSON_NAME]" at bounding box center [1084, 147] width 256 height 40
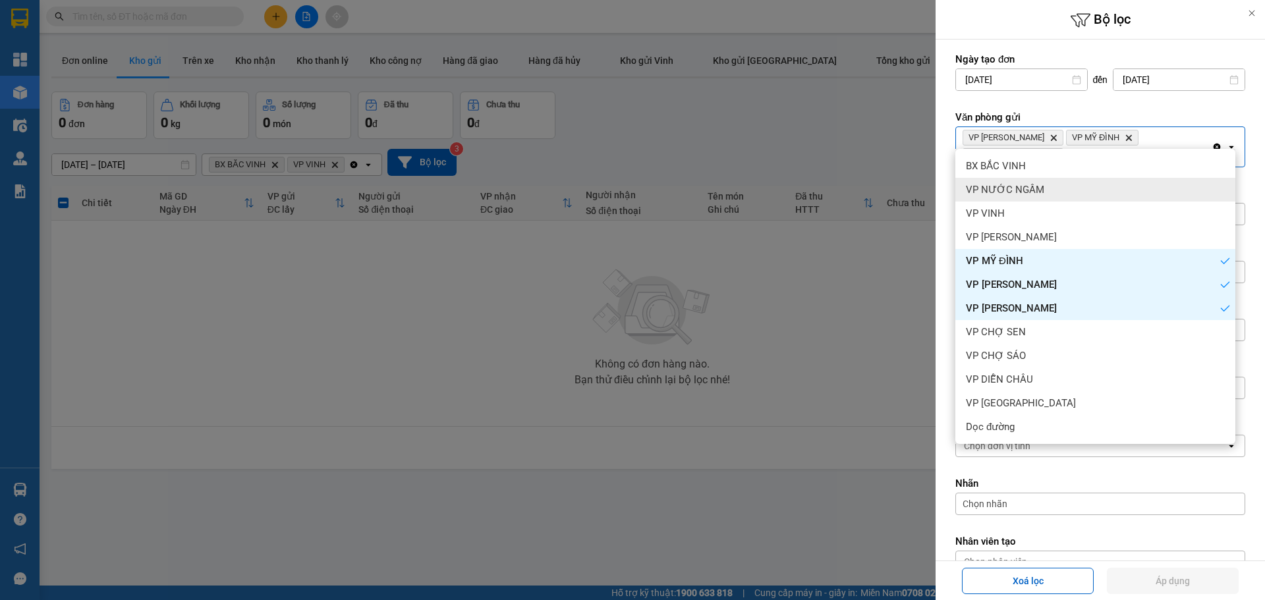
click at [1025, 190] on span "VP NƯỚC NGẦM" at bounding box center [1005, 189] width 78 height 13
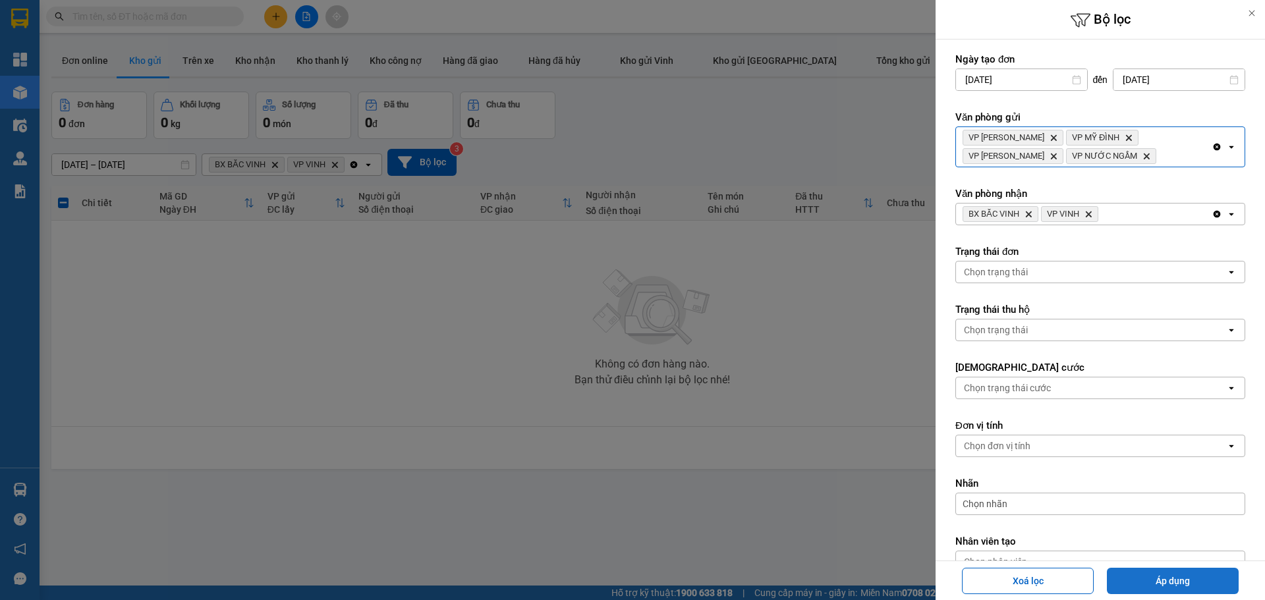
click at [1150, 576] on button "Áp dụng" at bounding box center [1173, 581] width 132 height 26
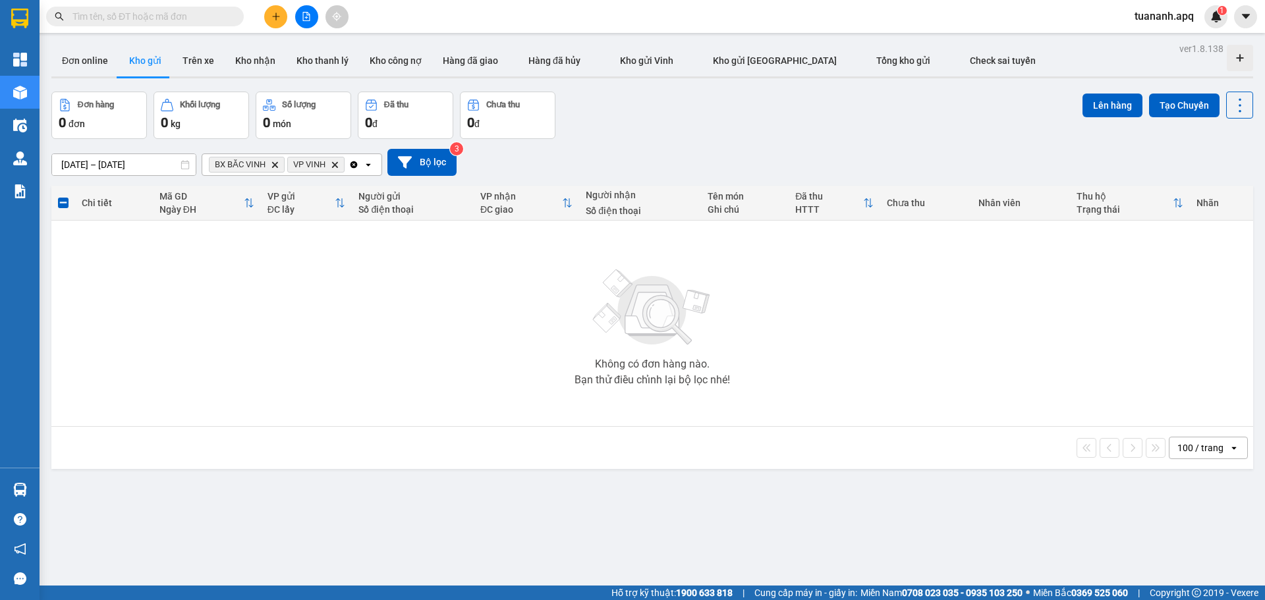
click at [333, 165] on icon "Delete" at bounding box center [335, 165] width 8 height 8
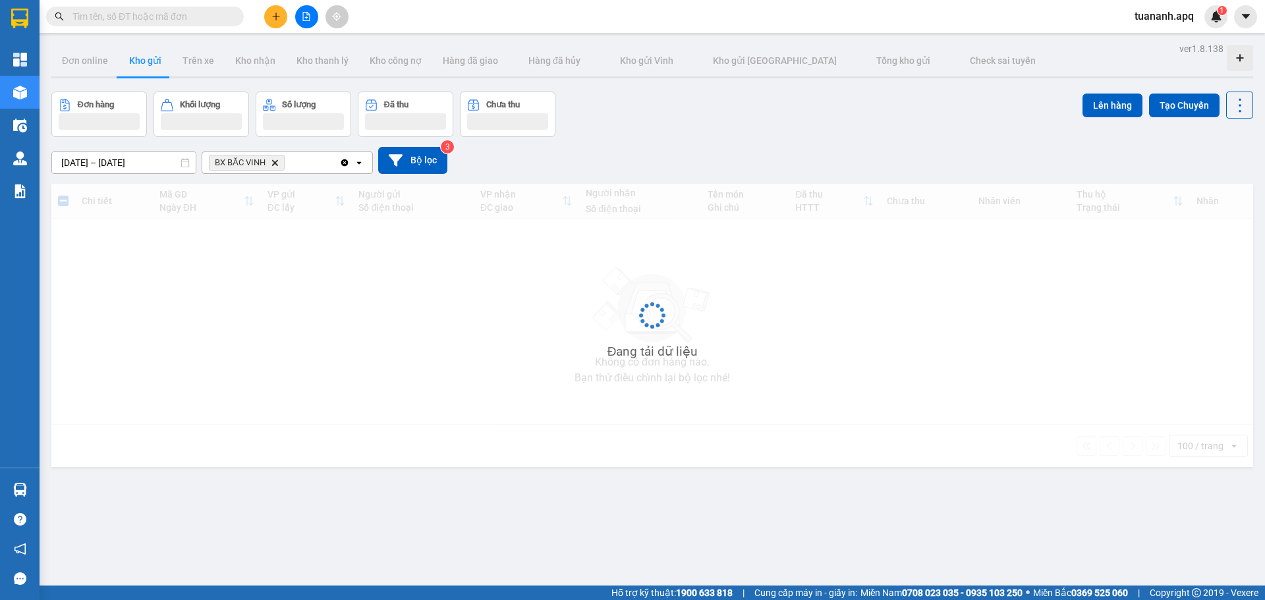
click at [275, 165] on icon "Delete" at bounding box center [275, 163] width 8 height 8
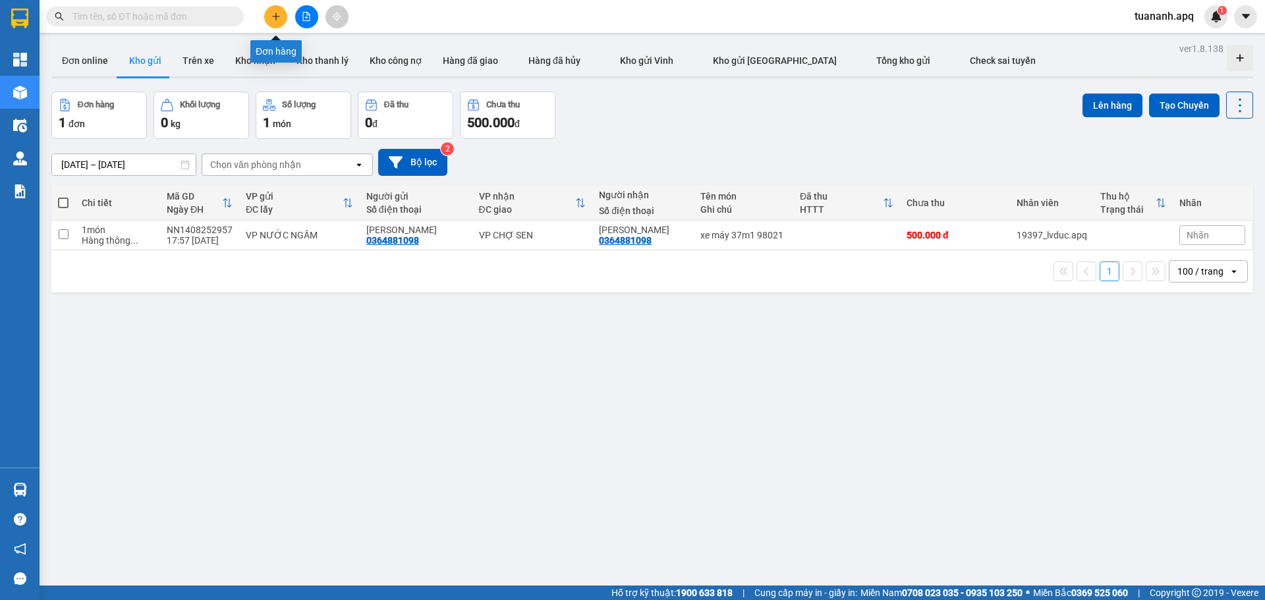
click at [270, 16] on button at bounding box center [275, 16] width 23 height 23
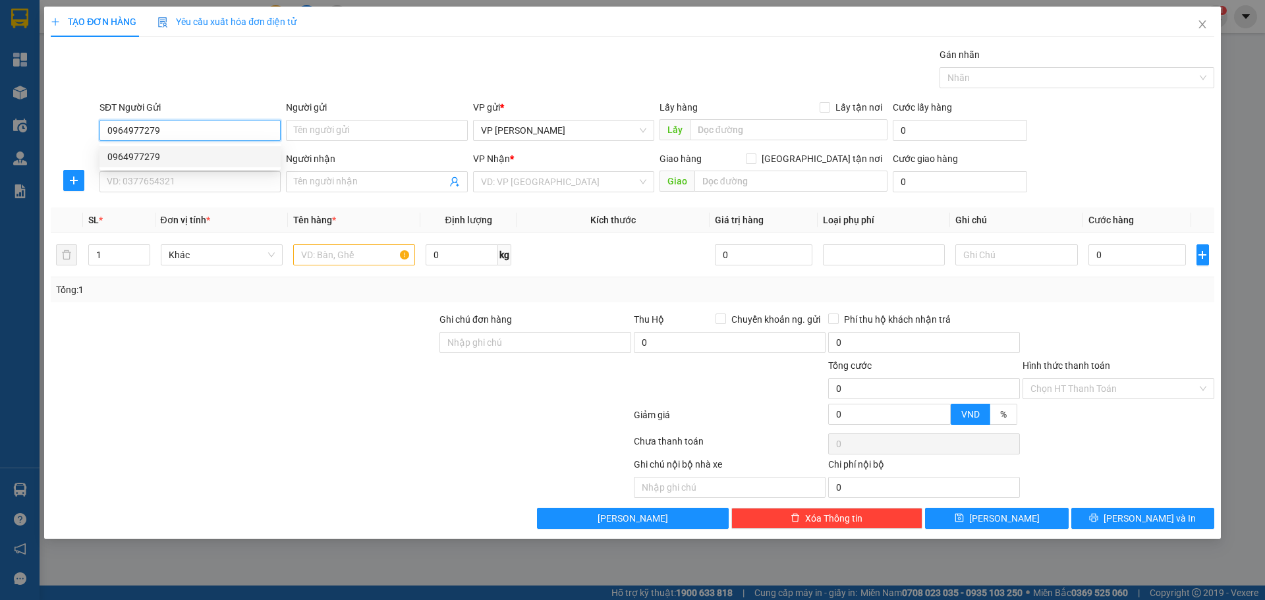
click at [194, 157] on div "0964977279" at bounding box center [189, 157] width 165 height 14
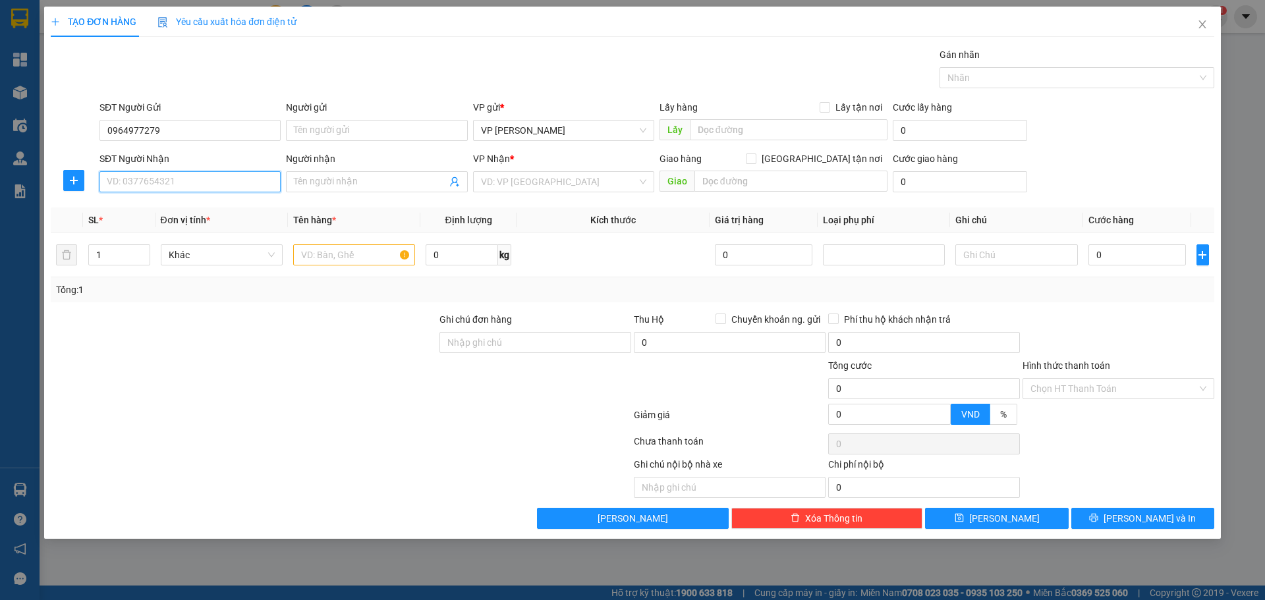
click at [201, 182] on input "SĐT Người Nhận" at bounding box center [189, 181] width 181 height 21
click at [202, 208] on div "0971768119 - thoa dũng hd10" at bounding box center [189, 208] width 165 height 14
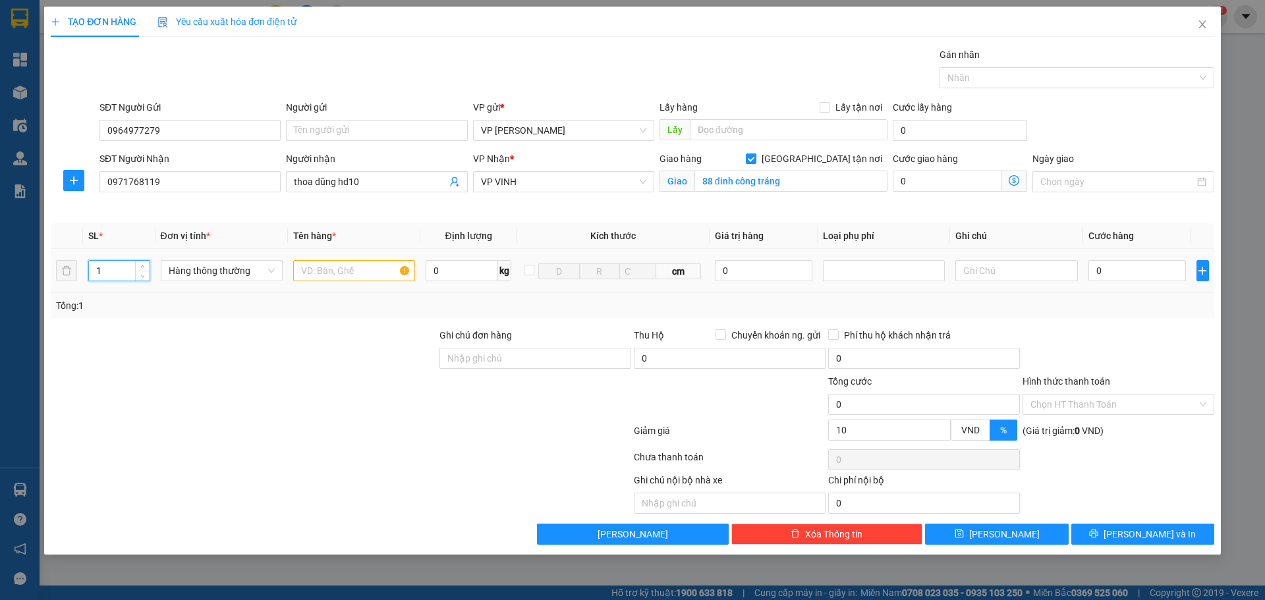
click at [66, 269] on tr "1 Hàng thông thường 0 kg cm 0 0" at bounding box center [632, 271] width 1163 height 44
click at [305, 267] on input "text" at bounding box center [354, 270] width 122 height 21
click at [1094, 268] on input "0" at bounding box center [1137, 270] width 98 height 21
click at [1117, 320] on div "Transit Pickup Surcharge Ids Transit Deliver Surcharge Ids Transit Deliver Surc…" at bounding box center [632, 295] width 1163 height 497
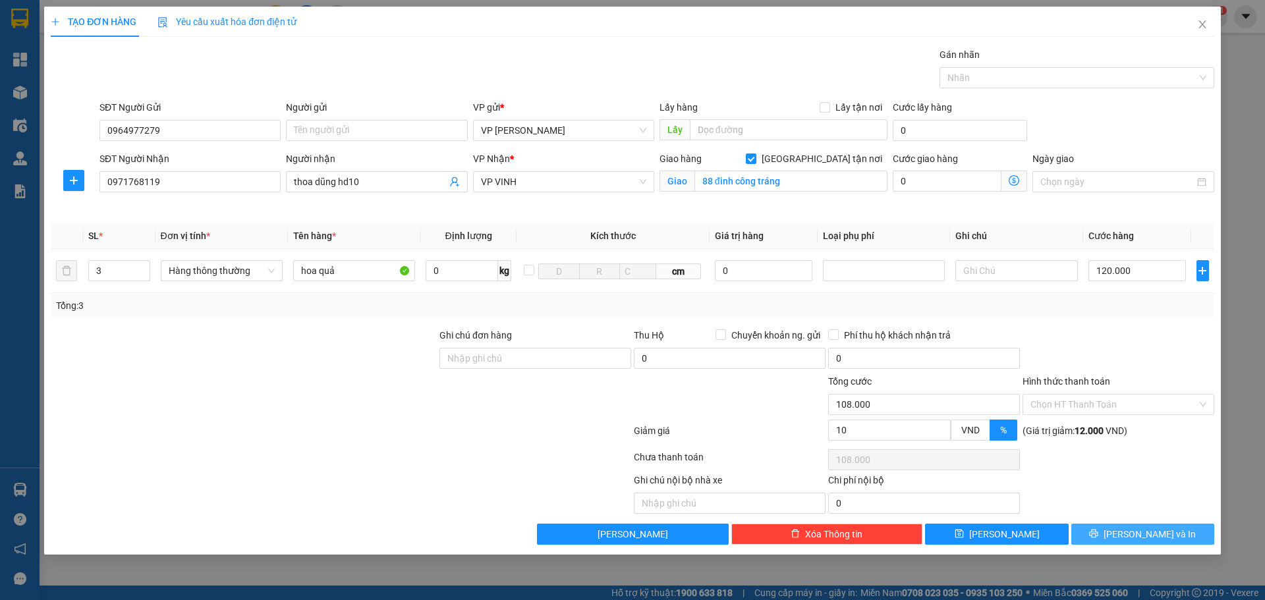
click at [1110, 542] on button "[PERSON_NAME] và In" at bounding box center [1142, 534] width 143 height 21
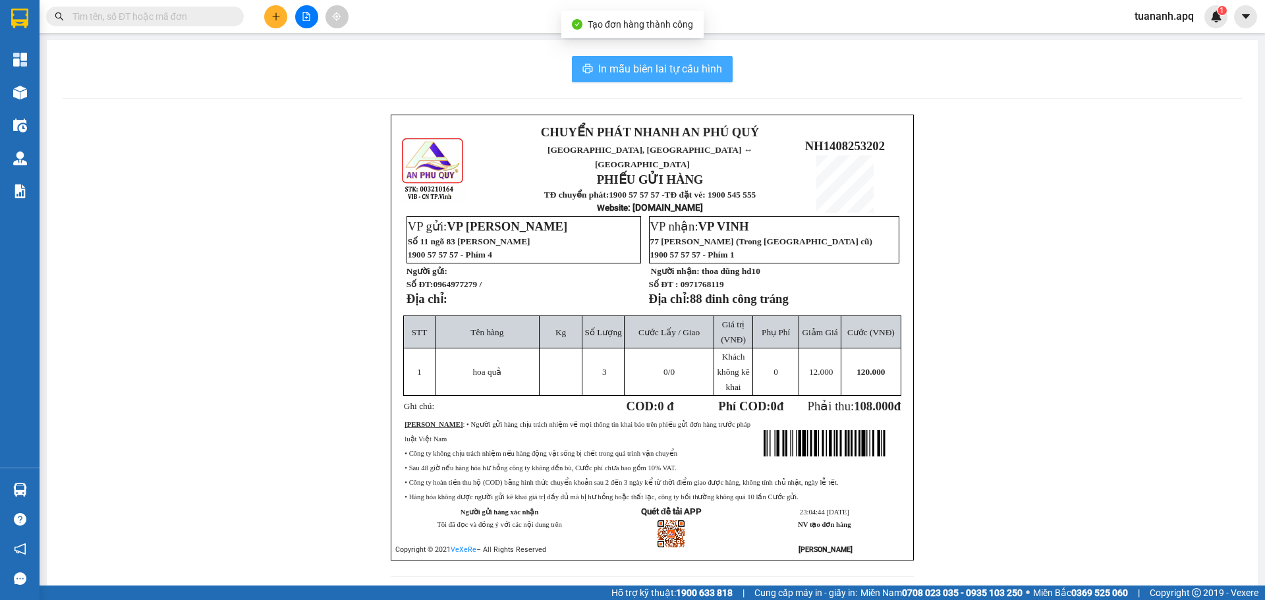
click at [679, 70] on span "In mẫu biên lai tự cấu hình" at bounding box center [660, 69] width 124 height 16
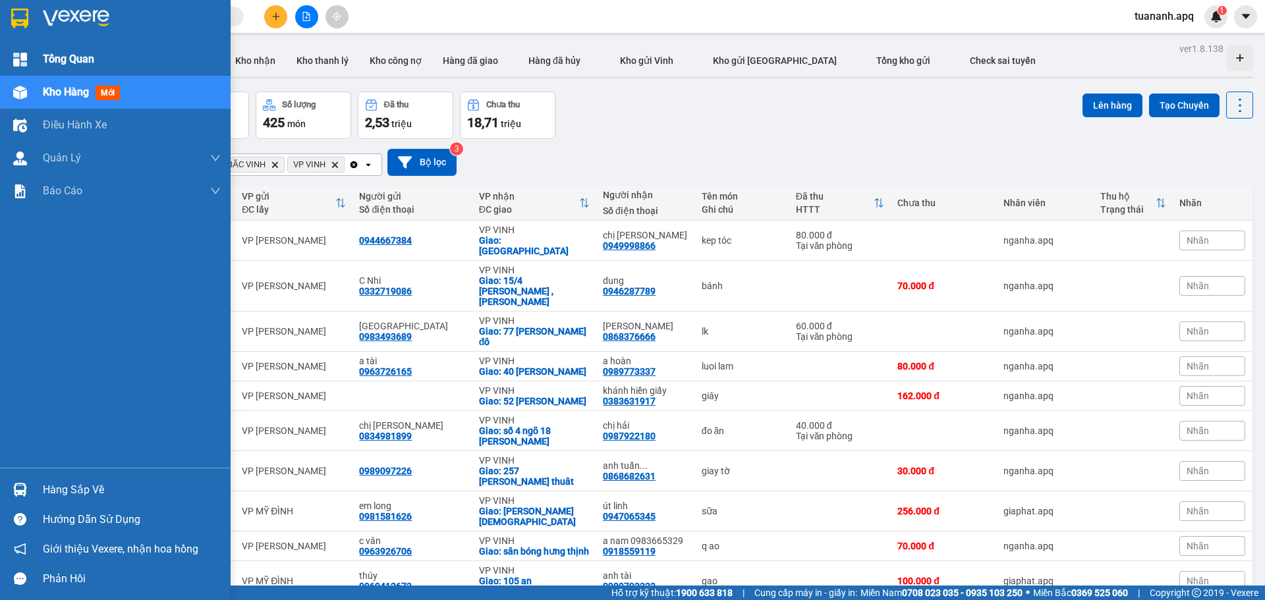
click at [15, 54] on img at bounding box center [20, 60] width 14 height 14
